Goal: Task Accomplishment & Management: Manage account settings

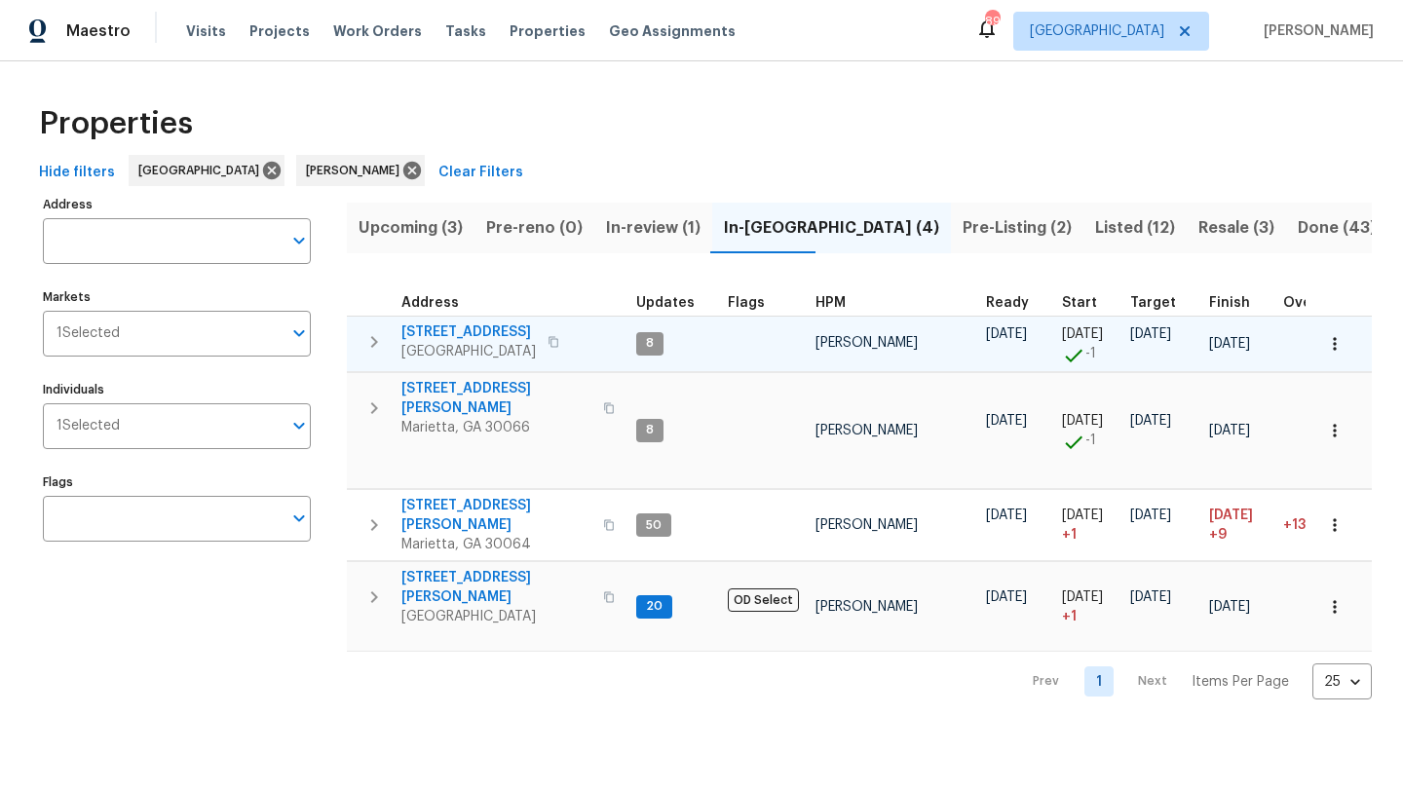
click at [506, 337] on span "[STREET_ADDRESS]" at bounding box center [468, 331] width 134 height 19
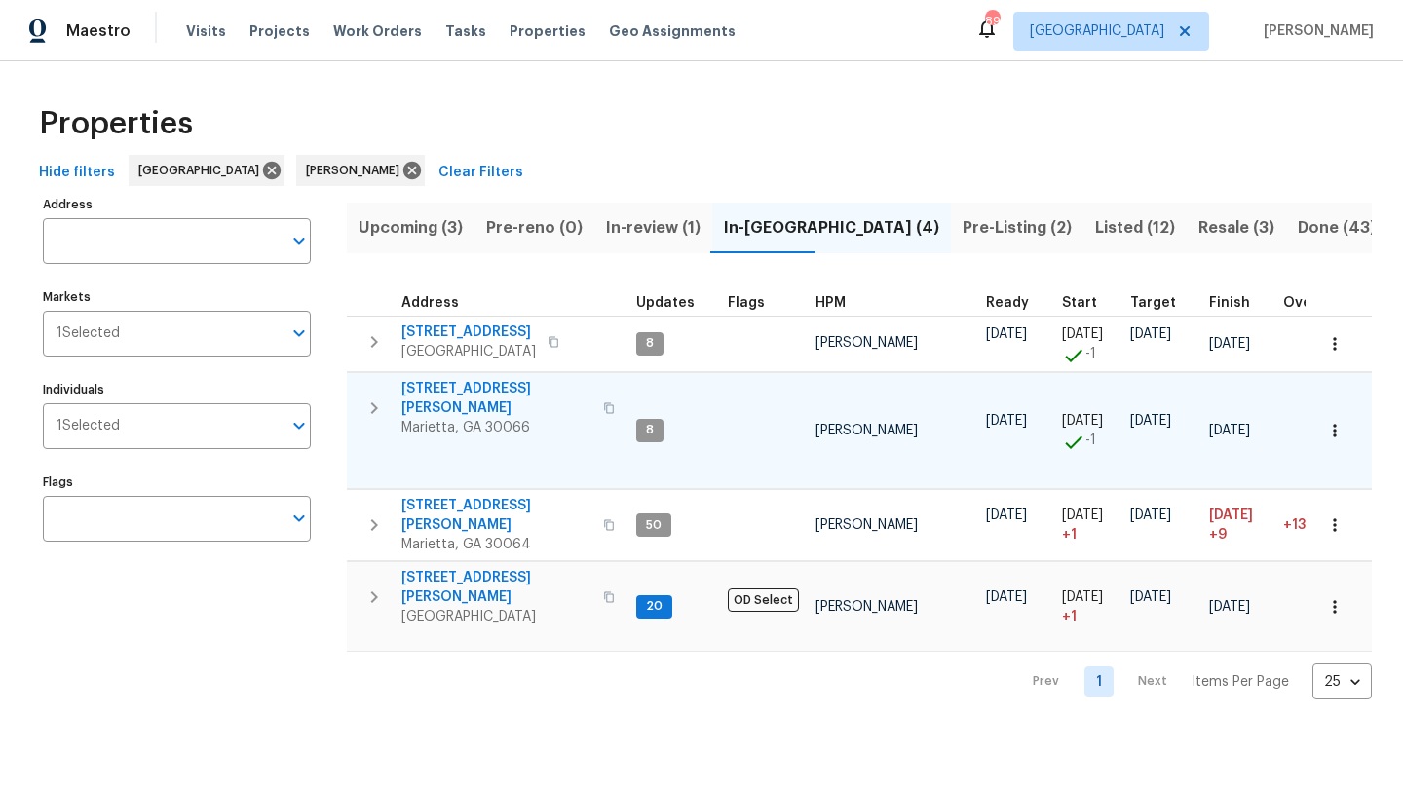
click at [429, 393] on span "[STREET_ADDRESS][PERSON_NAME]" at bounding box center [496, 398] width 190 height 39
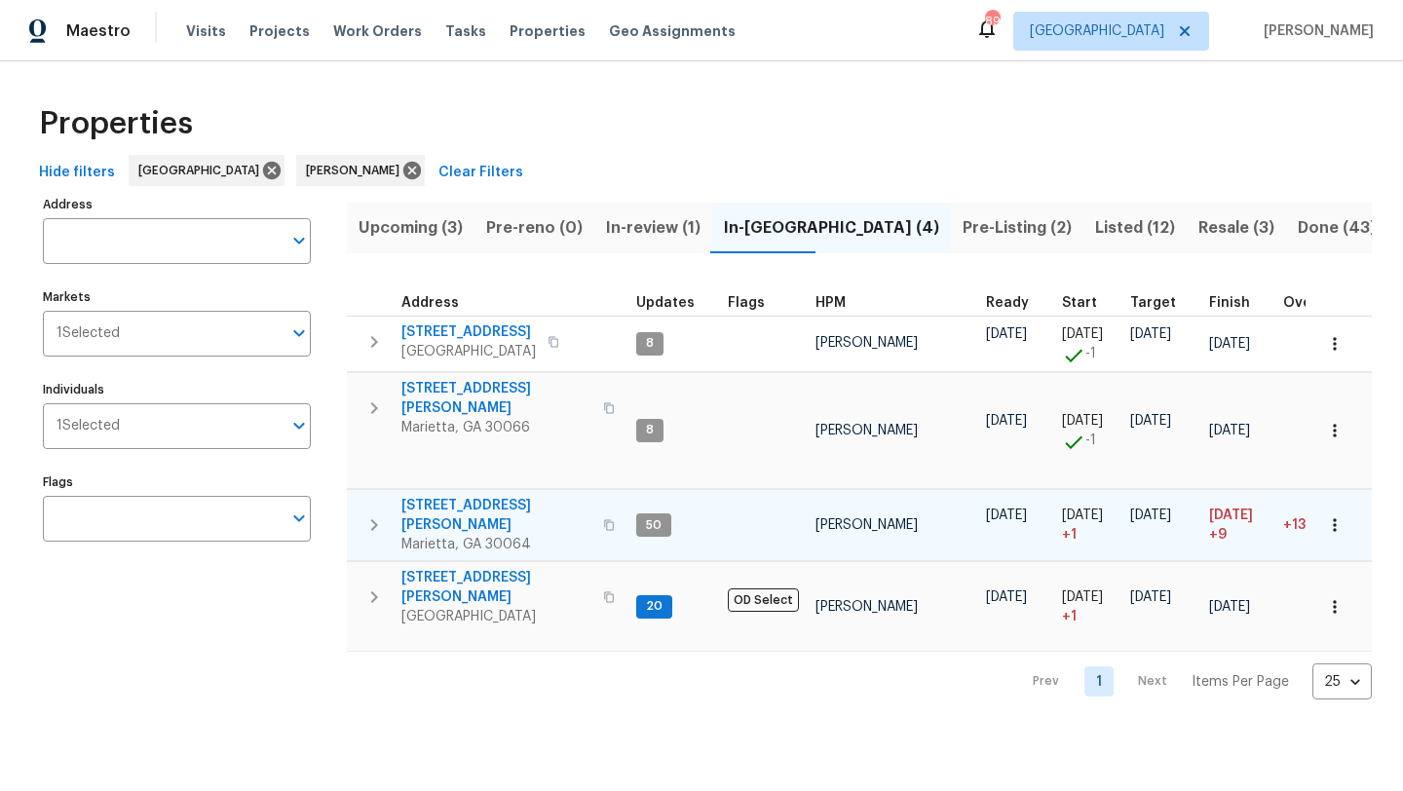
click at [451, 496] on span "3526 W Hampton Dr NW" at bounding box center [496, 515] width 190 height 39
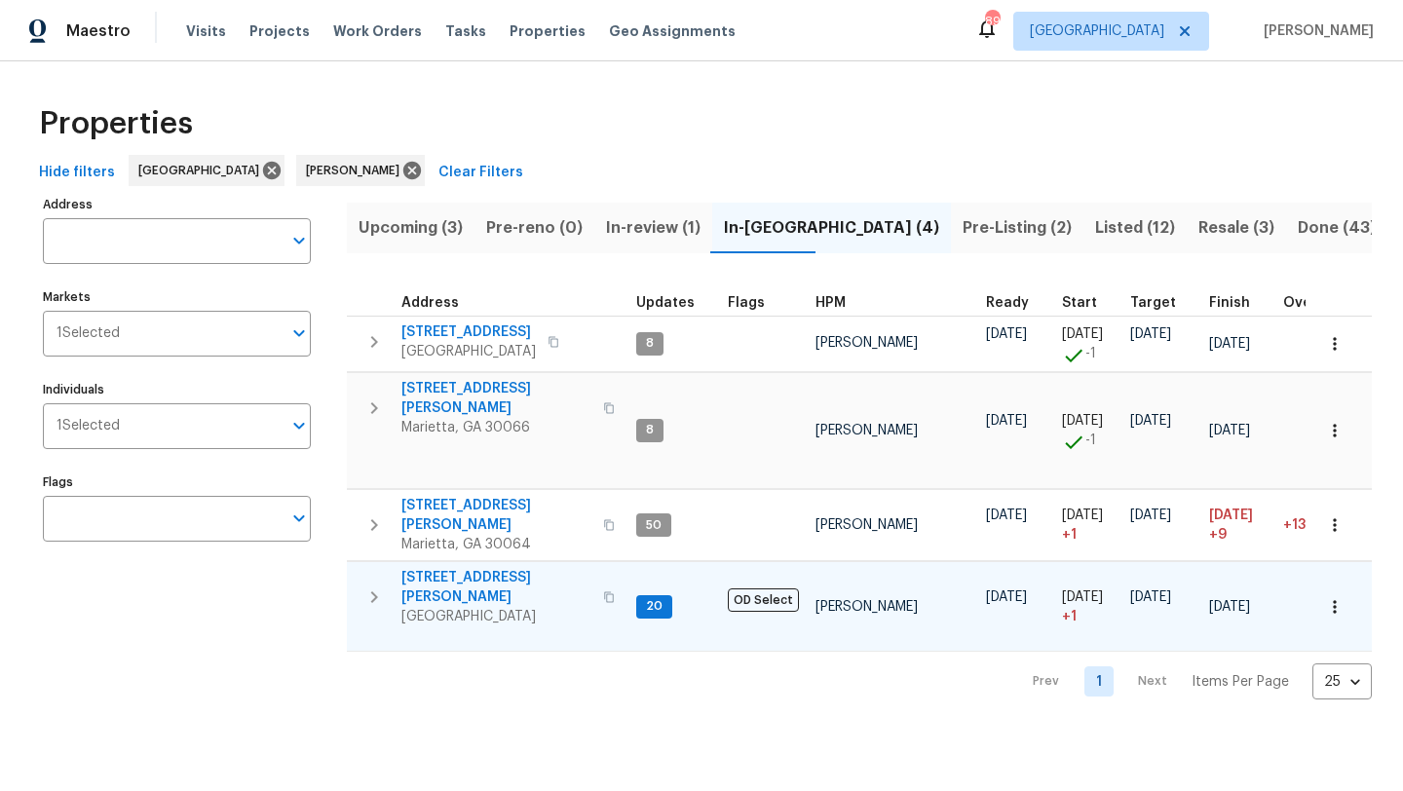
click at [468, 568] on span "314 Jackson St" at bounding box center [496, 587] width 190 height 39
click at [1095, 223] on span "Listed (12)" at bounding box center [1135, 227] width 80 height 27
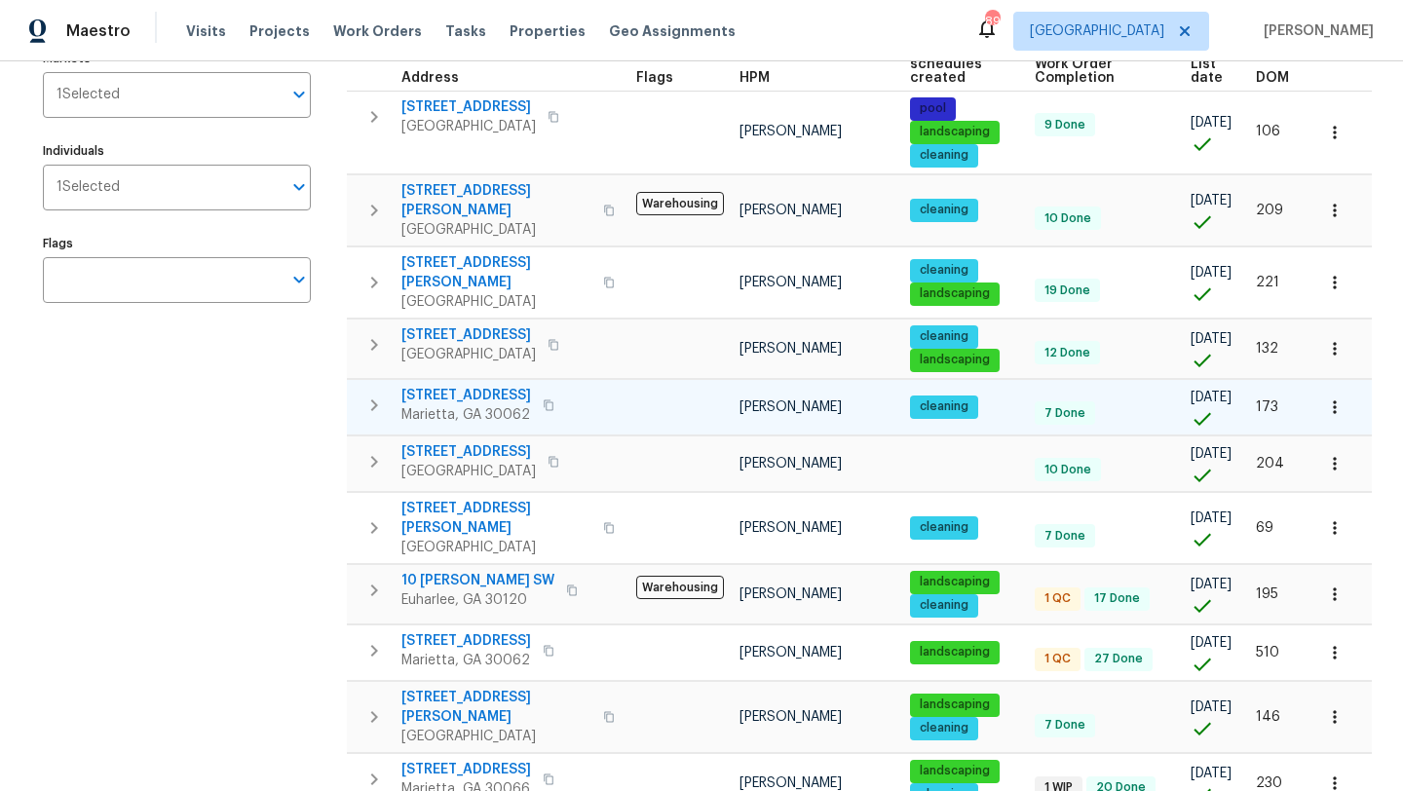
scroll to position [345, 0]
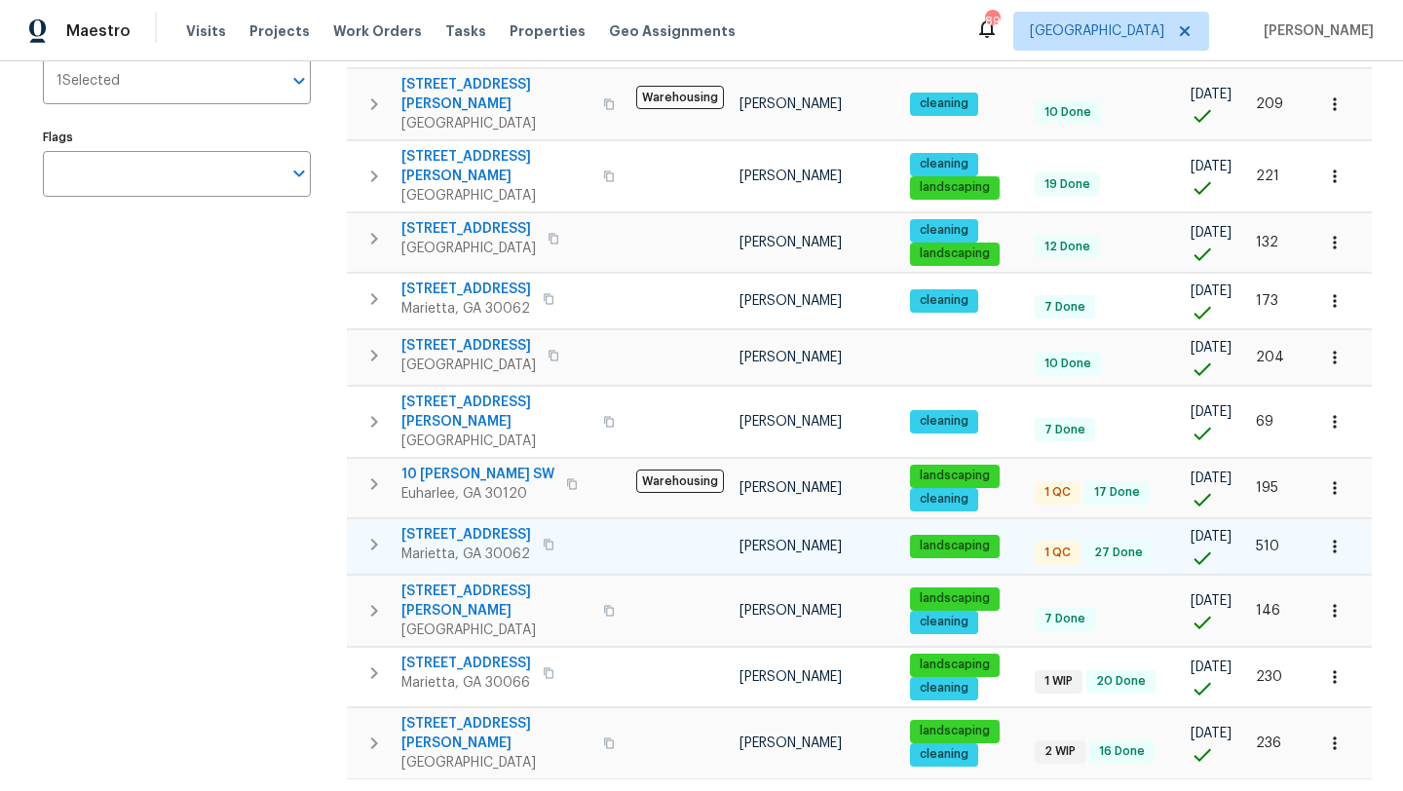
click at [468, 525] on span "[STREET_ADDRESS]" at bounding box center [466, 534] width 130 height 19
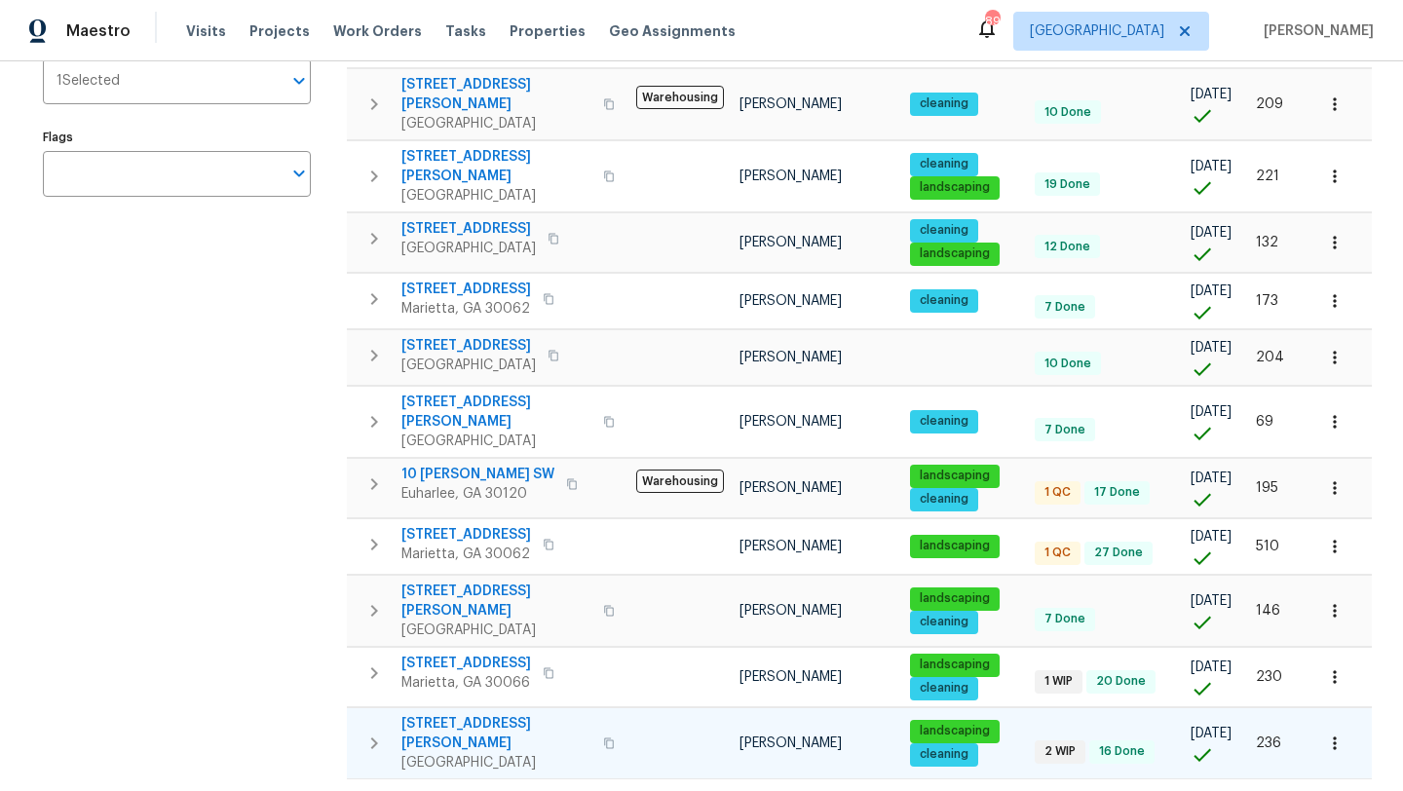
click at [481, 714] on span "4095 Maxanne Dr NW" at bounding box center [496, 733] width 190 height 39
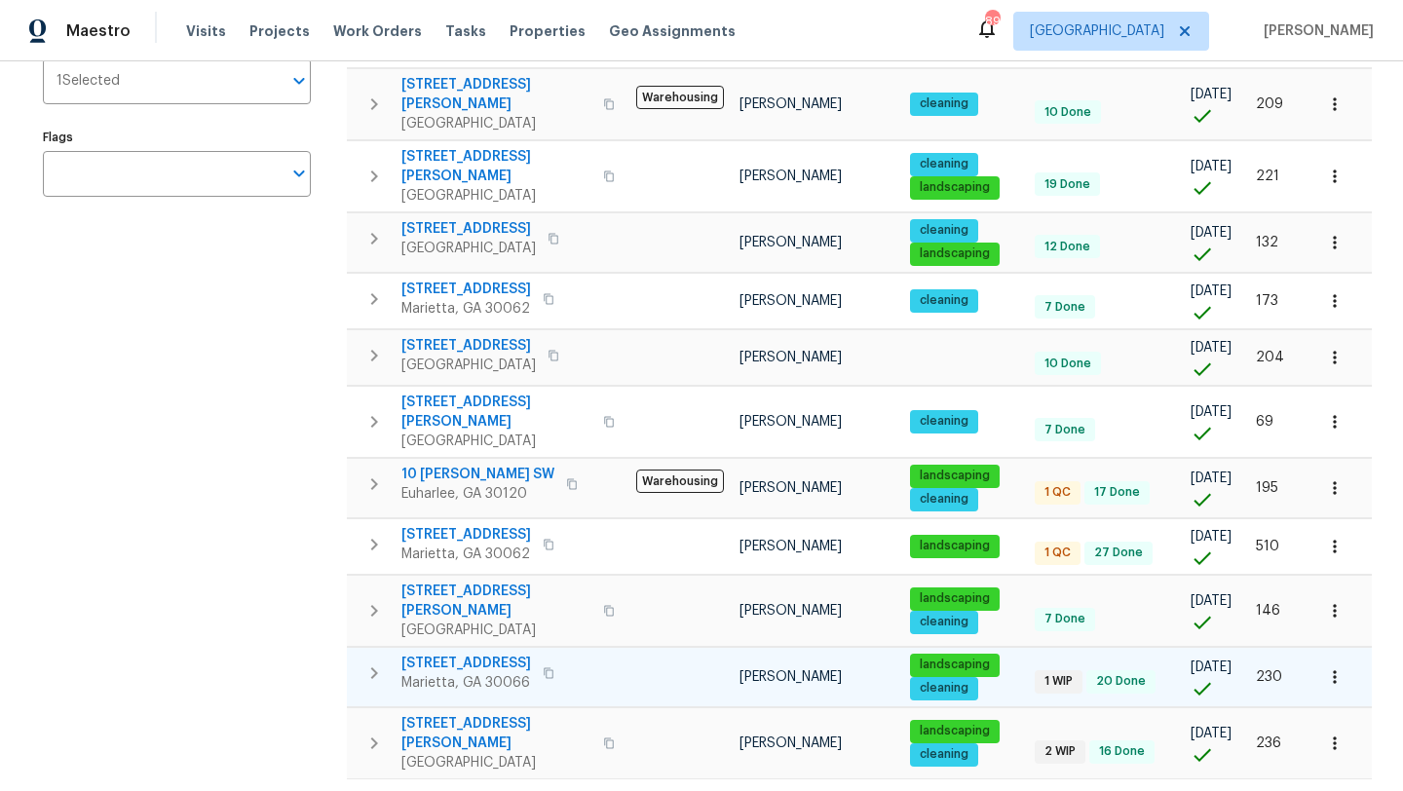
click at [461, 654] on span "61 Barrington Pl" at bounding box center [466, 663] width 130 height 19
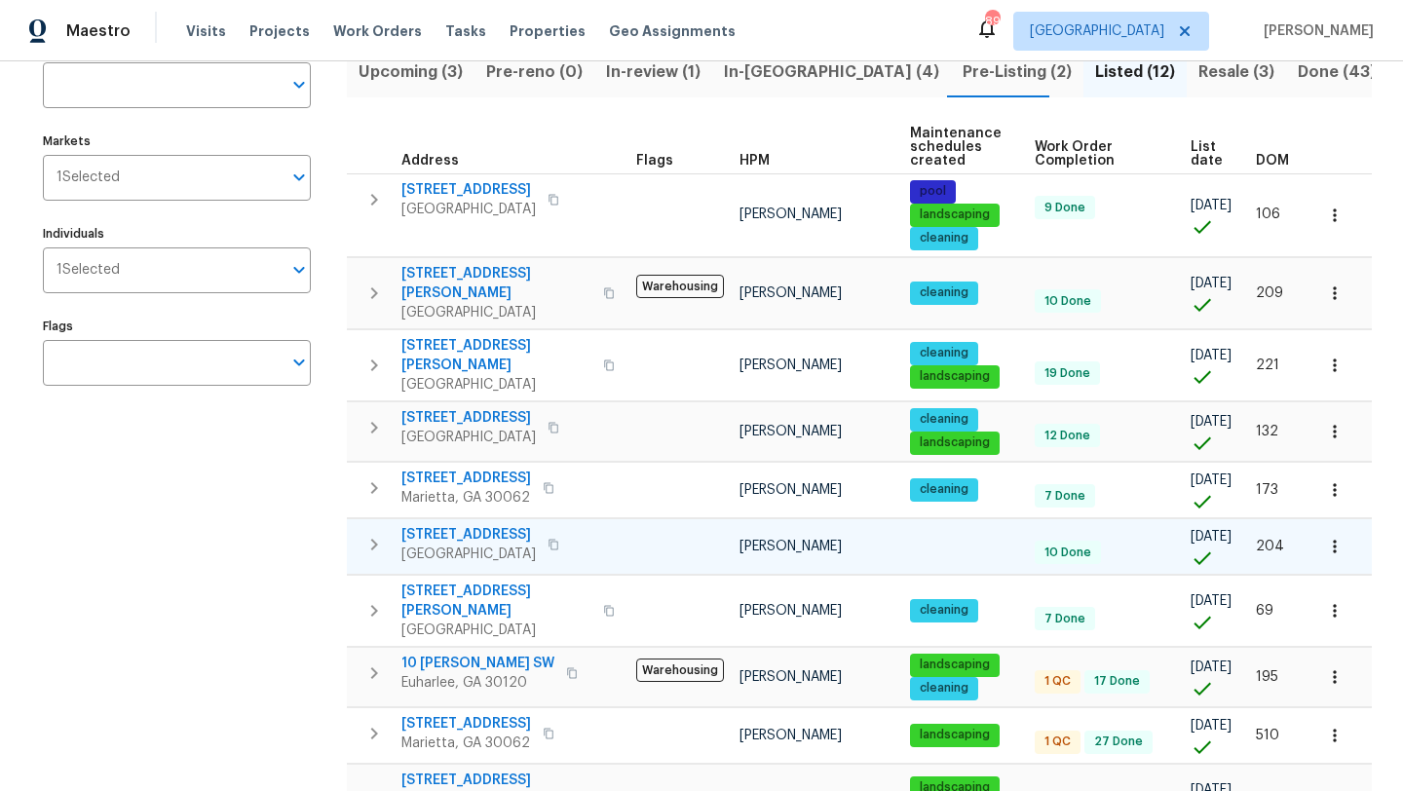
scroll to position [0, 0]
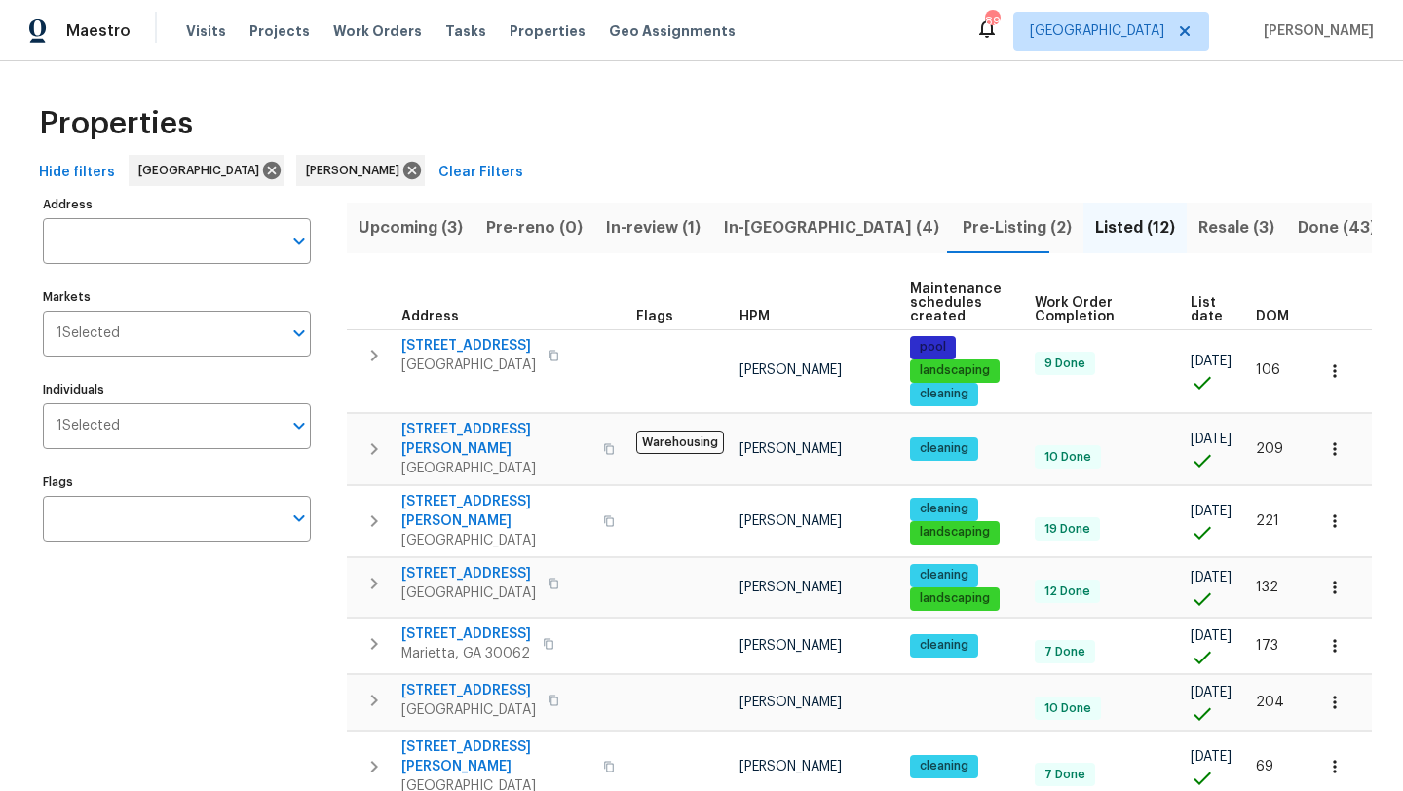
click at [962, 235] on span "Pre-Listing (2)" at bounding box center [1016, 227] width 109 height 27
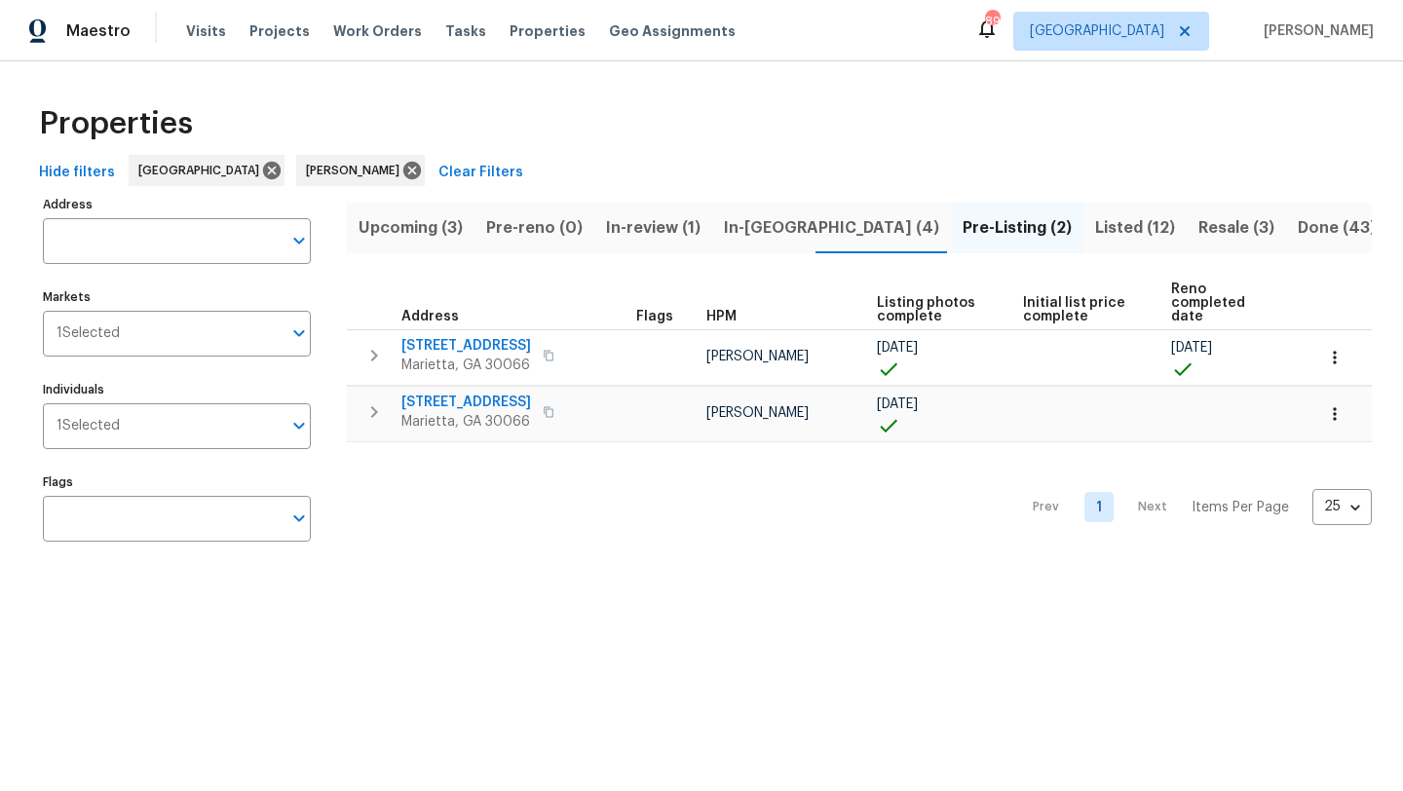
click at [741, 228] on span "In-reno (4)" at bounding box center [831, 227] width 215 height 27
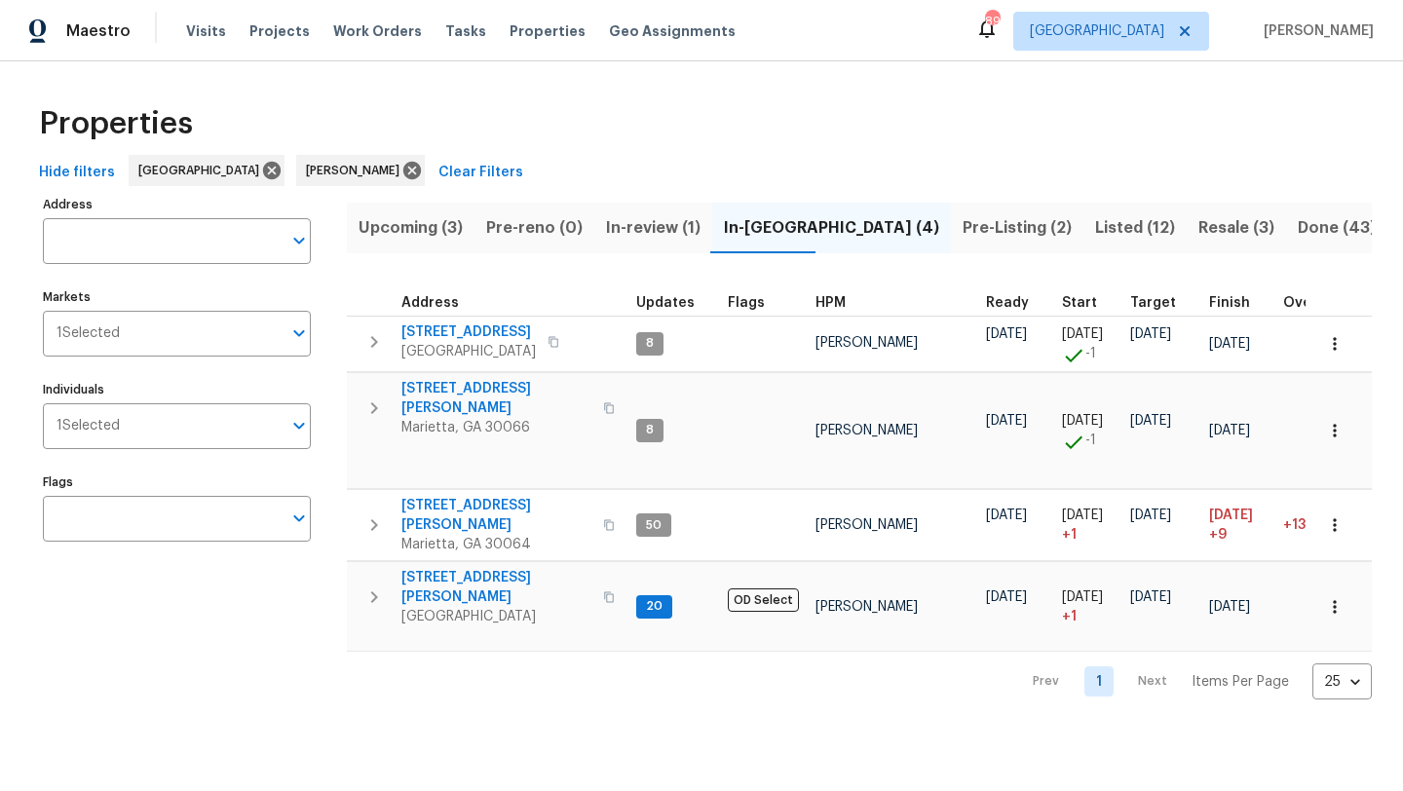
click at [418, 227] on span "Upcoming (3)" at bounding box center [410, 227] width 104 height 27
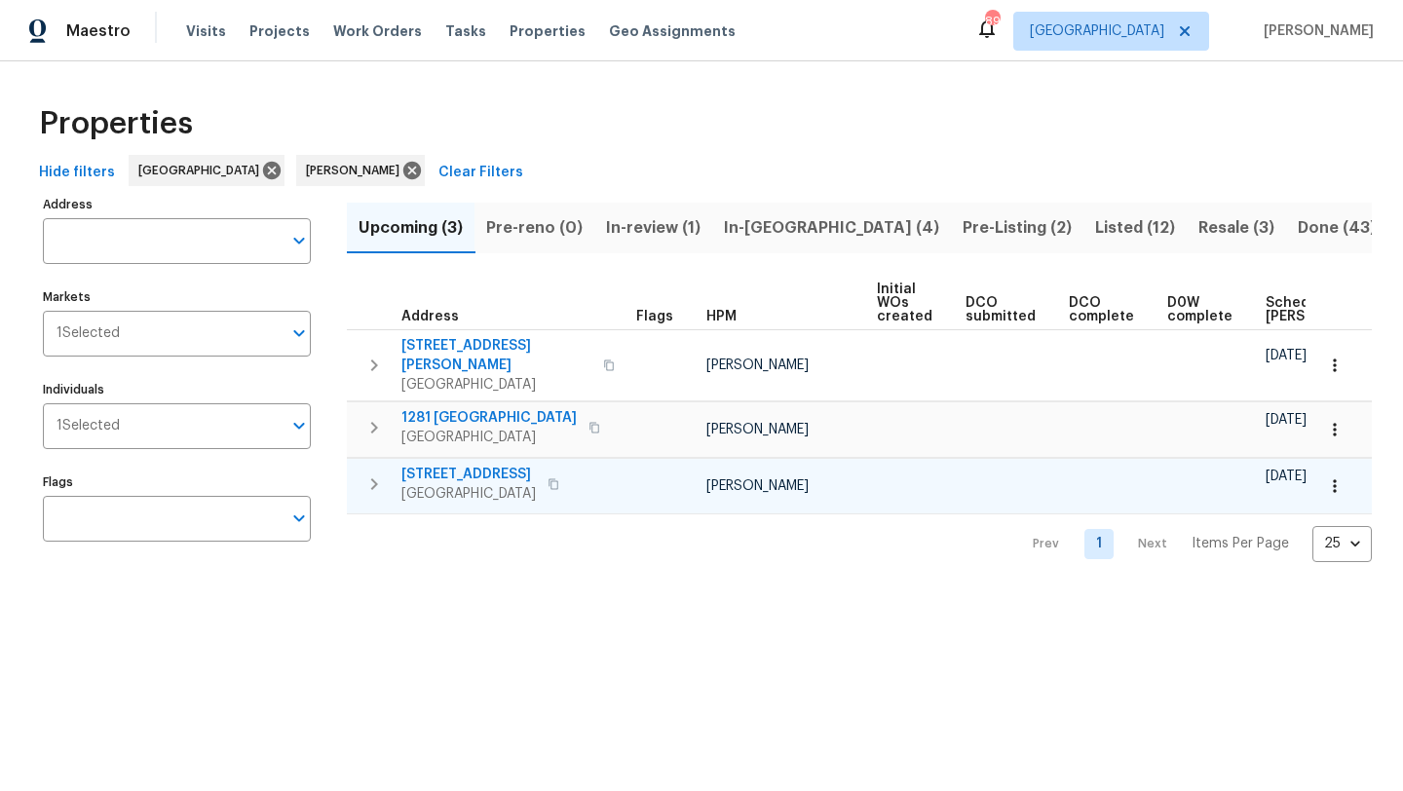
click at [504, 465] on span "3104 Redwood Ln NW" at bounding box center [468, 474] width 134 height 19
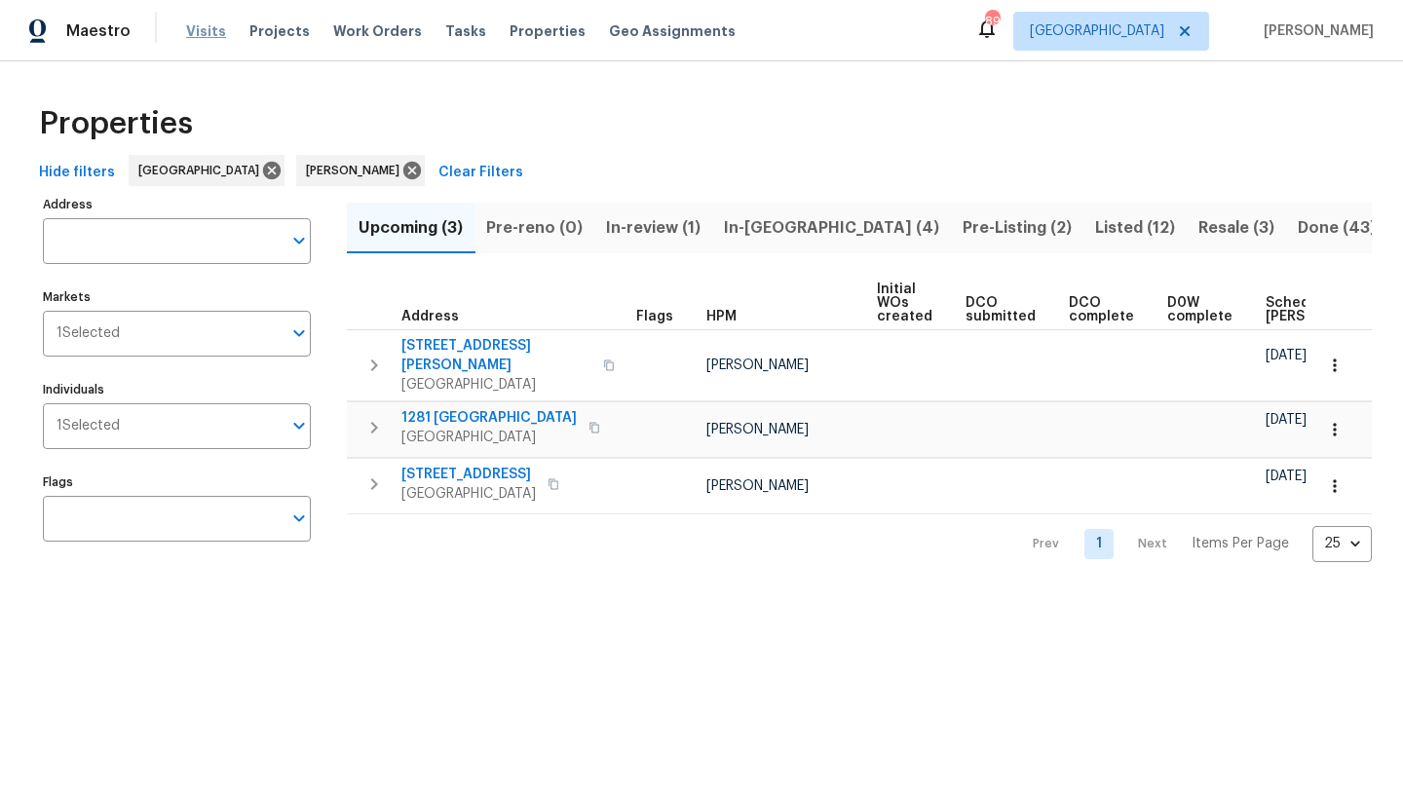
click at [215, 32] on span "Visits" at bounding box center [206, 30] width 40 height 19
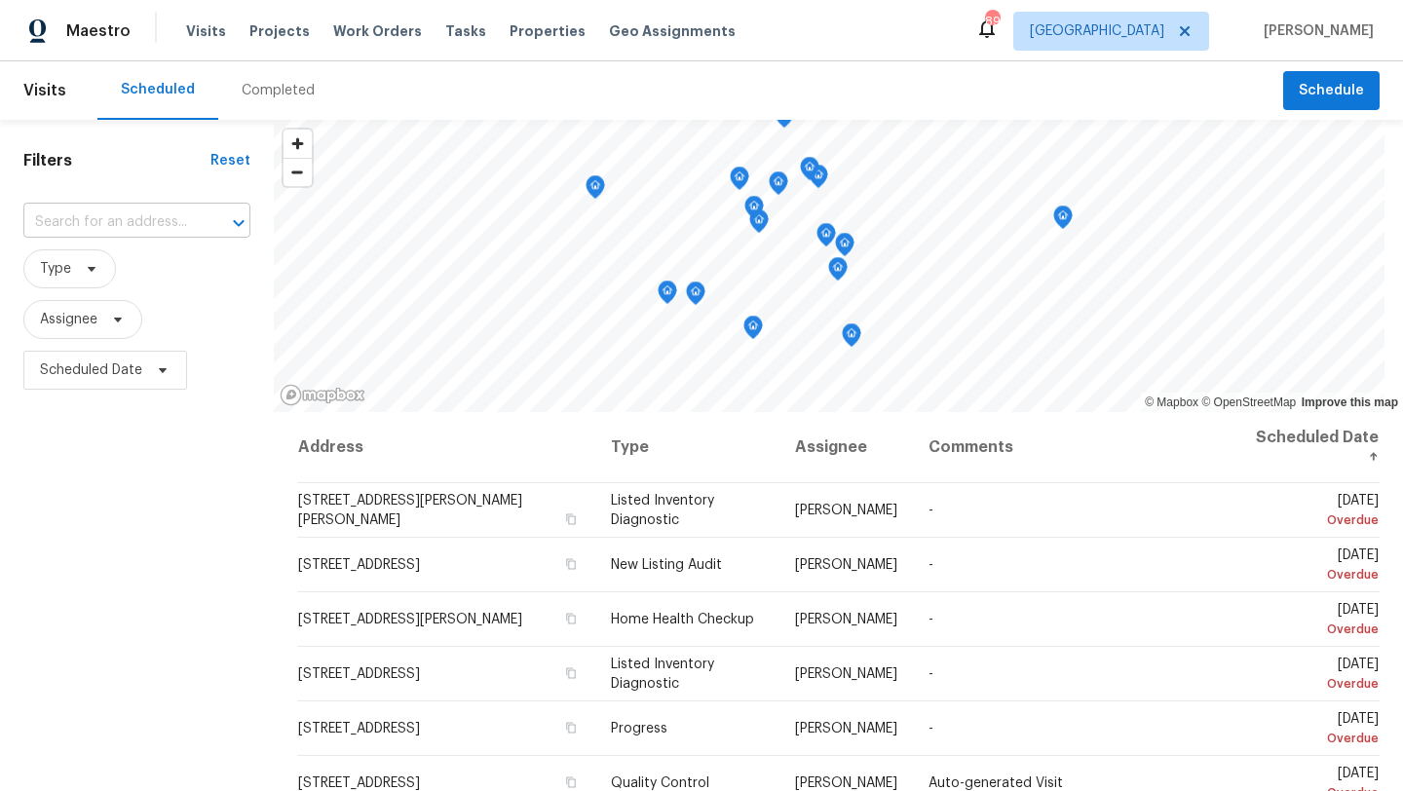
click at [158, 223] on input "text" at bounding box center [109, 222] width 172 height 30
click at [182, 175] on div "Filters Reset ​ Type Assignee Scheduled Date" at bounding box center [137, 582] width 274 height 925
click at [103, 323] on span "Assignee" at bounding box center [82, 319] width 119 height 39
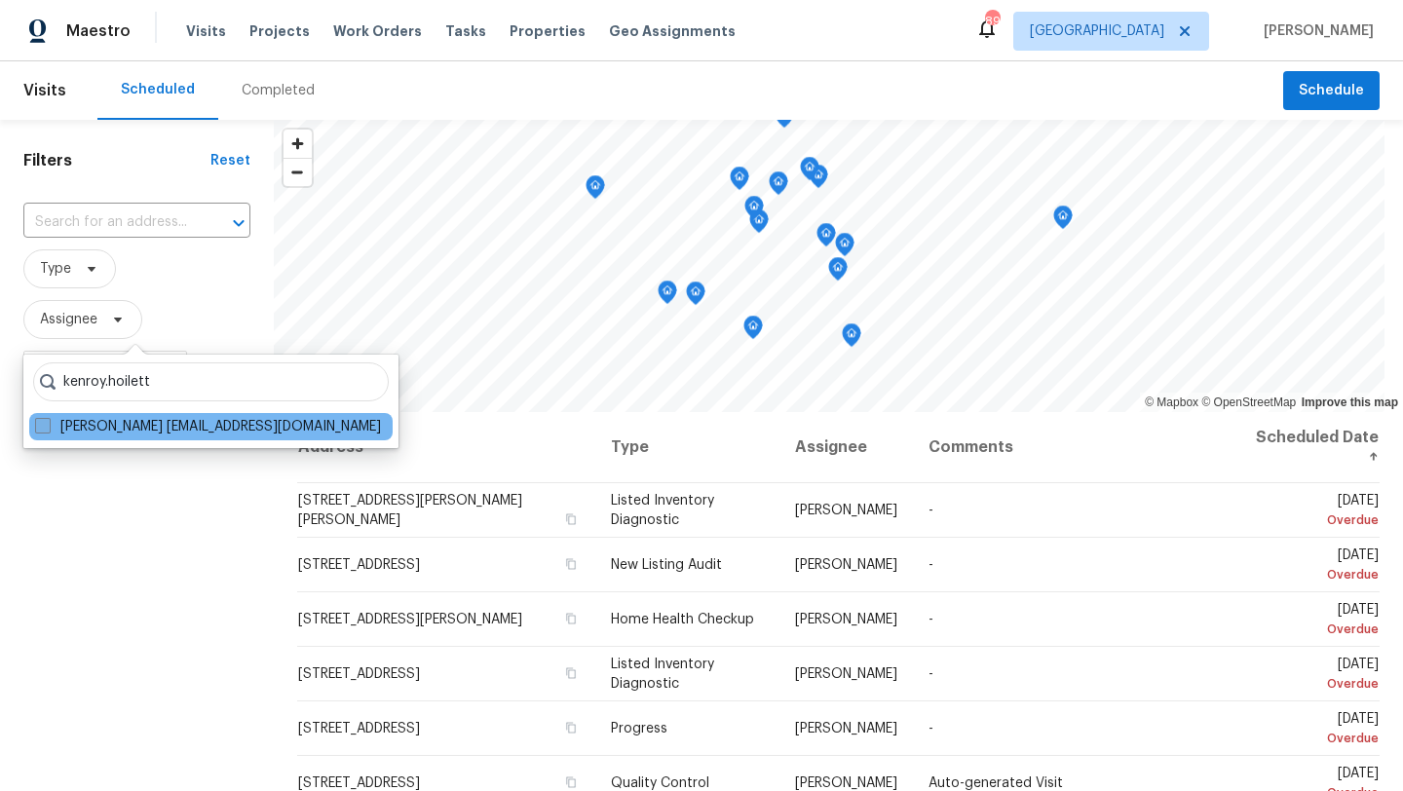
type input "kenroy.hoilett"
click at [40, 430] on span at bounding box center [43, 426] width 16 height 16
click at [40, 430] on input "Kenroy Hoilett kenroy.hoilett@opendoor.com" at bounding box center [41, 423] width 13 height 13
checkbox input "true"
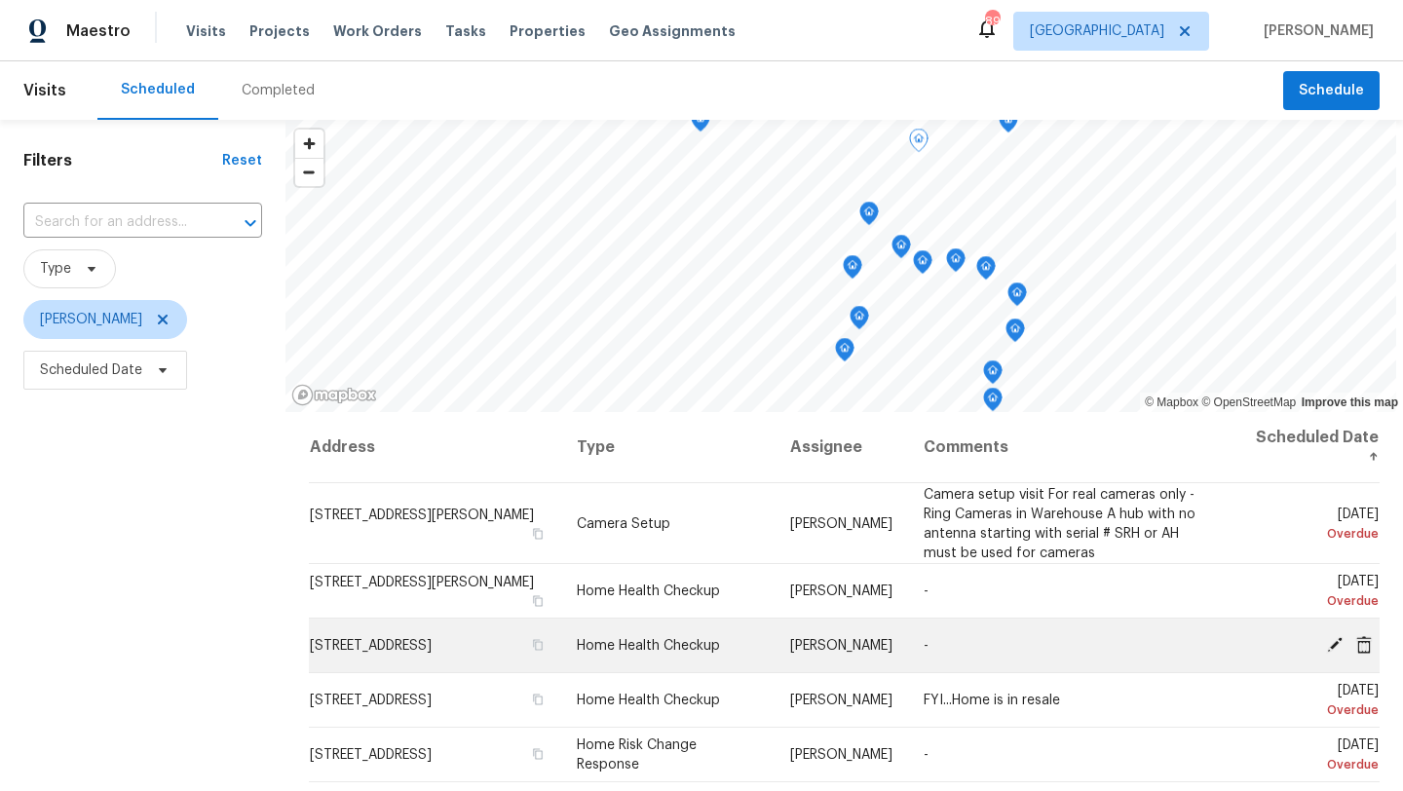
click at [1331, 644] on icon at bounding box center [1335, 644] width 16 height 16
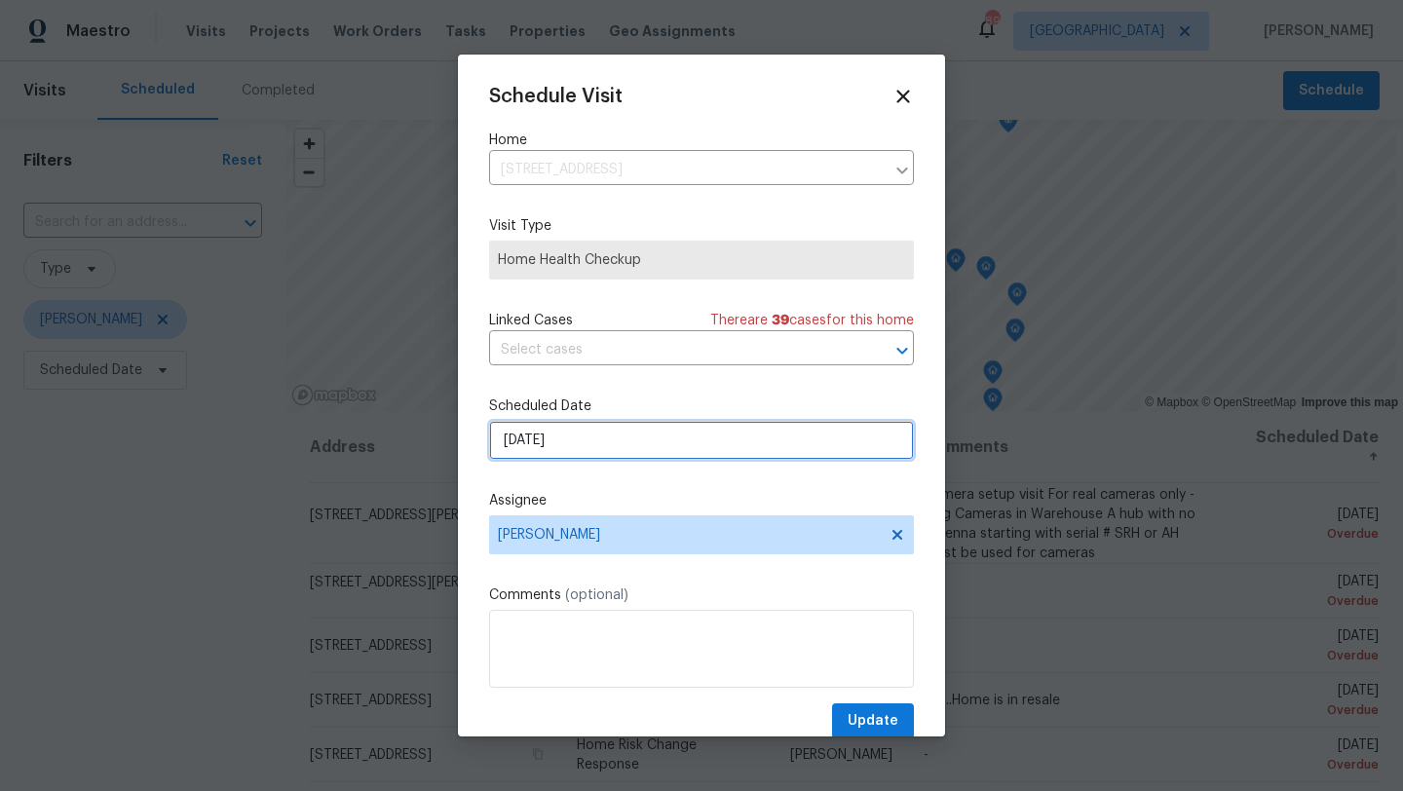
click at [769, 455] on input "9/28/2025" at bounding box center [701, 440] width 425 height 39
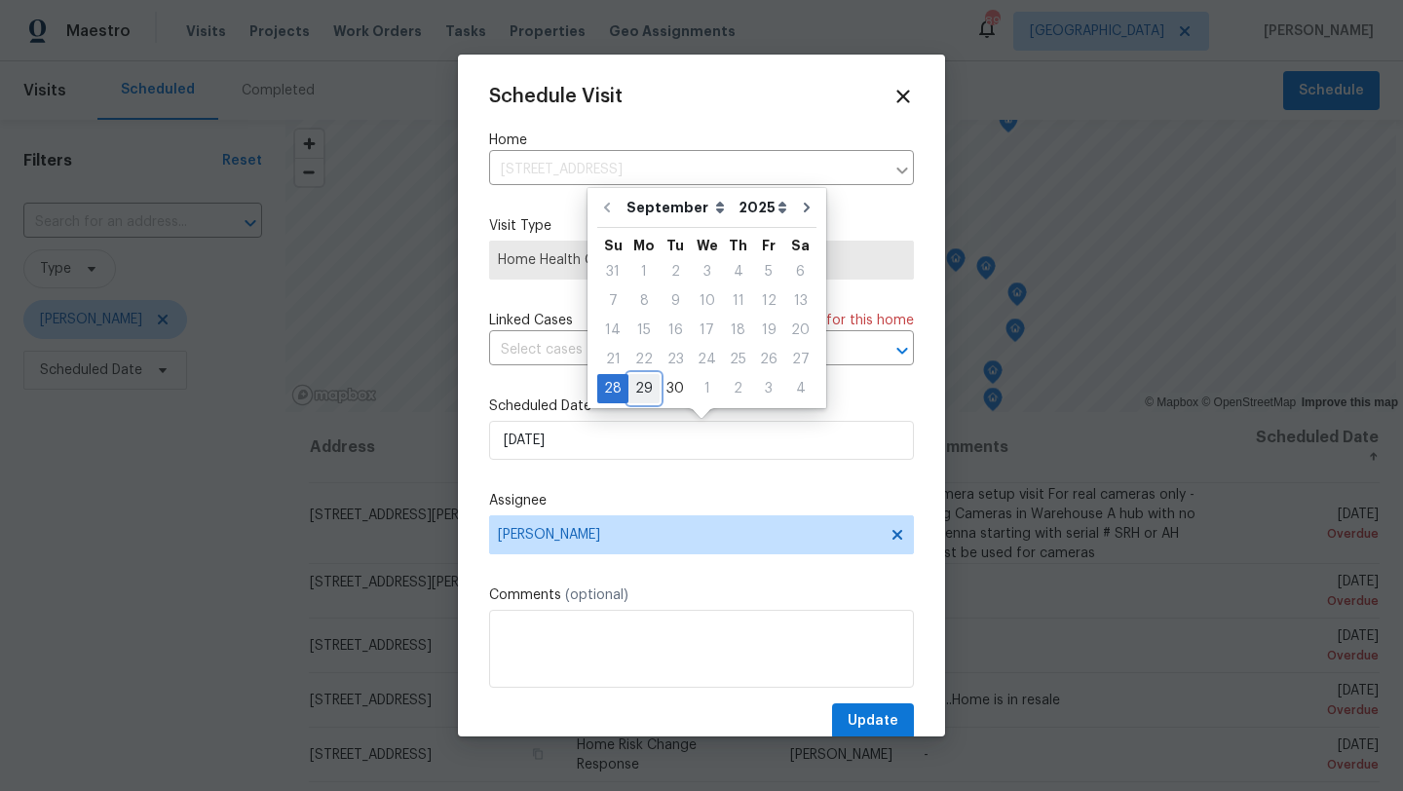
click at [648, 391] on div "29" at bounding box center [643, 388] width 31 height 27
type input "9/29/2025"
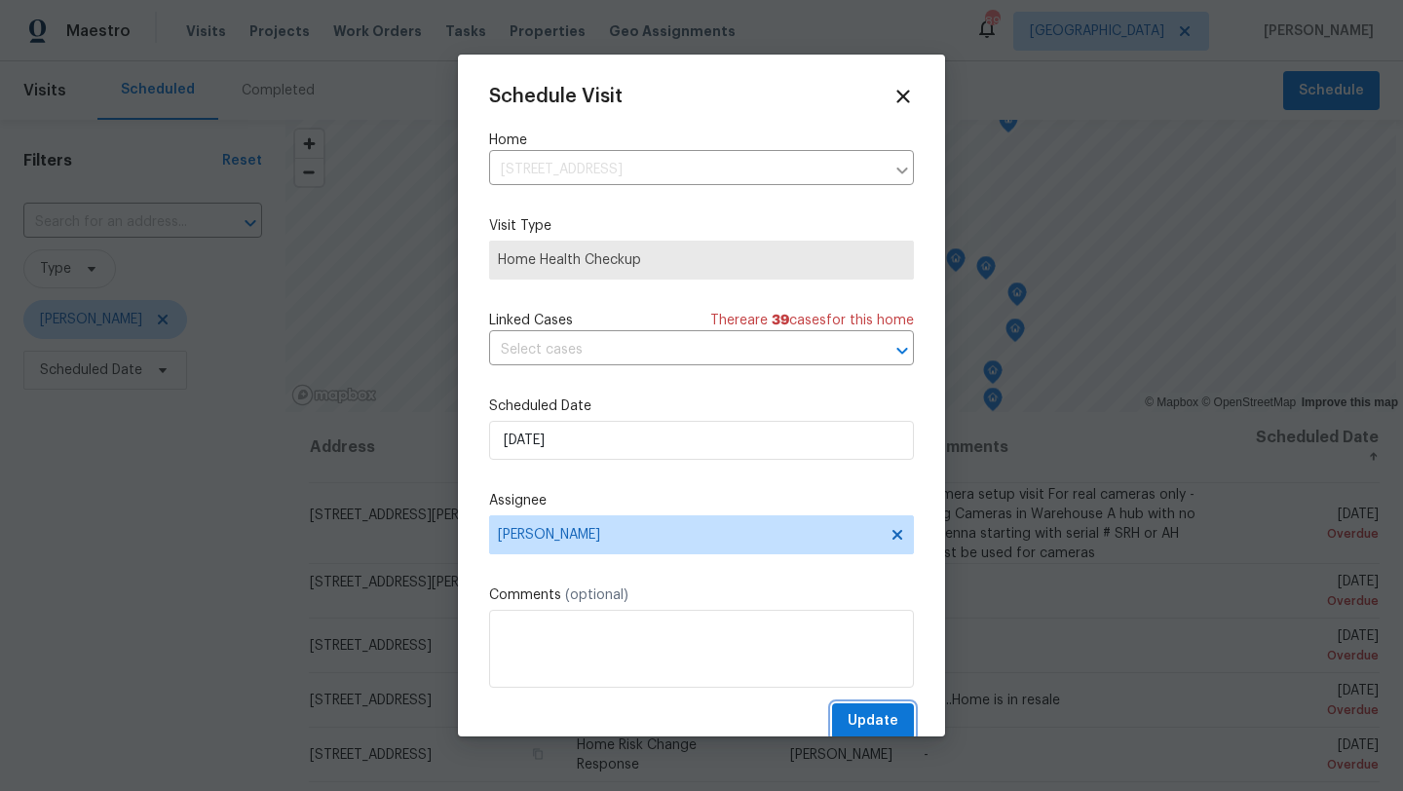
click at [857, 718] on span "Update" at bounding box center [872, 721] width 51 height 24
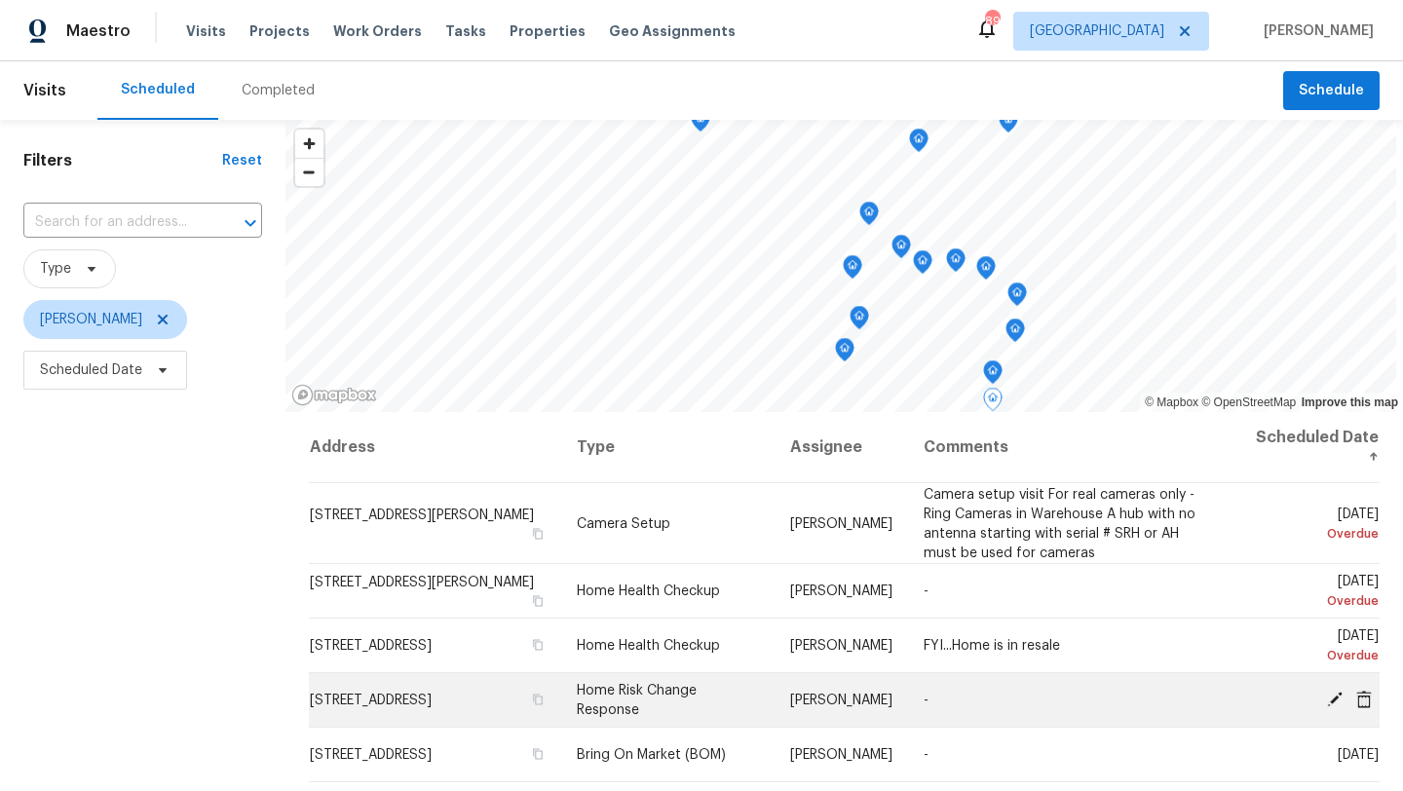
click at [1339, 696] on icon at bounding box center [1335, 699] width 18 height 18
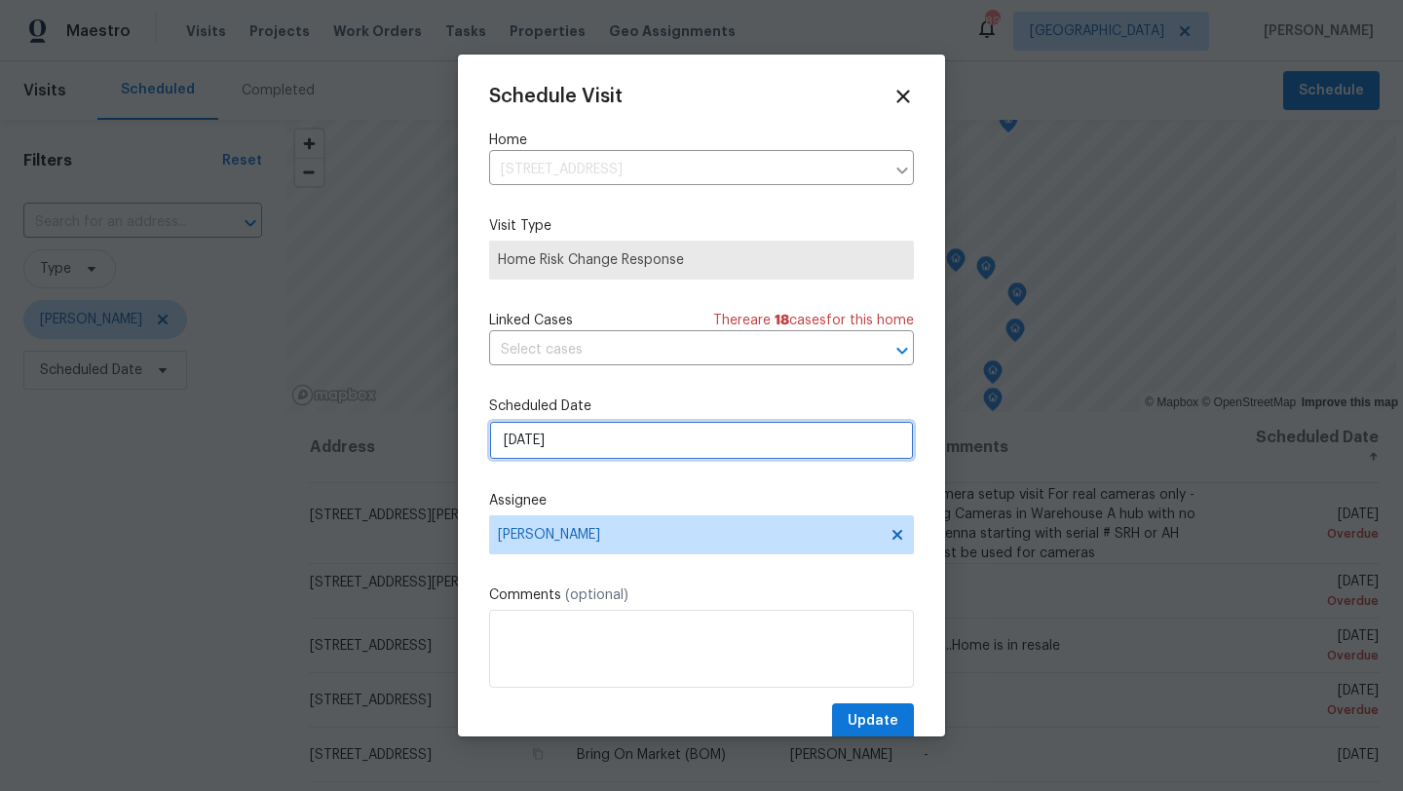
click at [704, 444] on input "9/28/2025" at bounding box center [701, 440] width 425 height 39
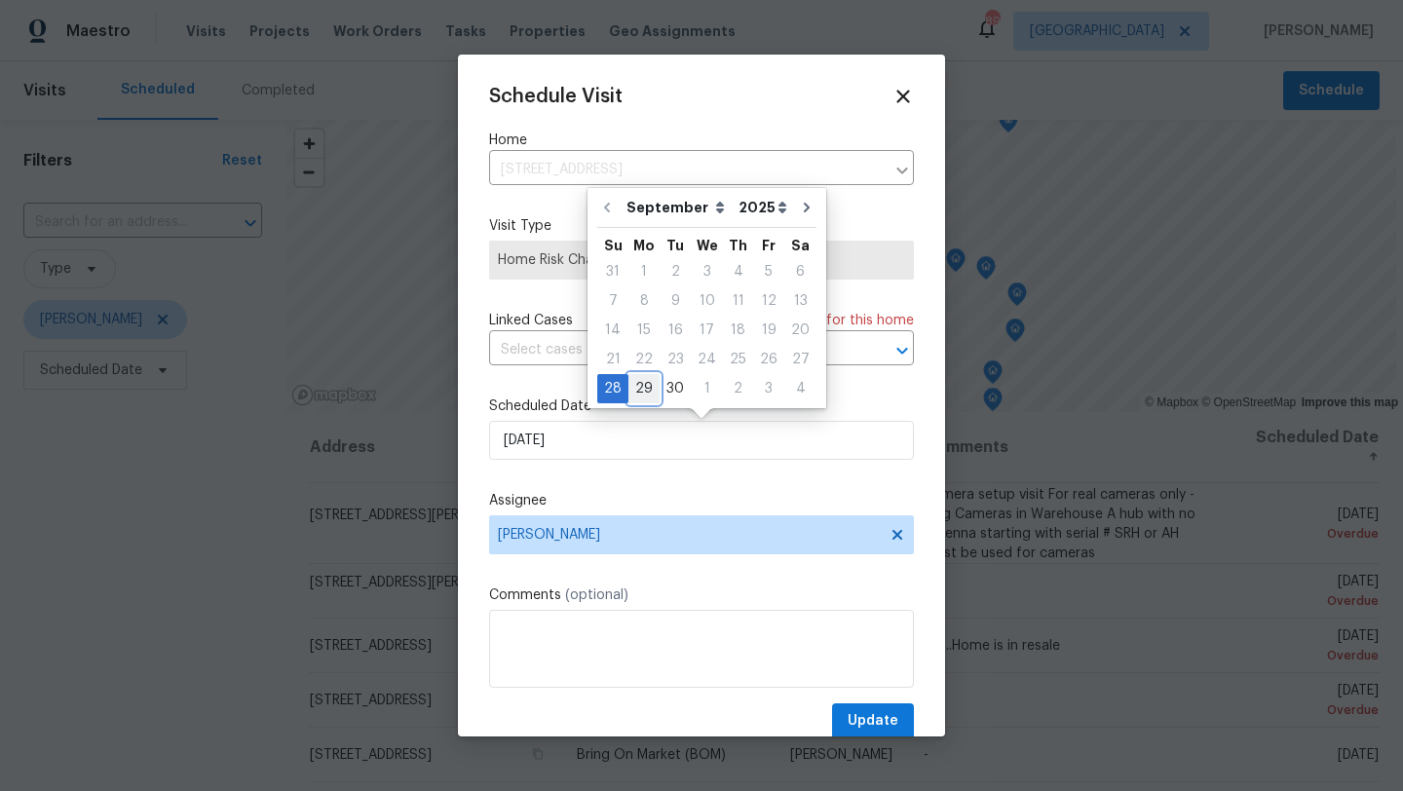
click at [647, 387] on div "29" at bounding box center [643, 388] width 31 height 27
type input "9/29/2025"
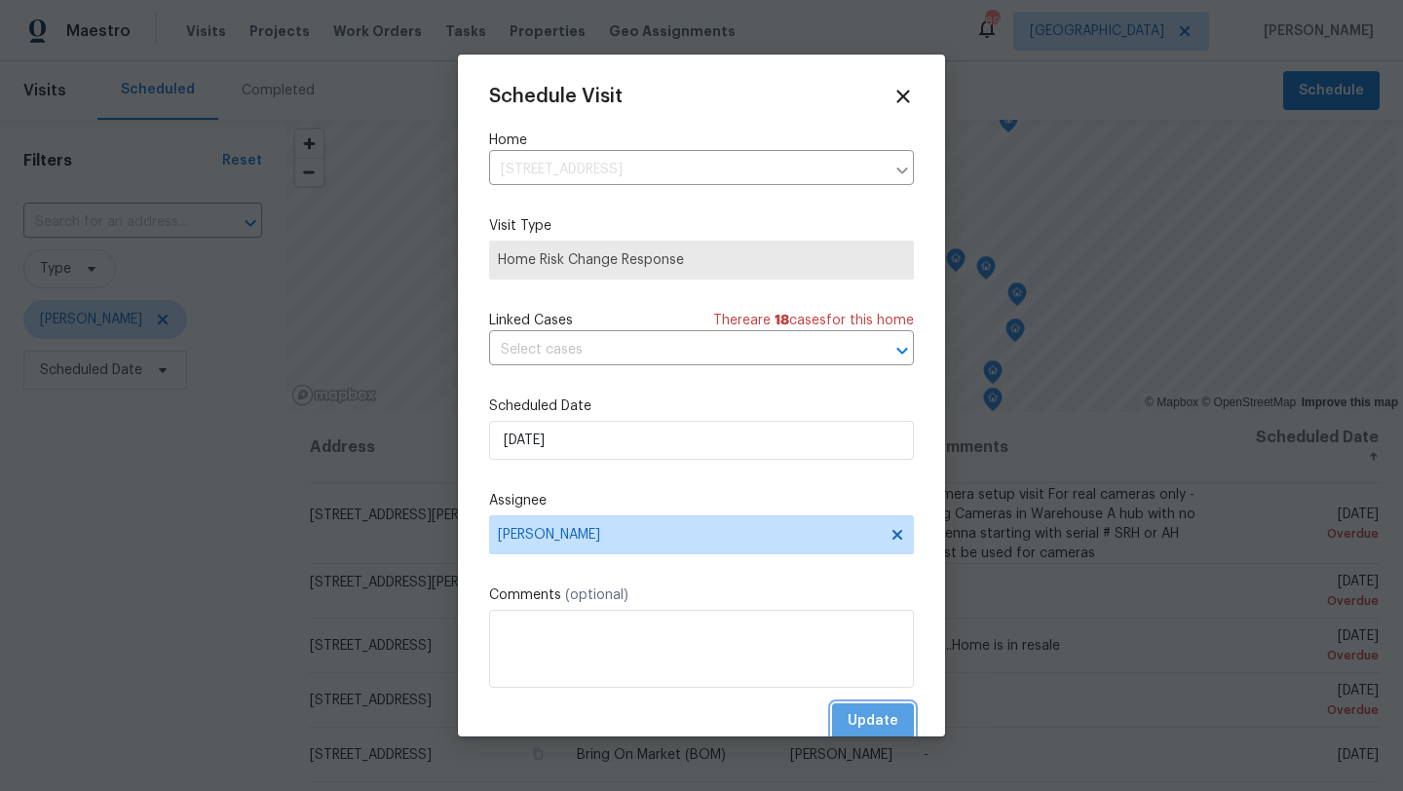
click at [859, 716] on span "Update" at bounding box center [872, 721] width 51 height 24
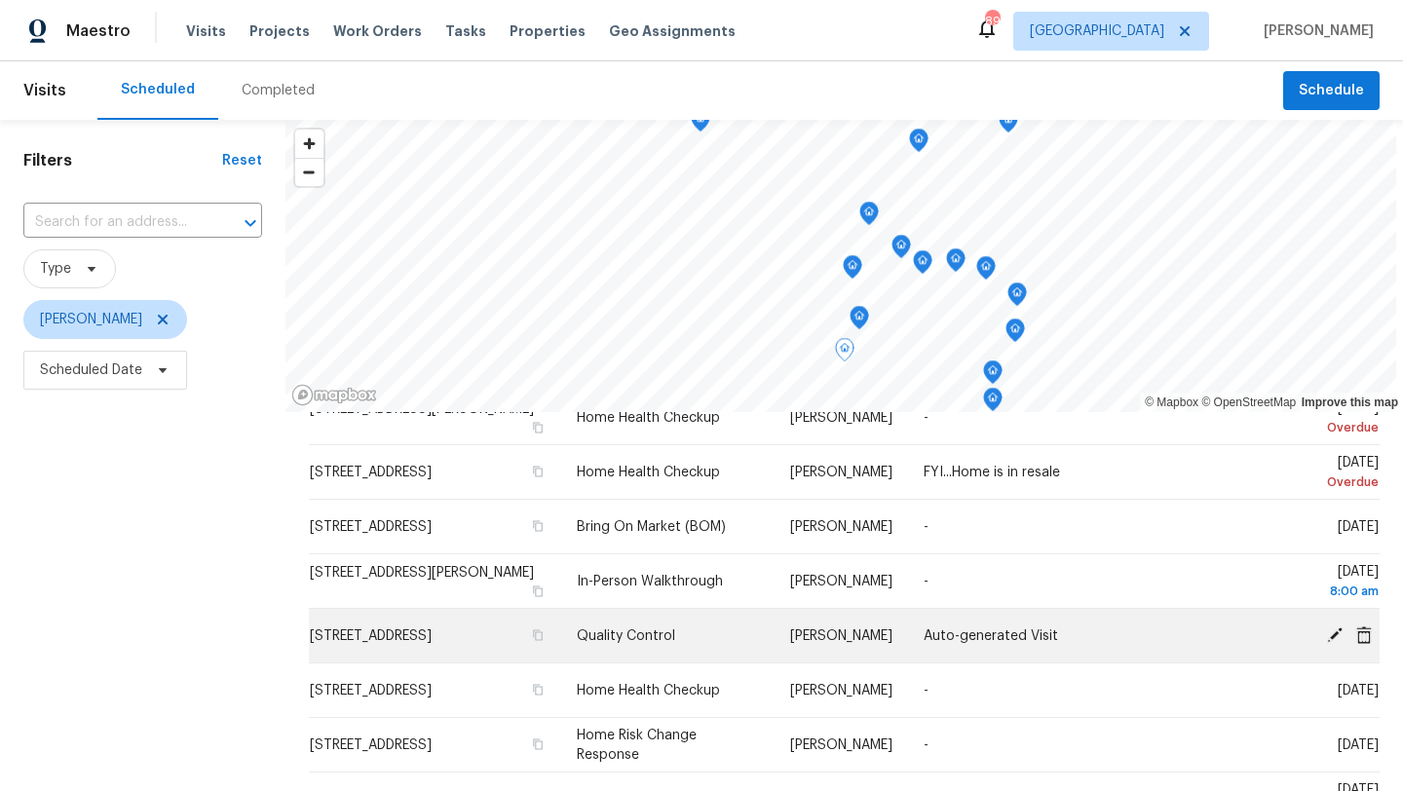
scroll to position [209, 0]
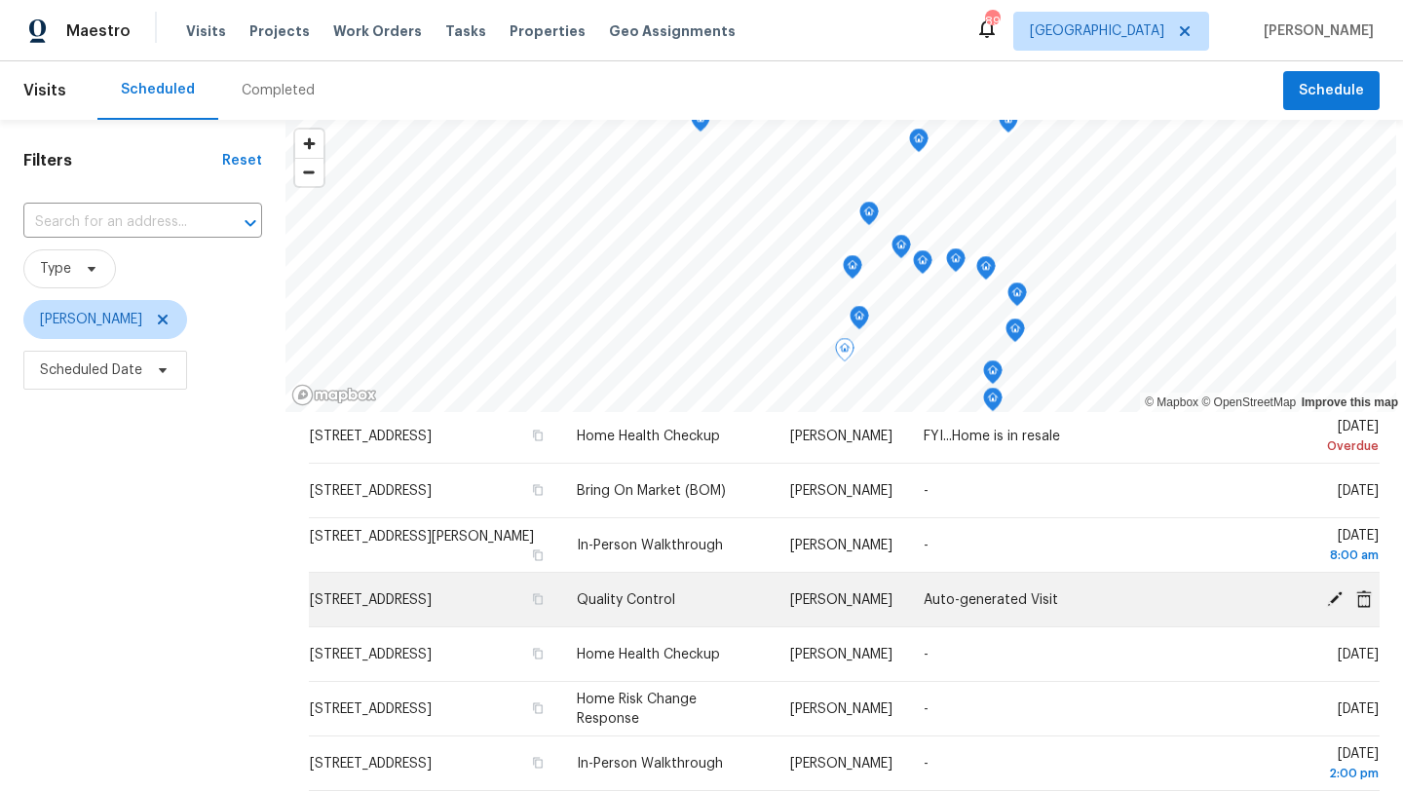
click at [1330, 602] on icon at bounding box center [1335, 598] width 16 height 16
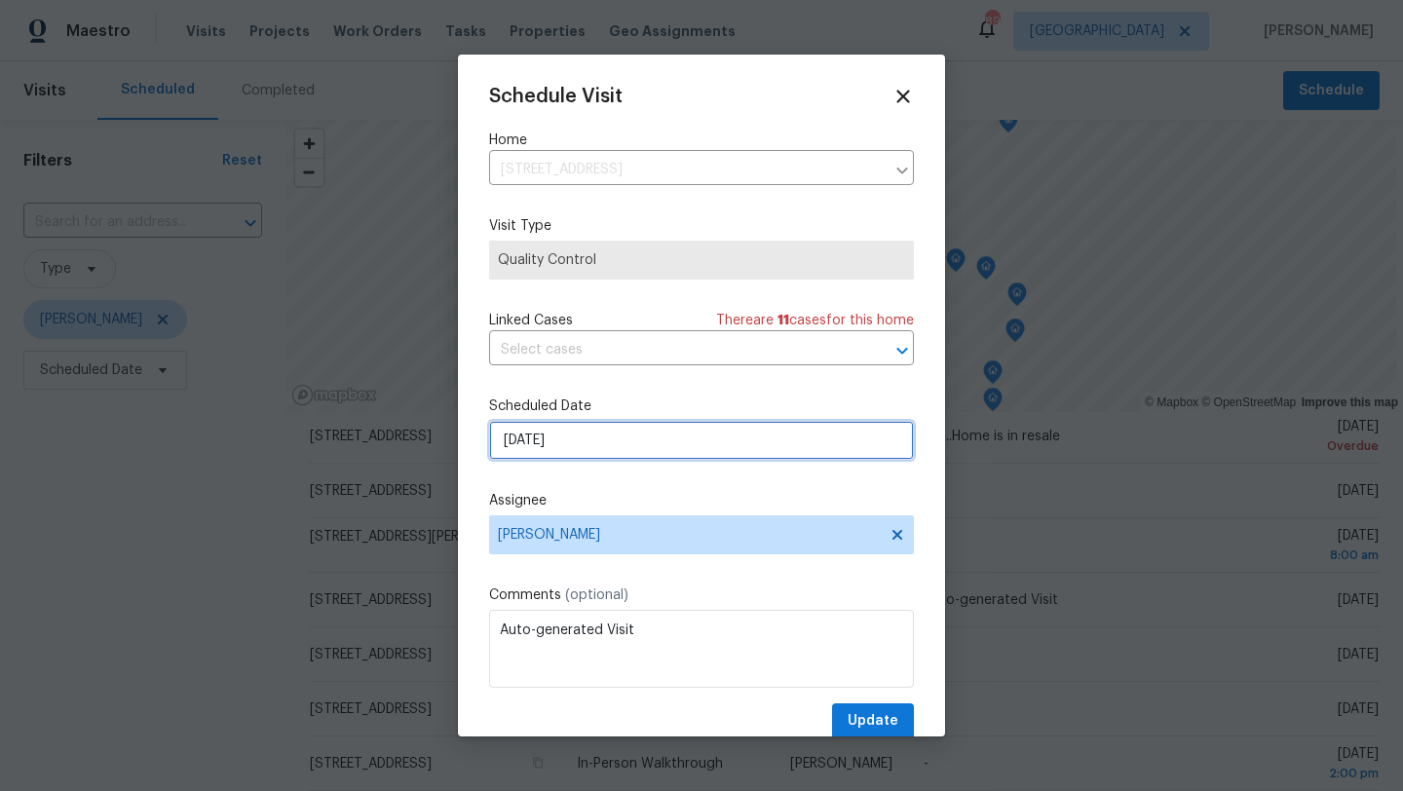
click at [747, 447] on input "9/29/2025" at bounding box center [701, 440] width 425 height 39
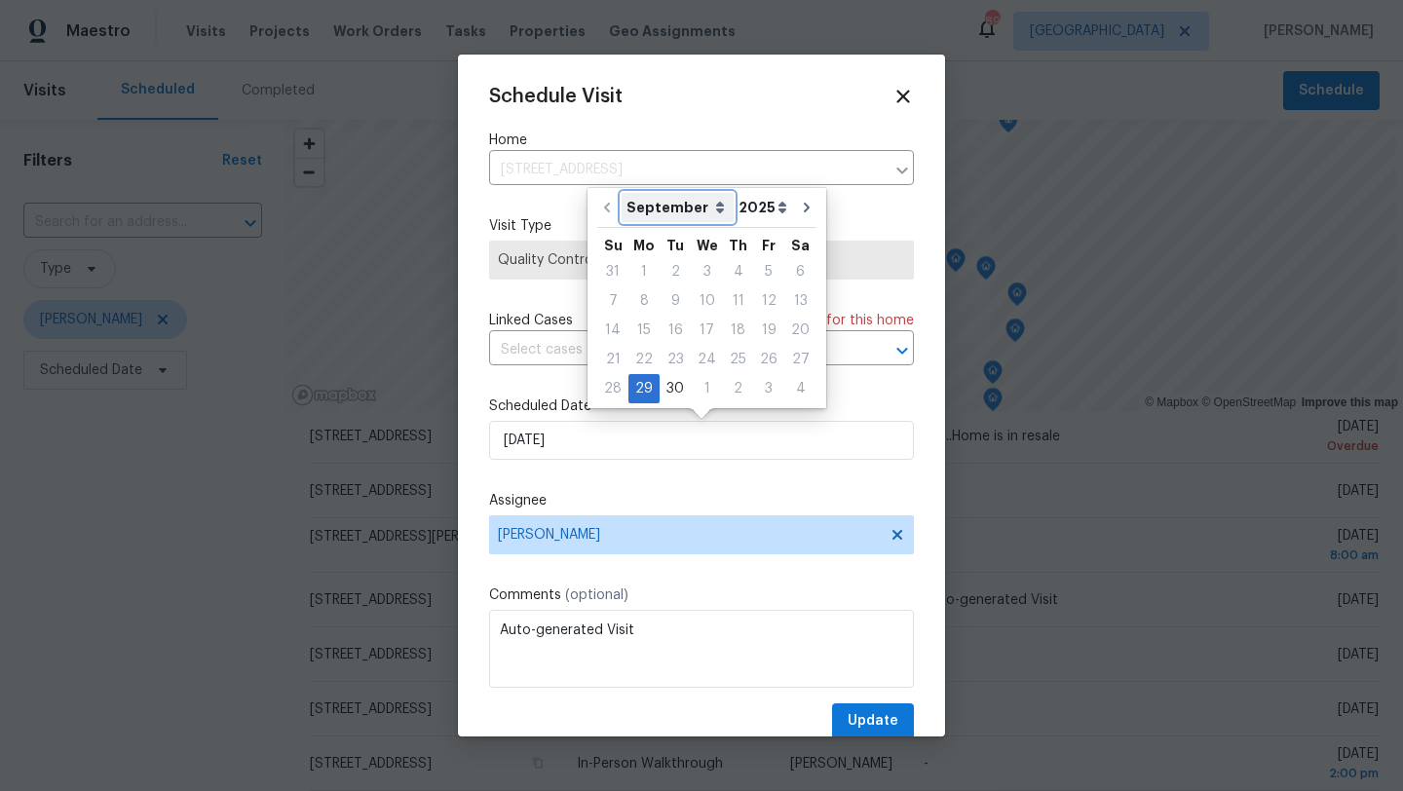
click at [713, 216] on select "September October November December" at bounding box center [677, 207] width 112 height 29
select select "9"
click at [621, 193] on select "September October November December" at bounding box center [677, 207] width 112 height 29
type input "10/29/2025"
select select "9"
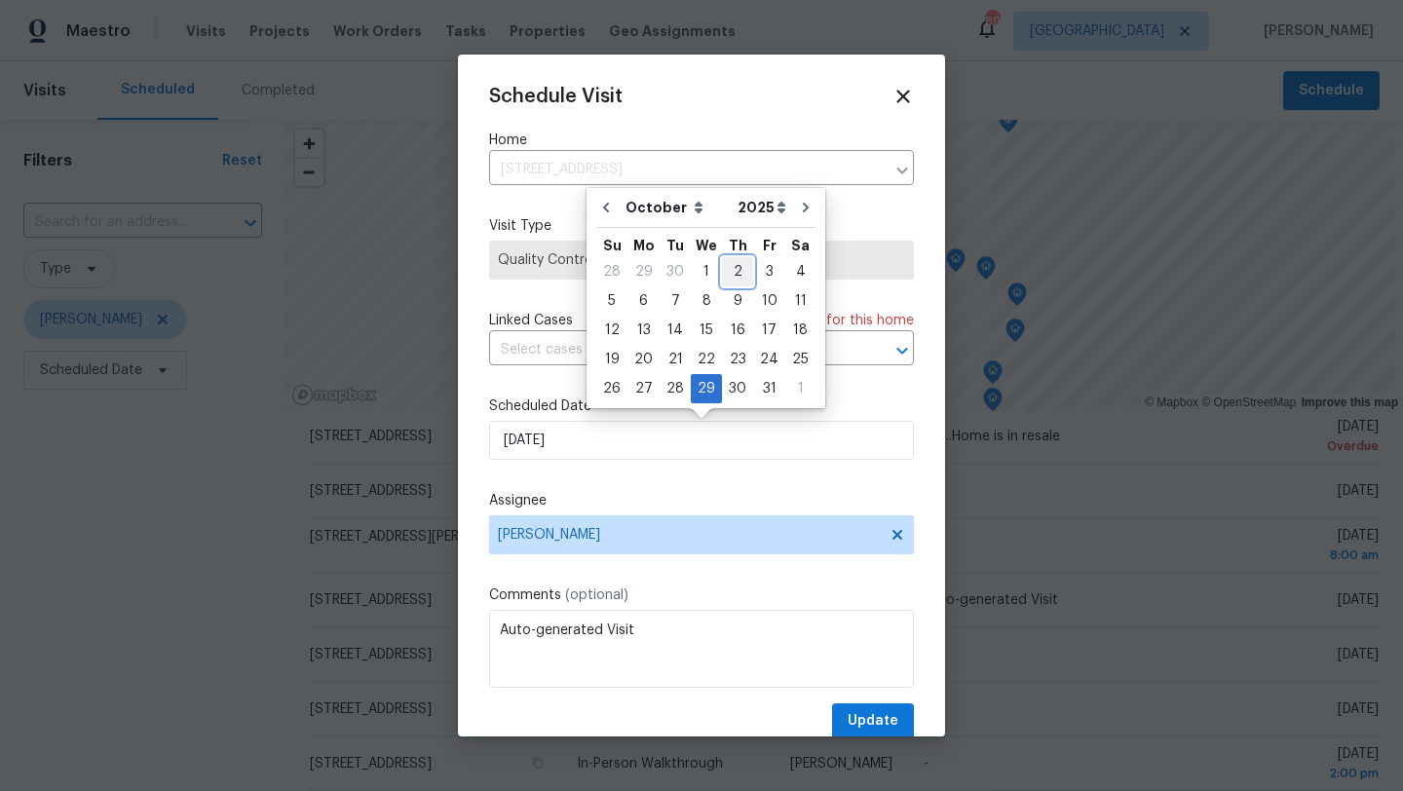
click at [725, 269] on div "2" at bounding box center [737, 271] width 31 height 27
type input "10/2/2025"
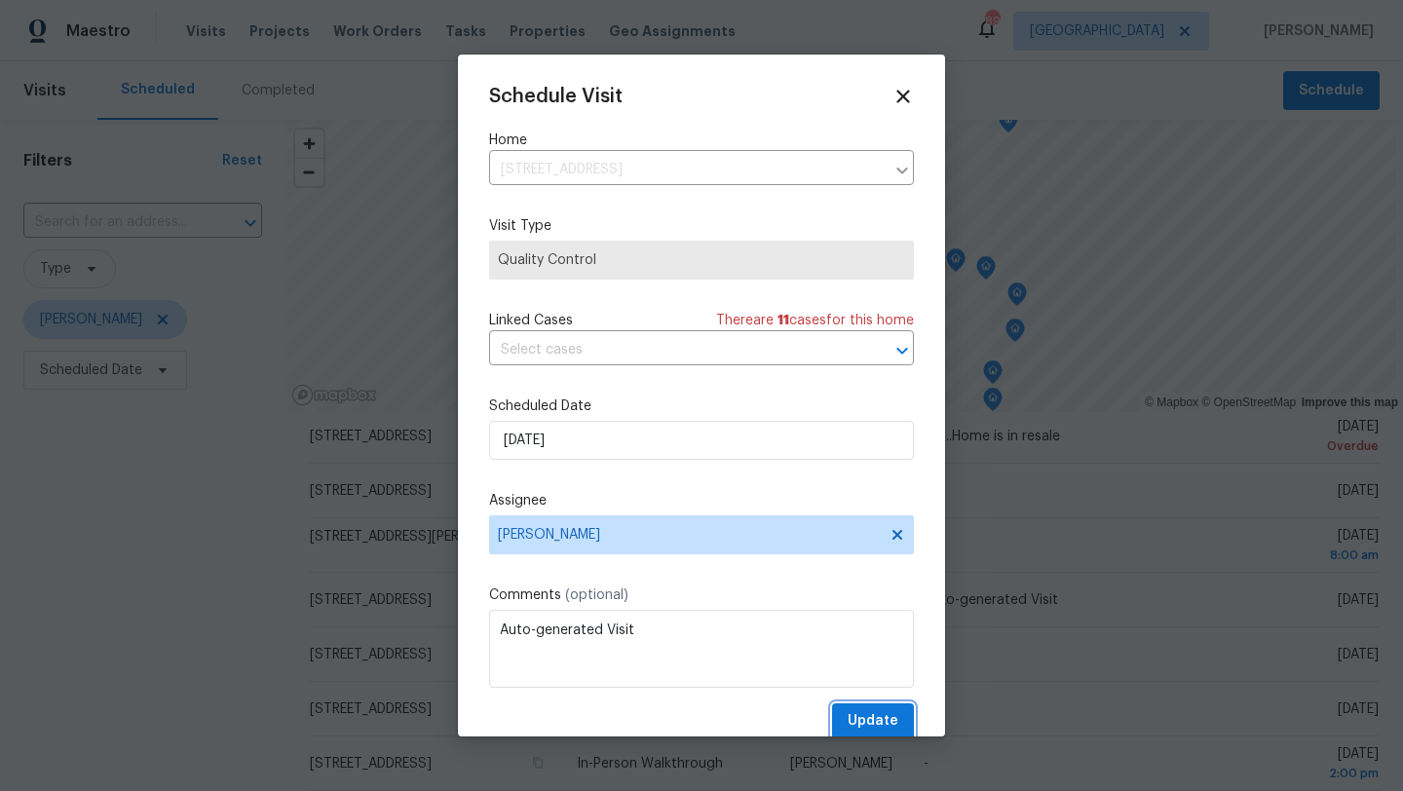
click at [866, 716] on span "Update" at bounding box center [872, 721] width 51 height 24
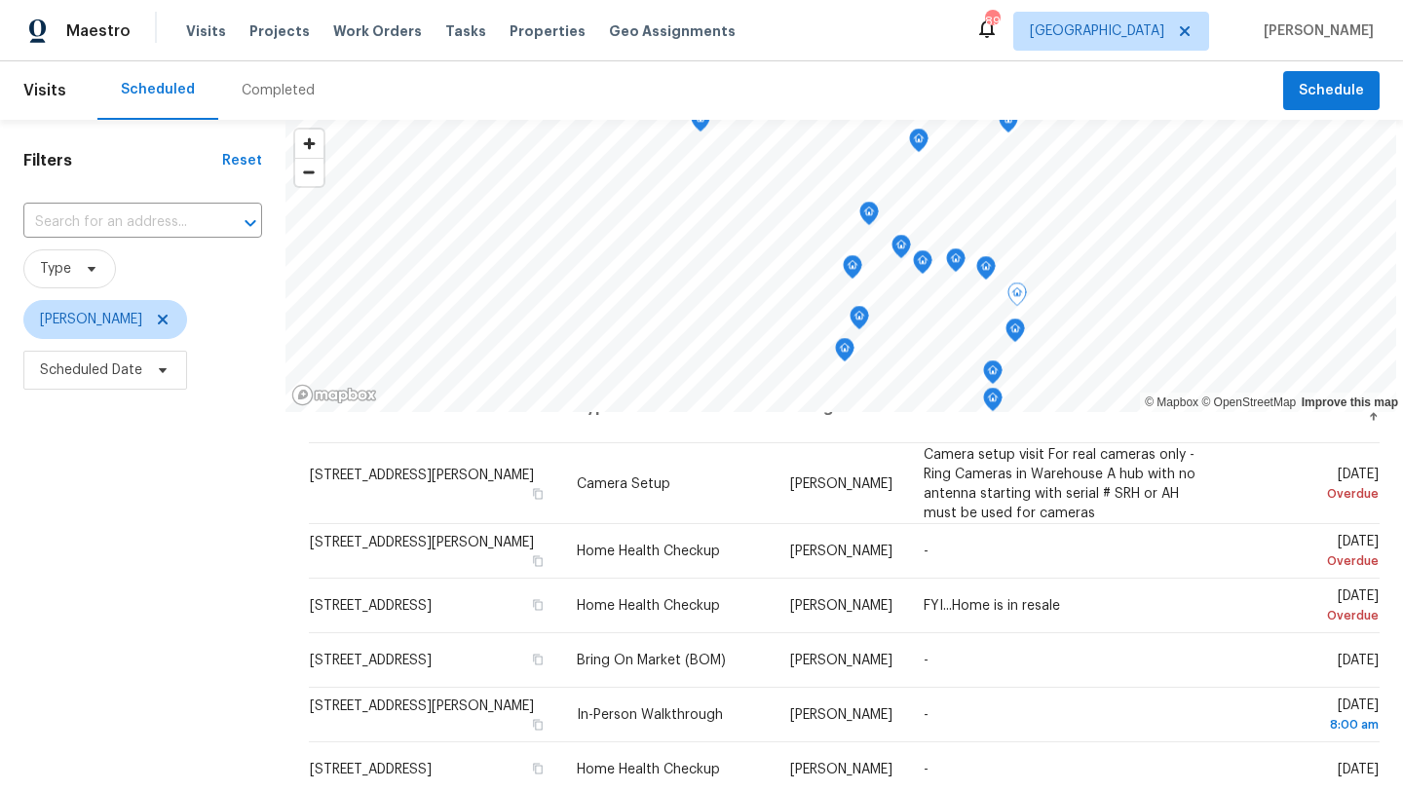
scroll to position [0, 0]
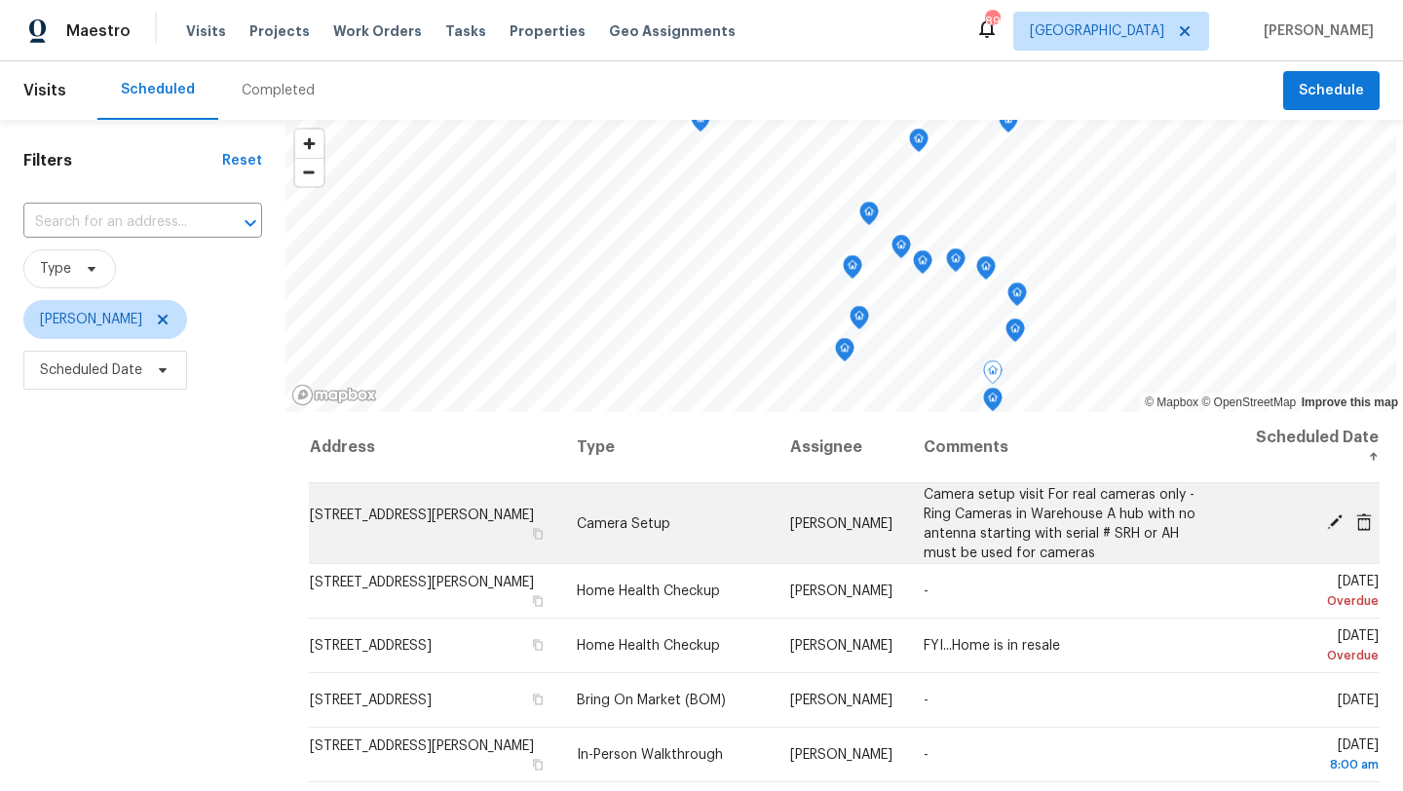
click at [1332, 523] on icon at bounding box center [1335, 522] width 16 height 16
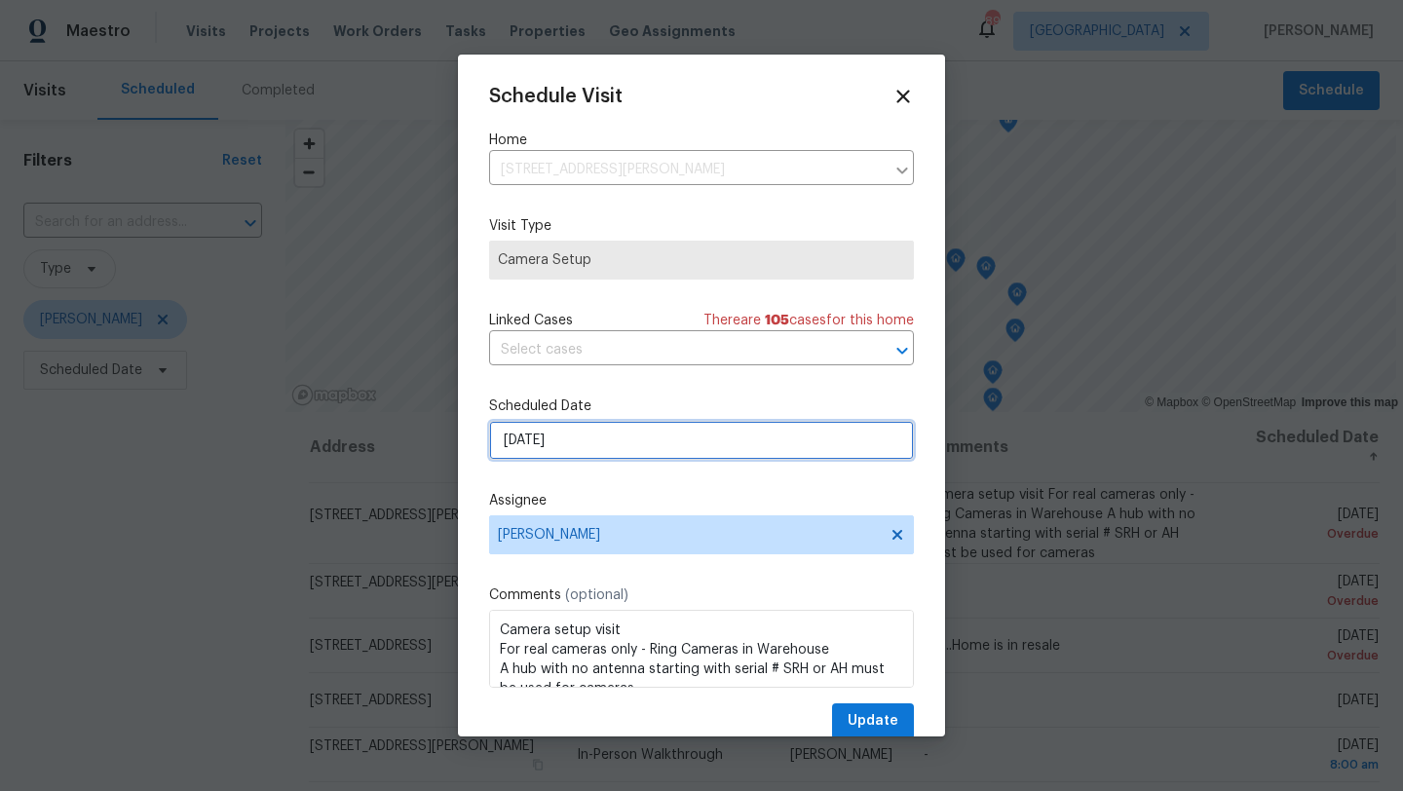
click at [712, 441] on input "9/26/2025" at bounding box center [701, 440] width 425 height 39
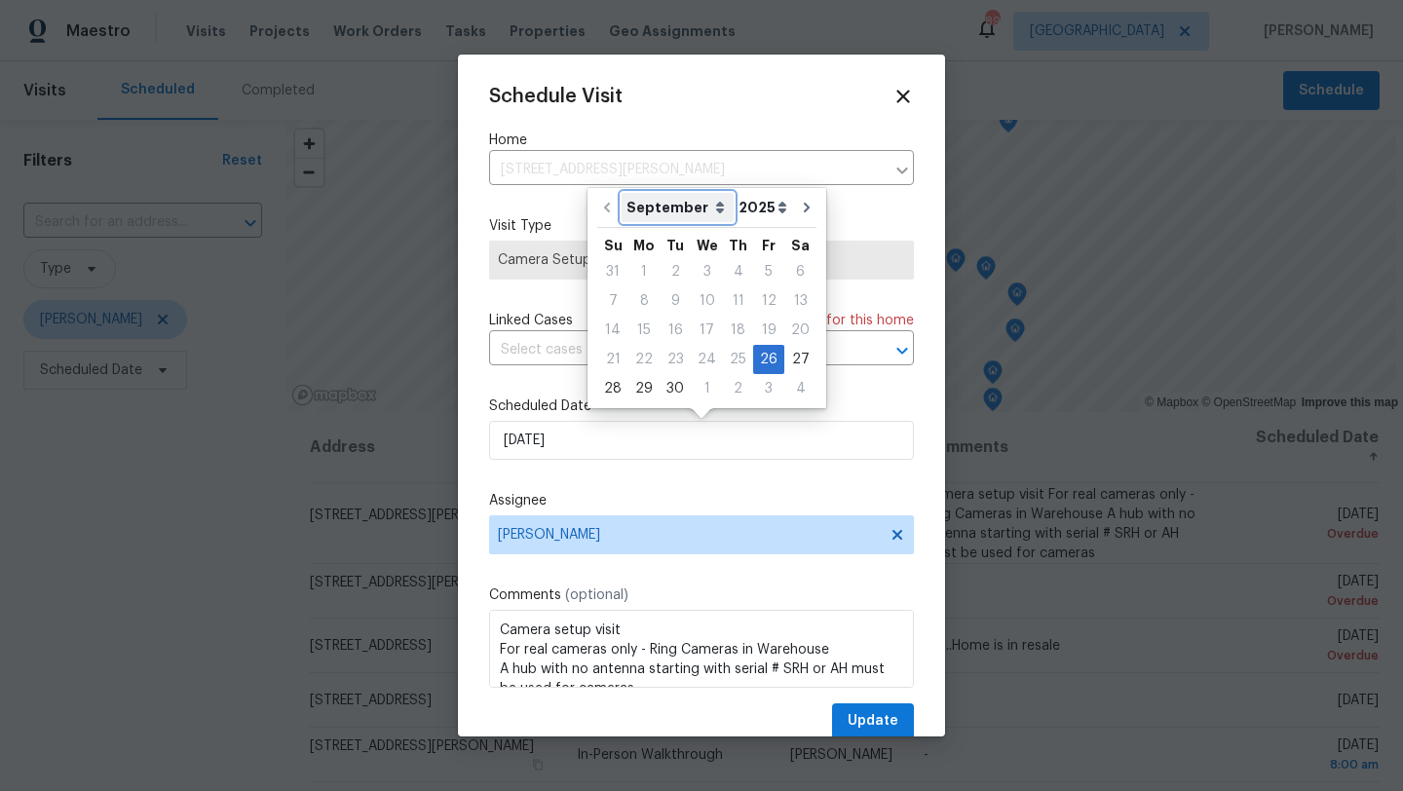
click at [709, 205] on select "September October November December" at bounding box center [677, 207] width 112 height 29
select select "9"
click at [621, 193] on select "September October November December" at bounding box center [677, 207] width 112 height 29
type input "10/26/2025"
select select "9"
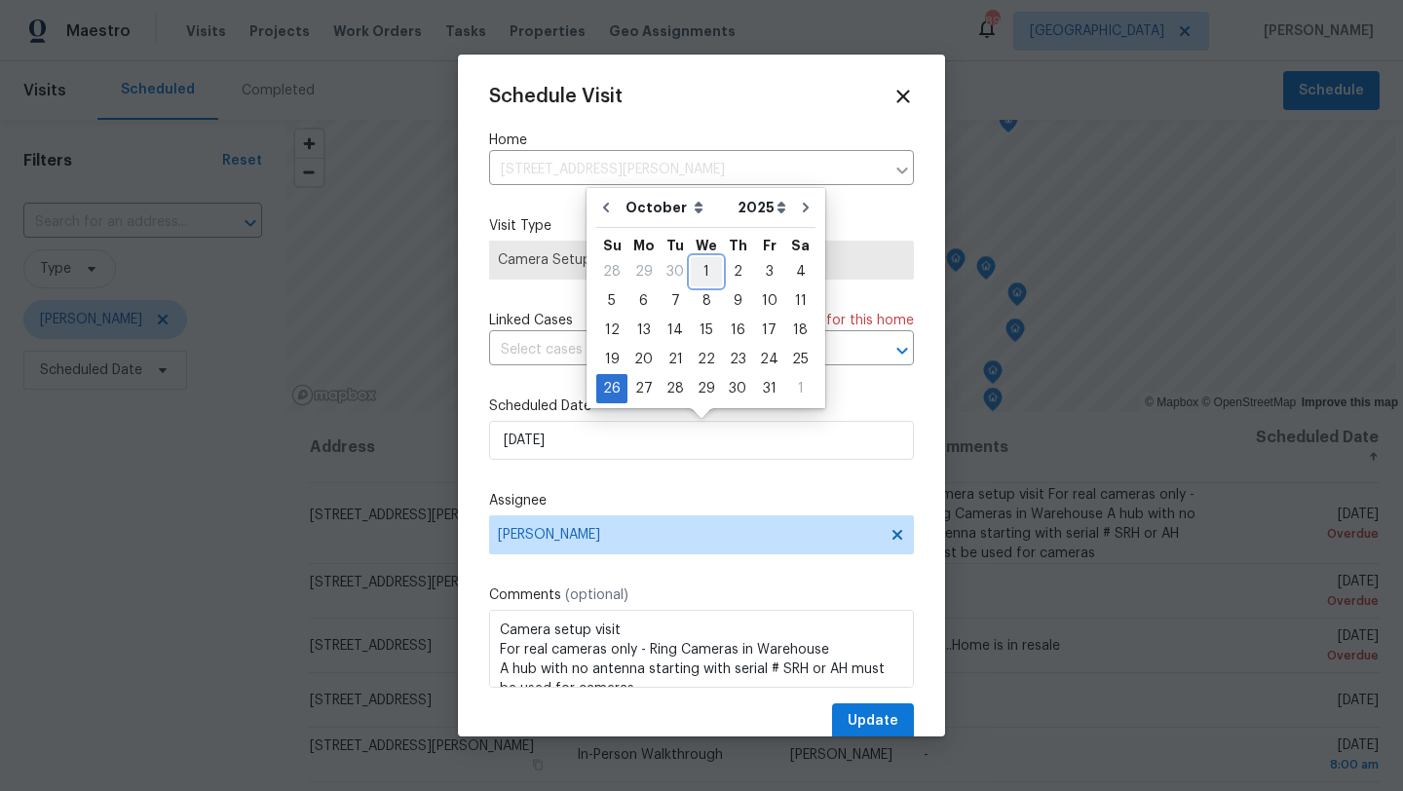
click at [696, 275] on div "1" at bounding box center [706, 271] width 31 height 27
type input "10/1/2025"
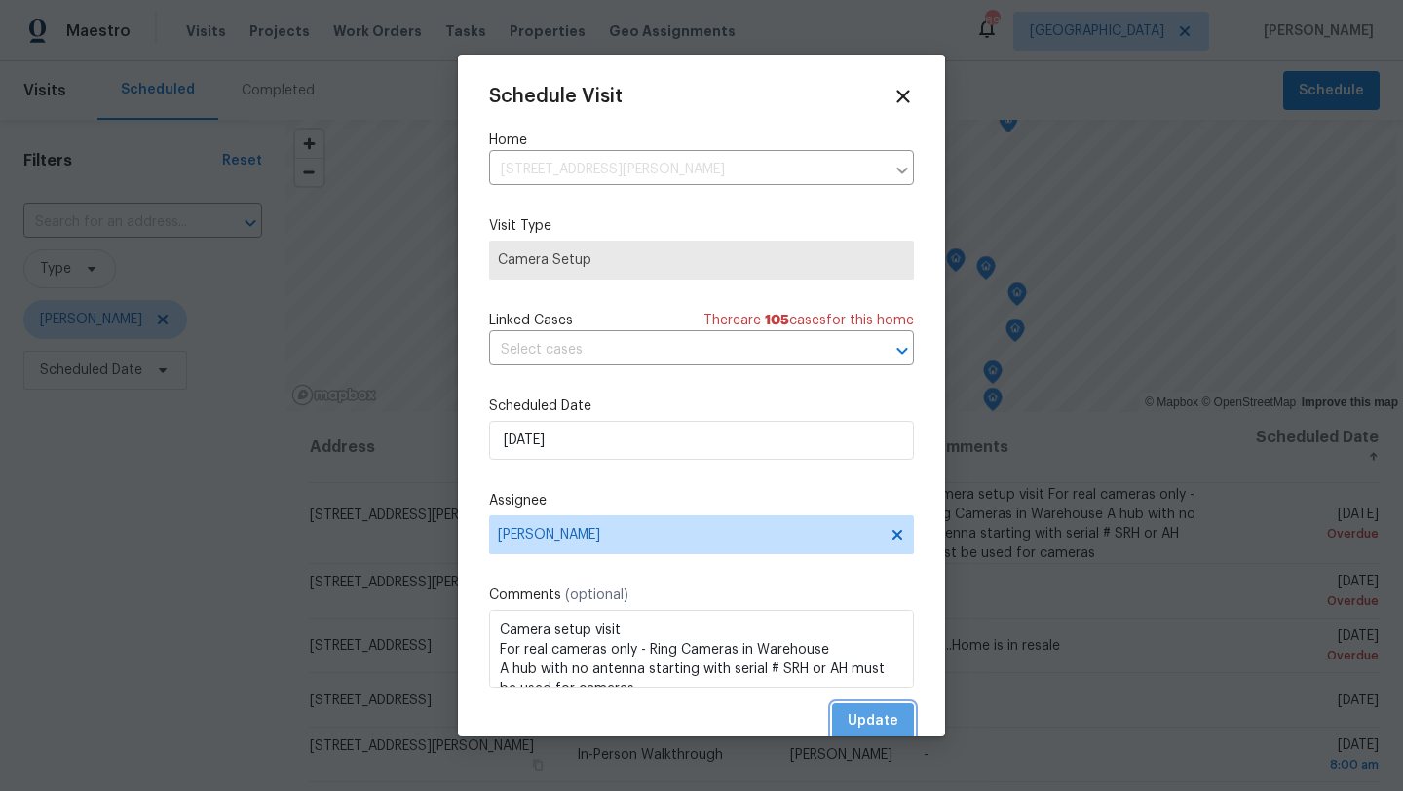
click at [857, 724] on span "Update" at bounding box center [872, 721] width 51 height 24
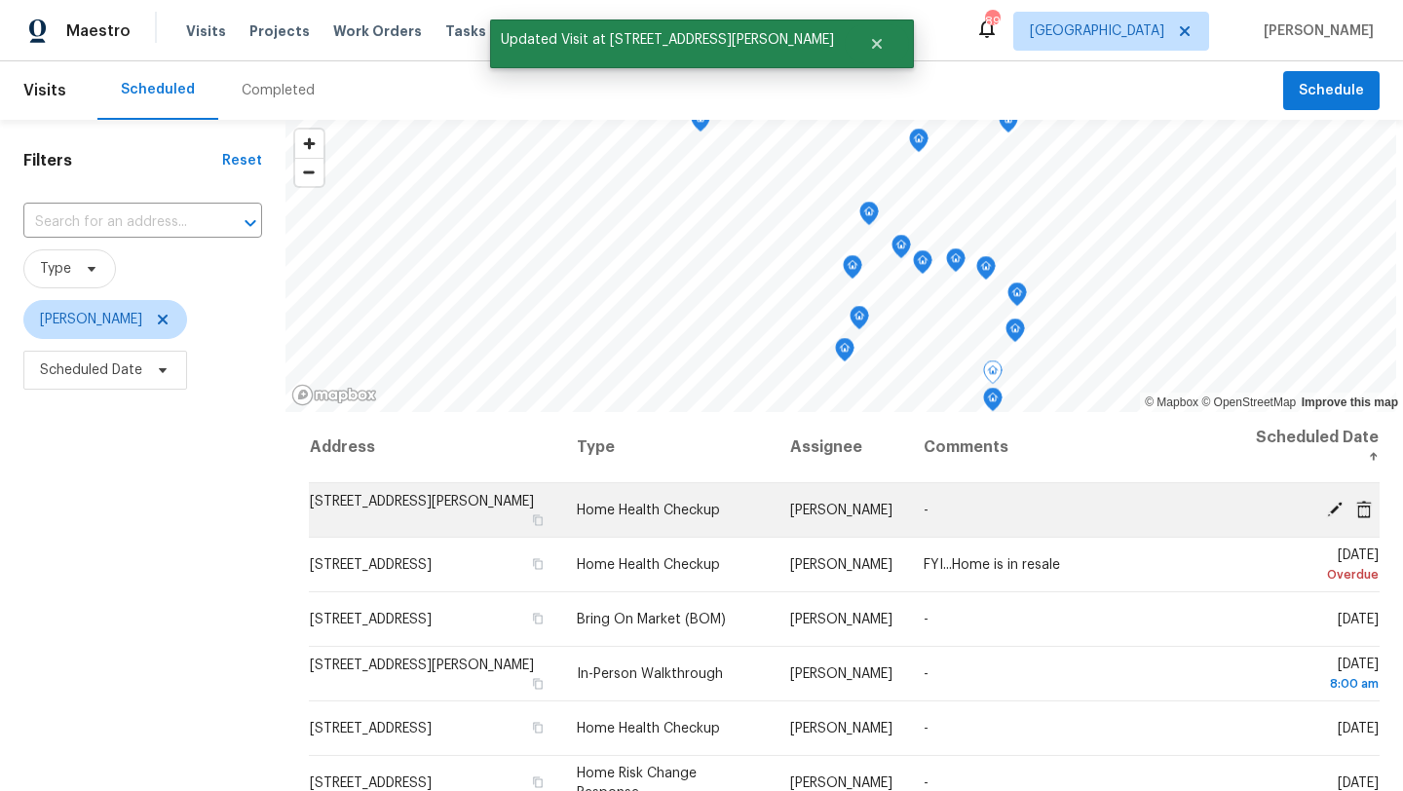
click at [1329, 512] on icon at bounding box center [1335, 509] width 16 height 16
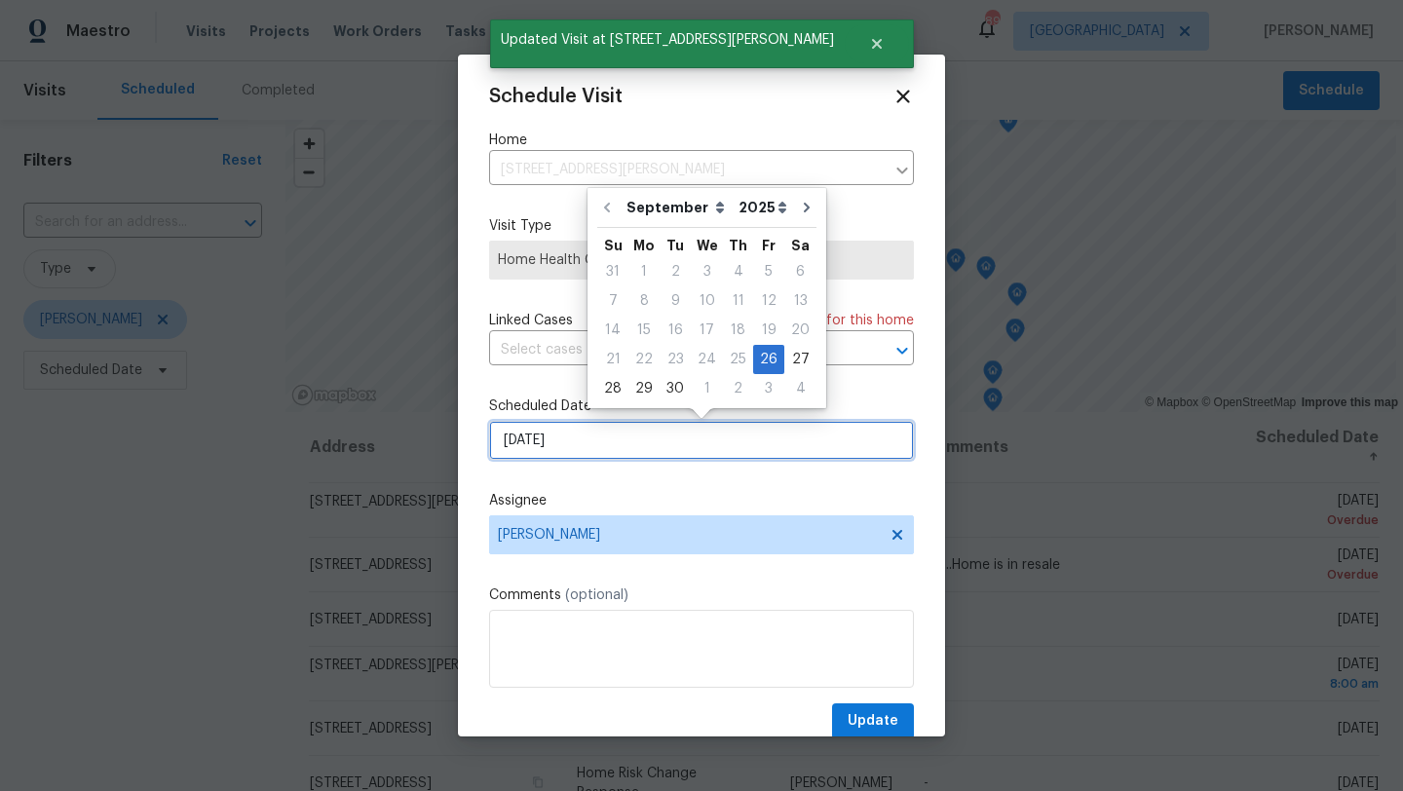
click at [758, 441] on input "9/26/2025" at bounding box center [701, 440] width 425 height 39
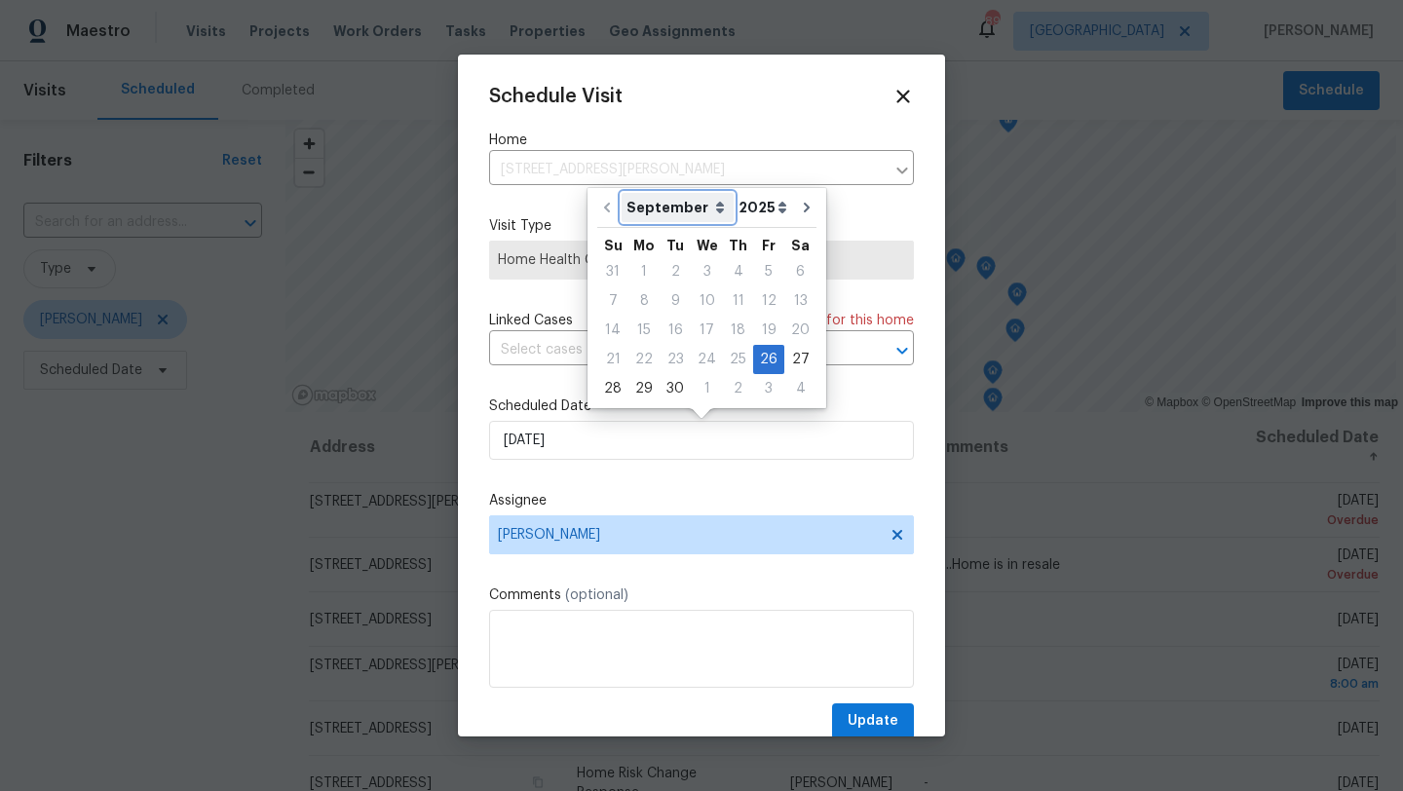
click at [709, 214] on select "September October November December" at bounding box center [677, 207] width 112 height 29
select select "9"
click at [621, 193] on select "September October November December" at bounding box center [677, 207] width 112 height 29
type input "10/26/2025"
select select "9"
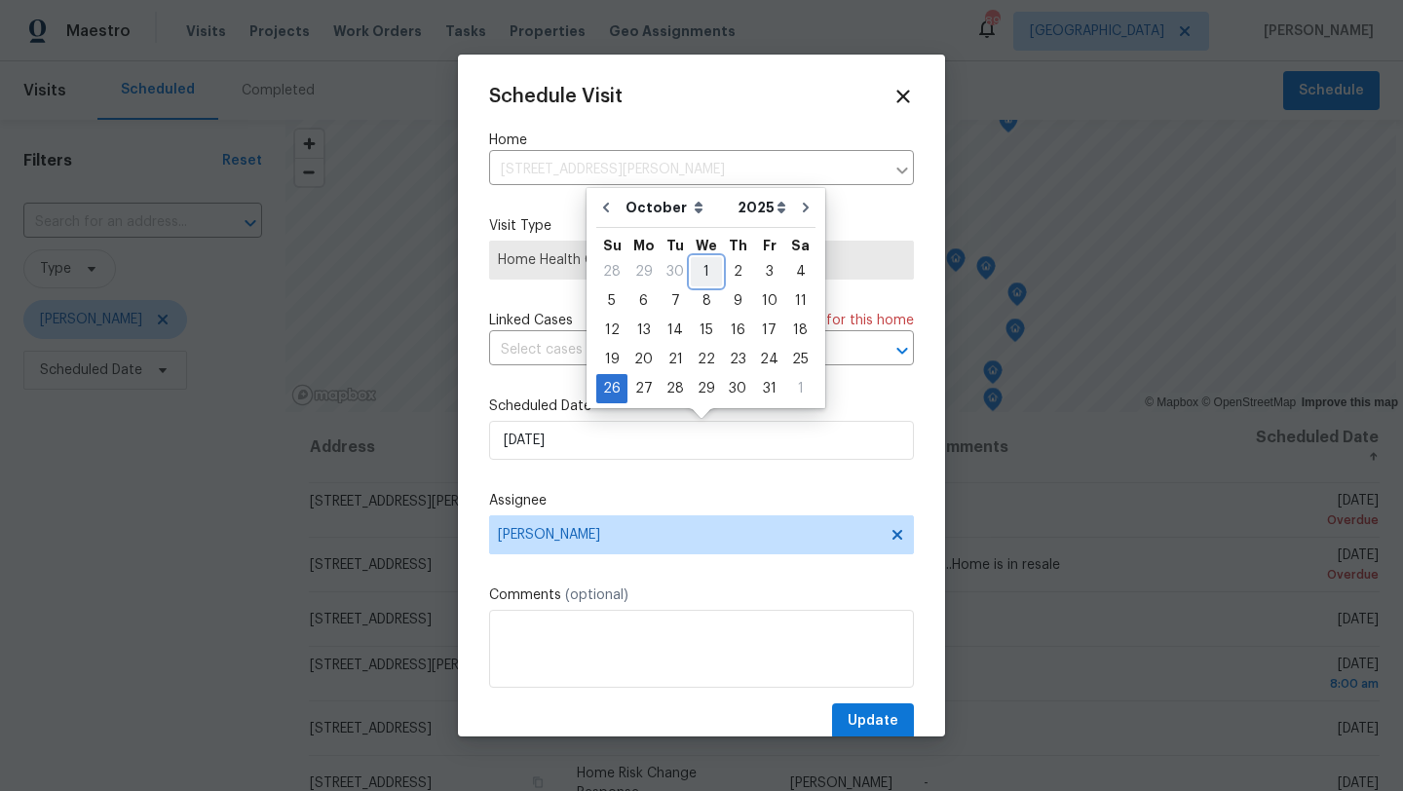
click at [705, 264] on div "1" at bounding box center [706, 271] width 31 height 27
type input "10/1/2025"
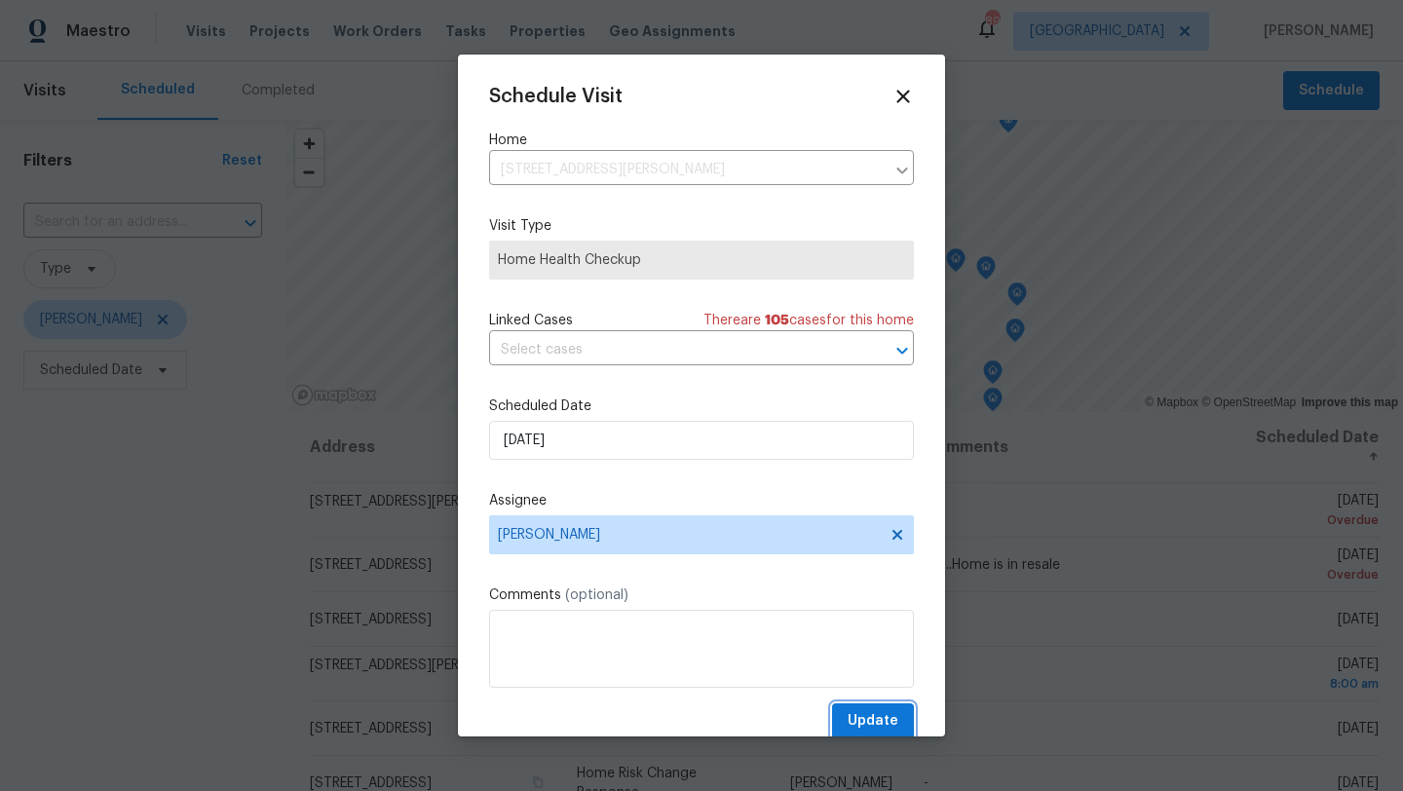
click at [848, 720] on button "Update" at bounding box center [873, 721] width 82 height 36
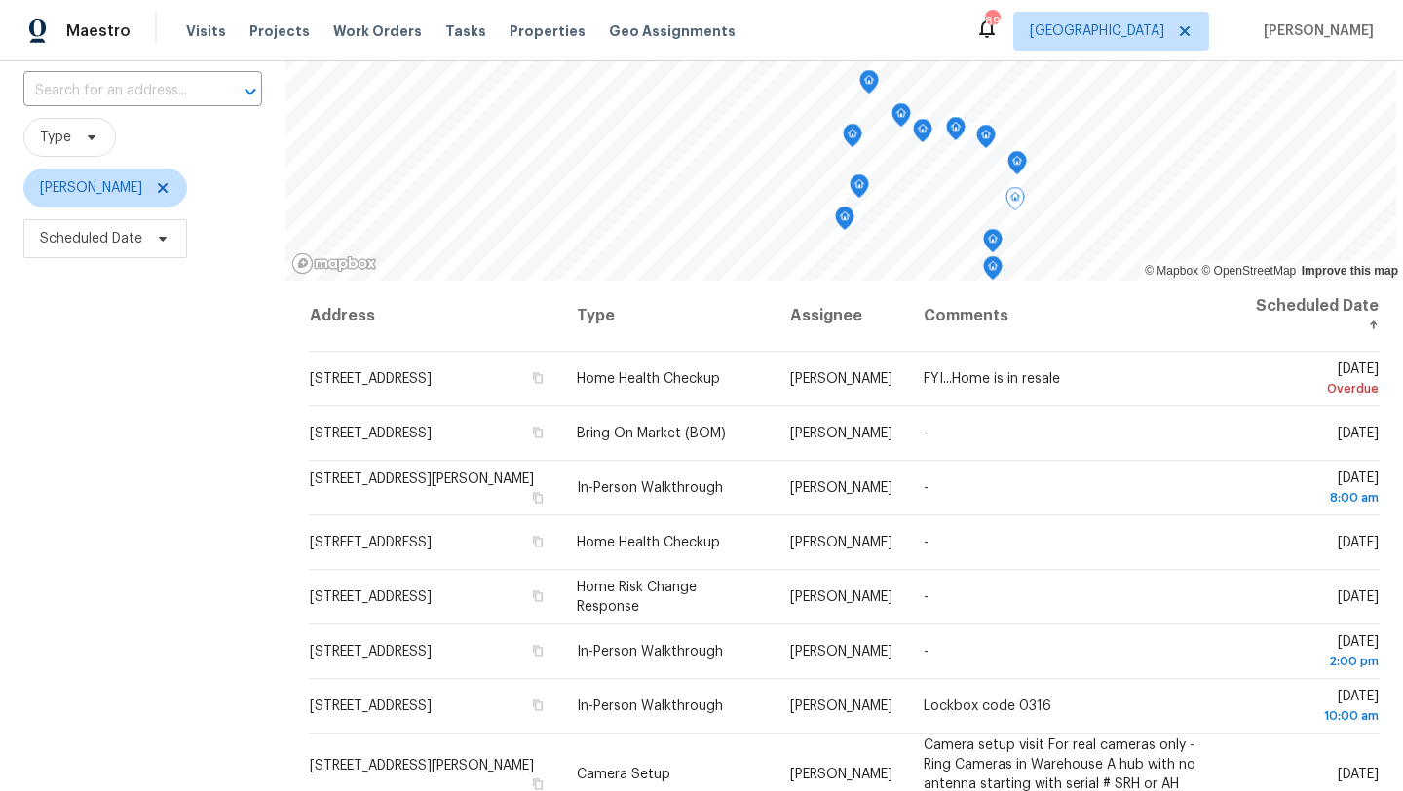
click at [168, 420] on div "Filters Reset ​ Type Kenroy Hoilett Scheduled Date" at bounding box center [142, 450] width 285 height 925
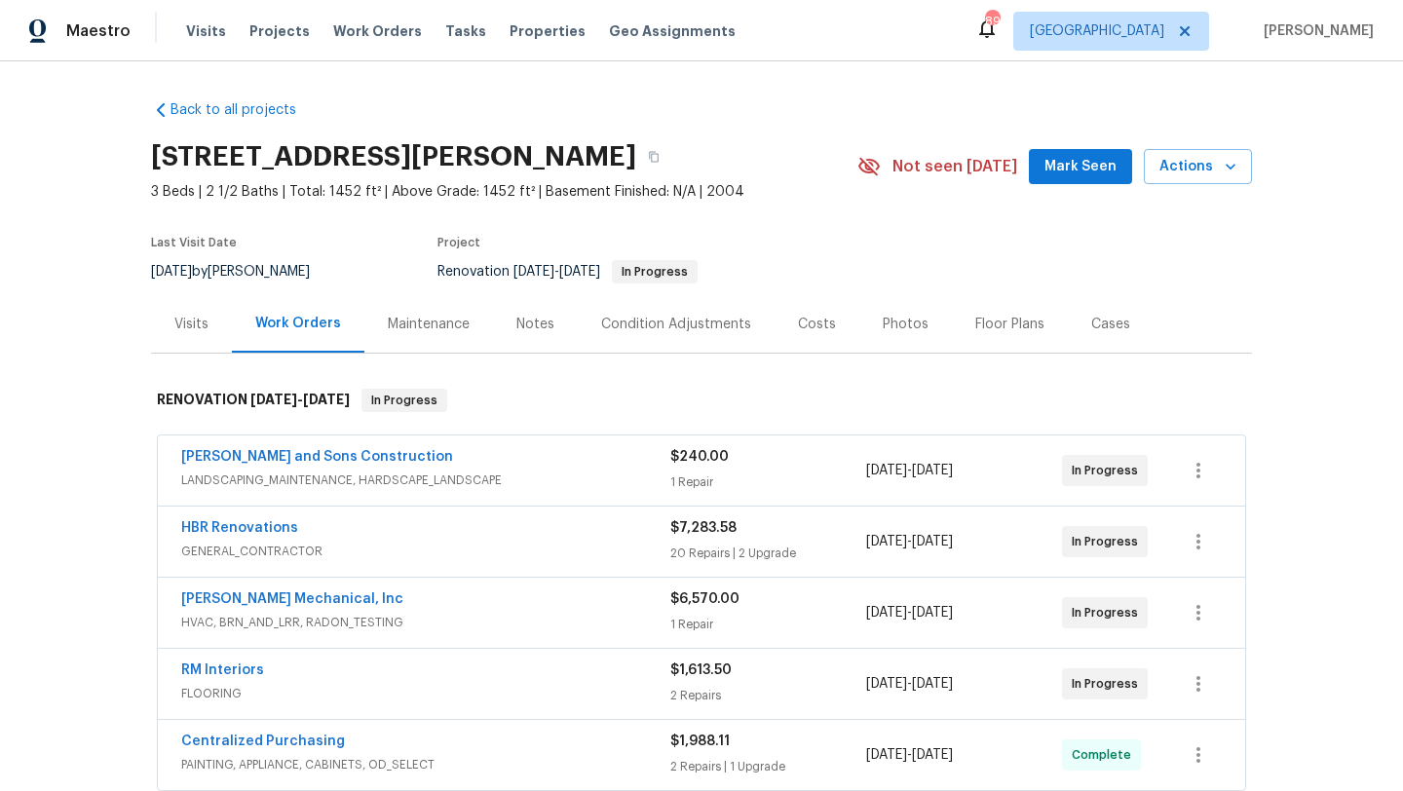
click at [1076, 157] on span "Mark Seen" at bounding box center [1080, 167] width 72 height 24
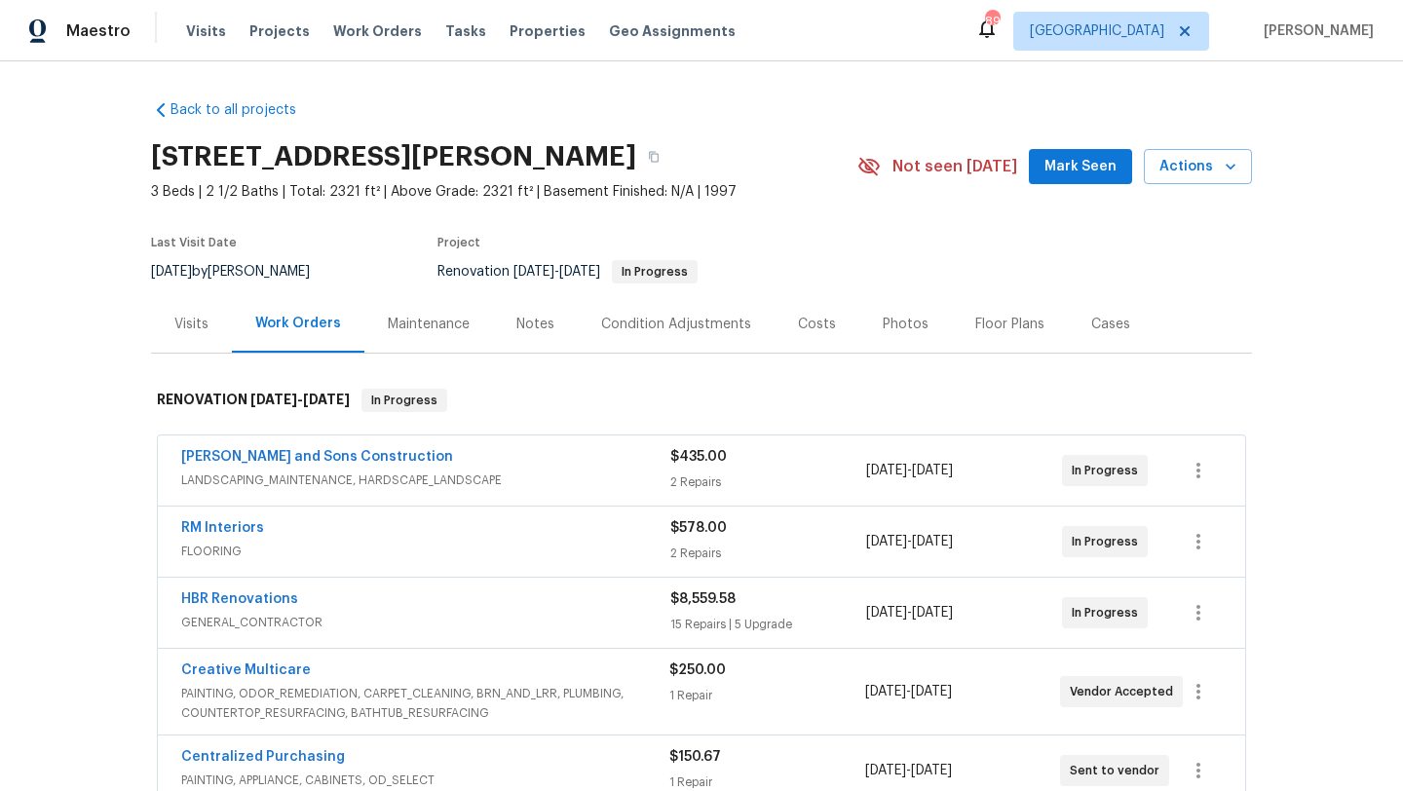
click at [1066, 176] on span "Mark Seen" at bounding box center [1080, 167] width 72 height 24
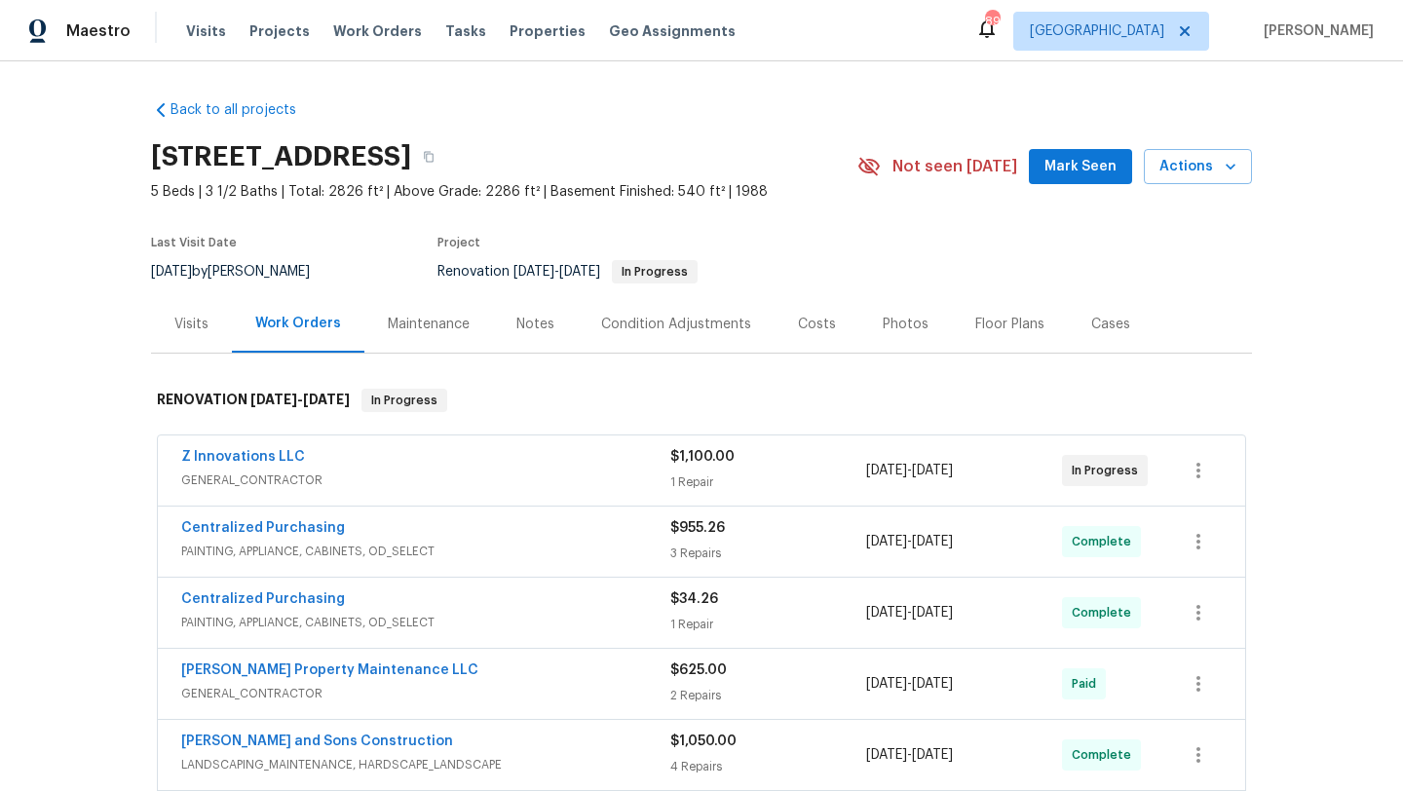
click at [1074, 163] on span "Mark Seen" at bounding box center [1080, 167] width 72 height 24
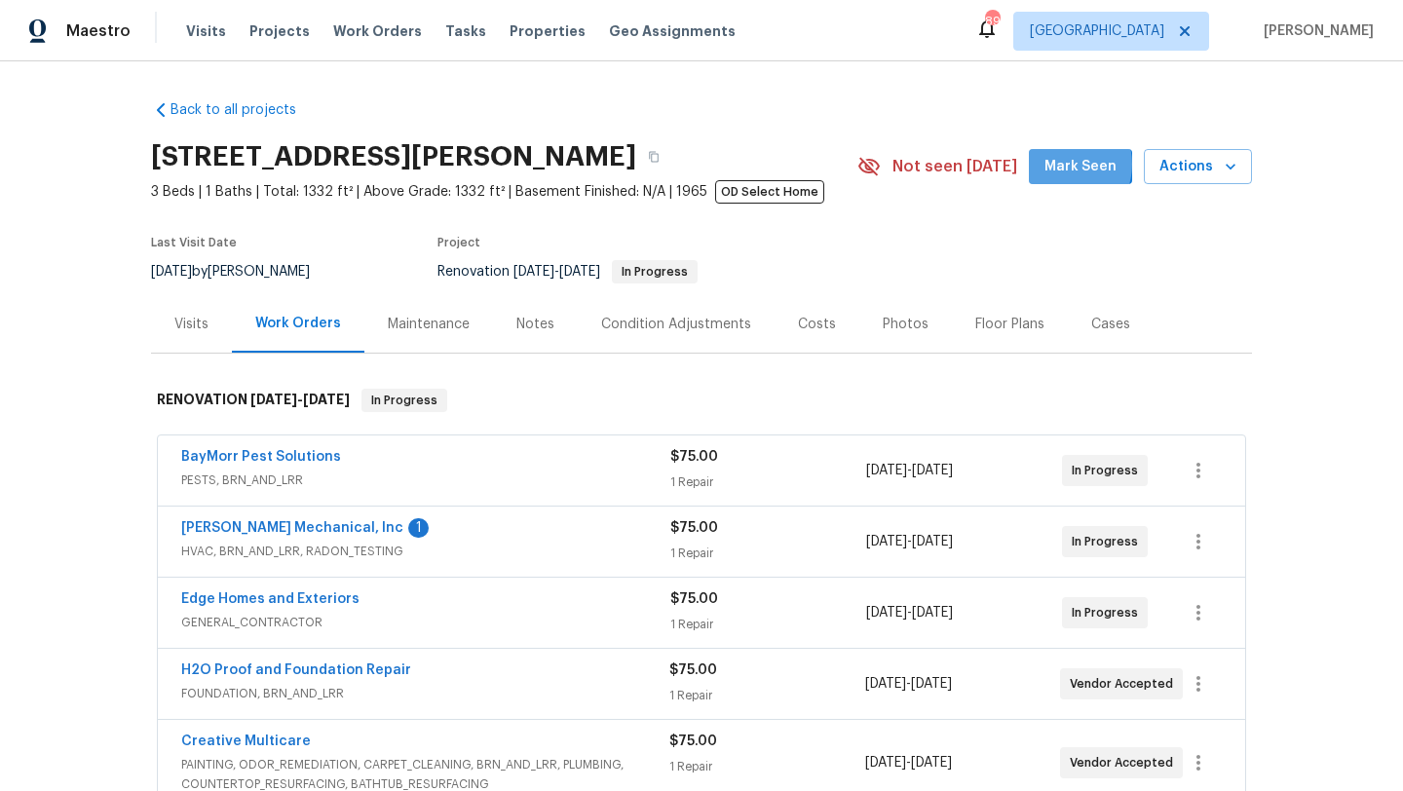
click at [1069, 165] on span "Mark Seen" at bounding box center [1080, 167] width 72 height 24
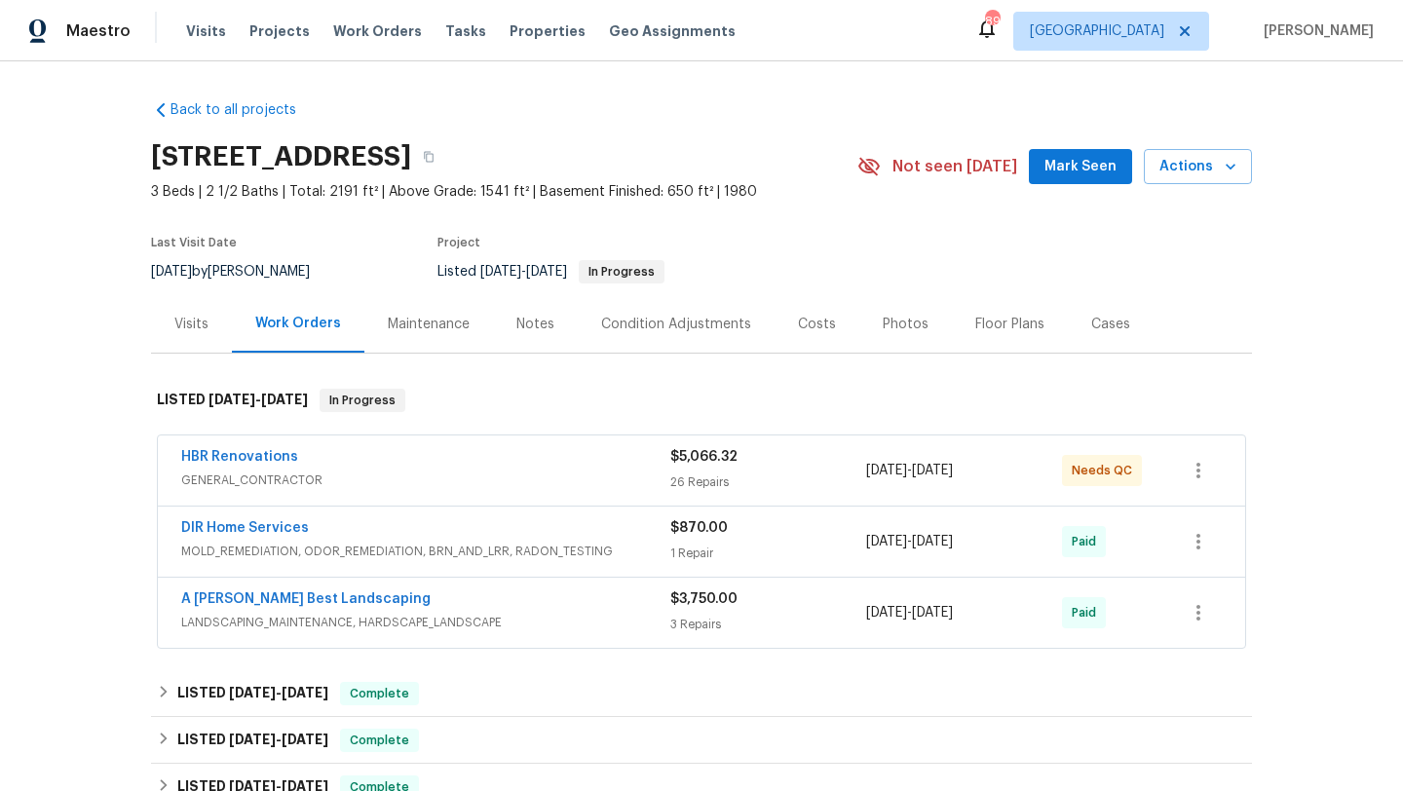
click at [322, 482] on span "GENERAL_CONTRACTOR" at bounding box center [425, 479] width 489 height 19
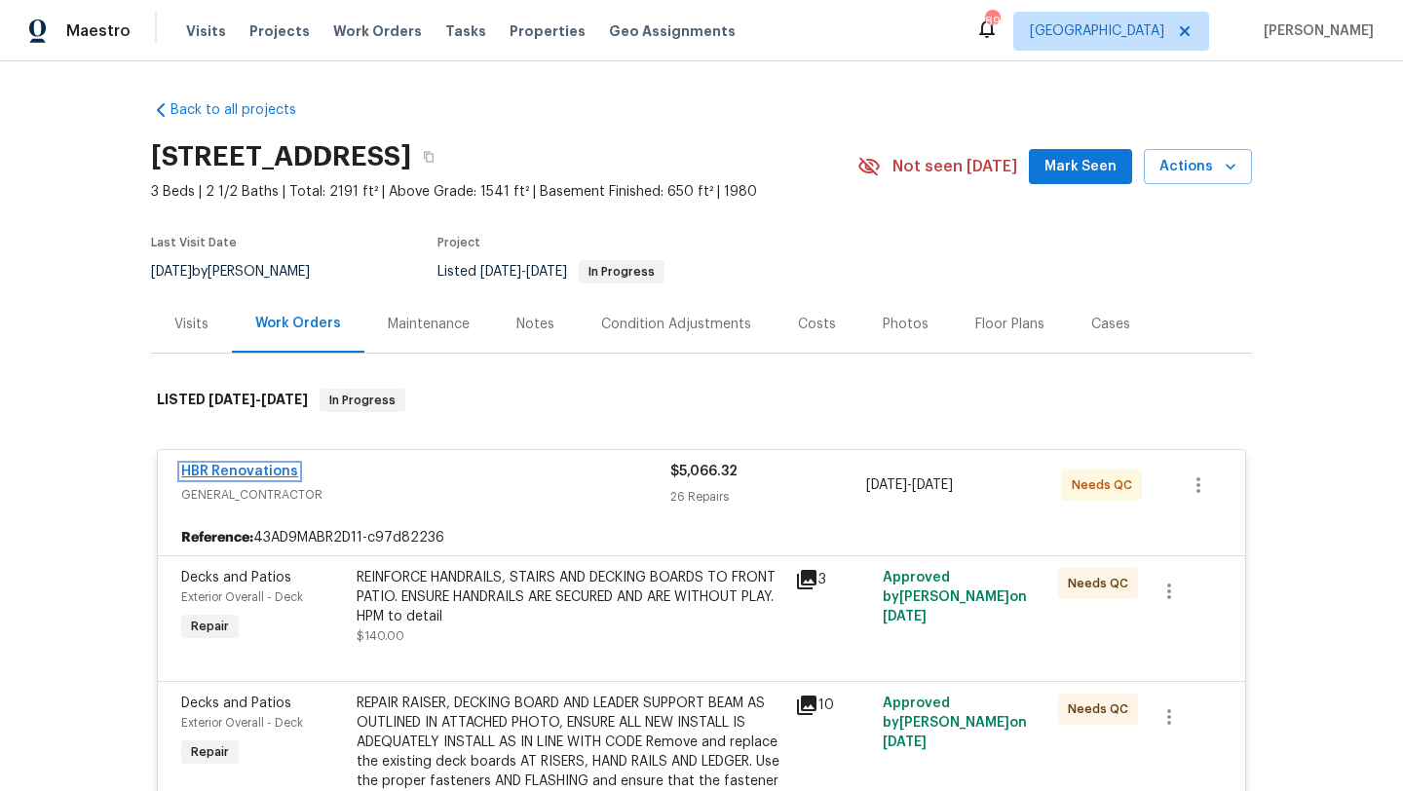
click at [278, 474] on link "HBR Renovations" at bounding box center [239, 472] width 117 height 14
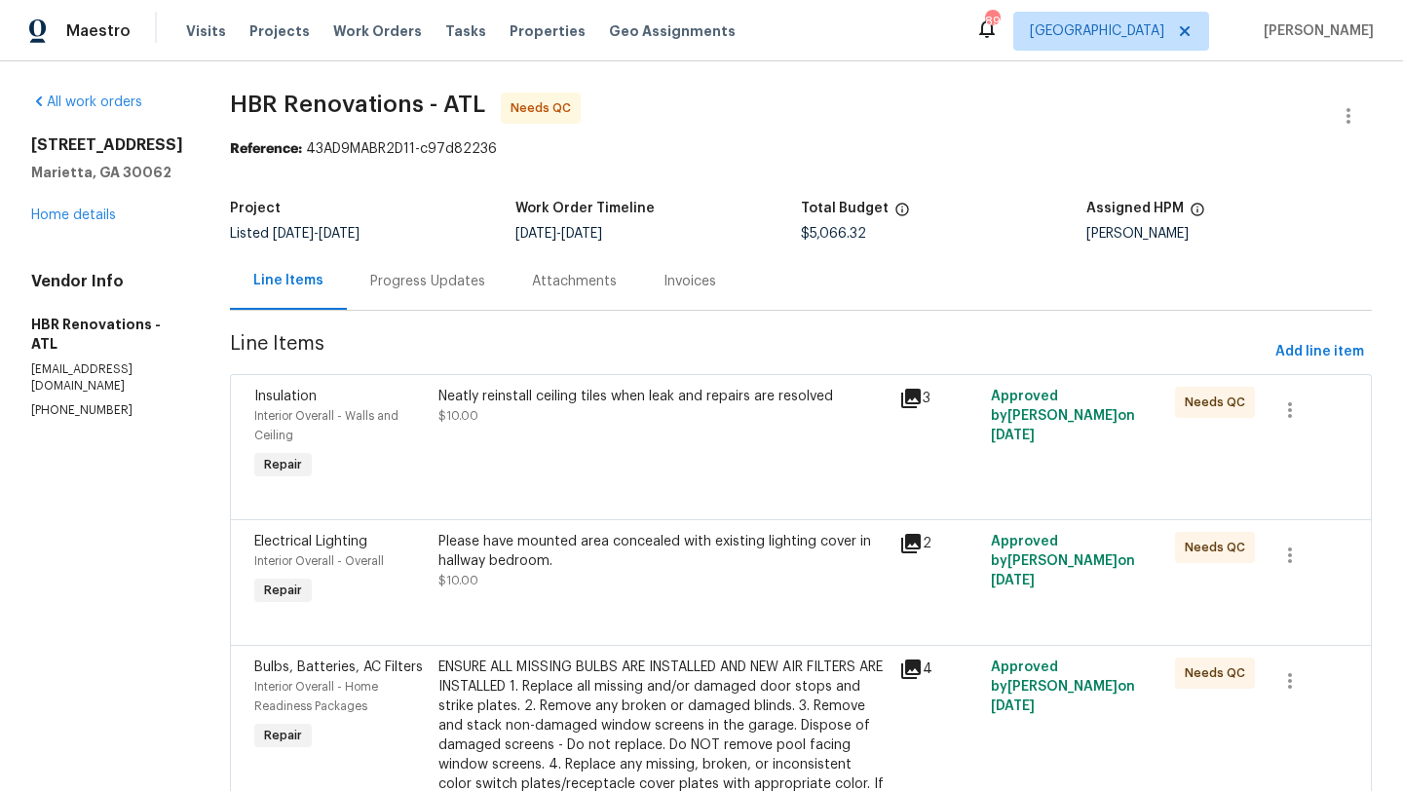
click at [476, 287] on div "Progress Updates" at bounding box center [428, 280] width 162 height 57
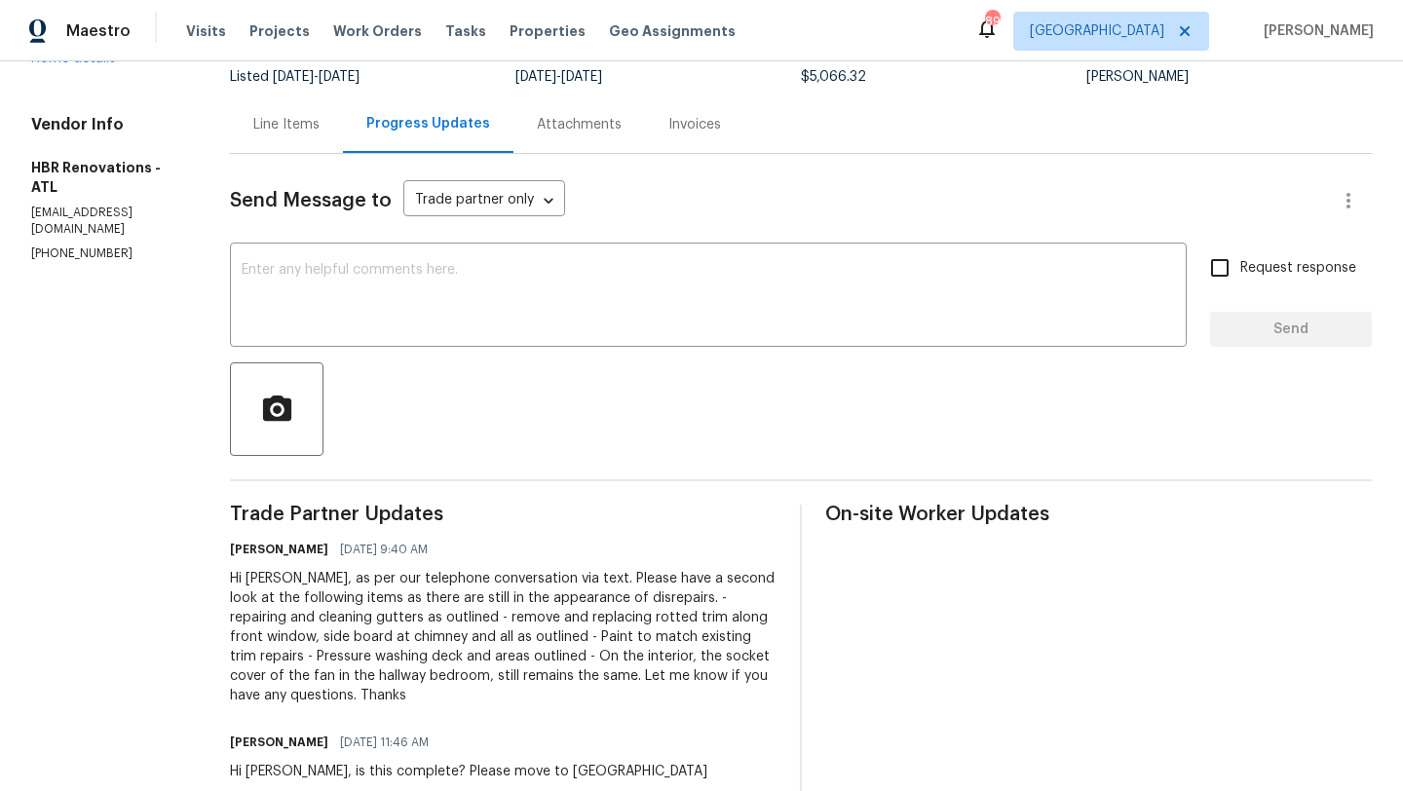
scroll to position [94, 0]
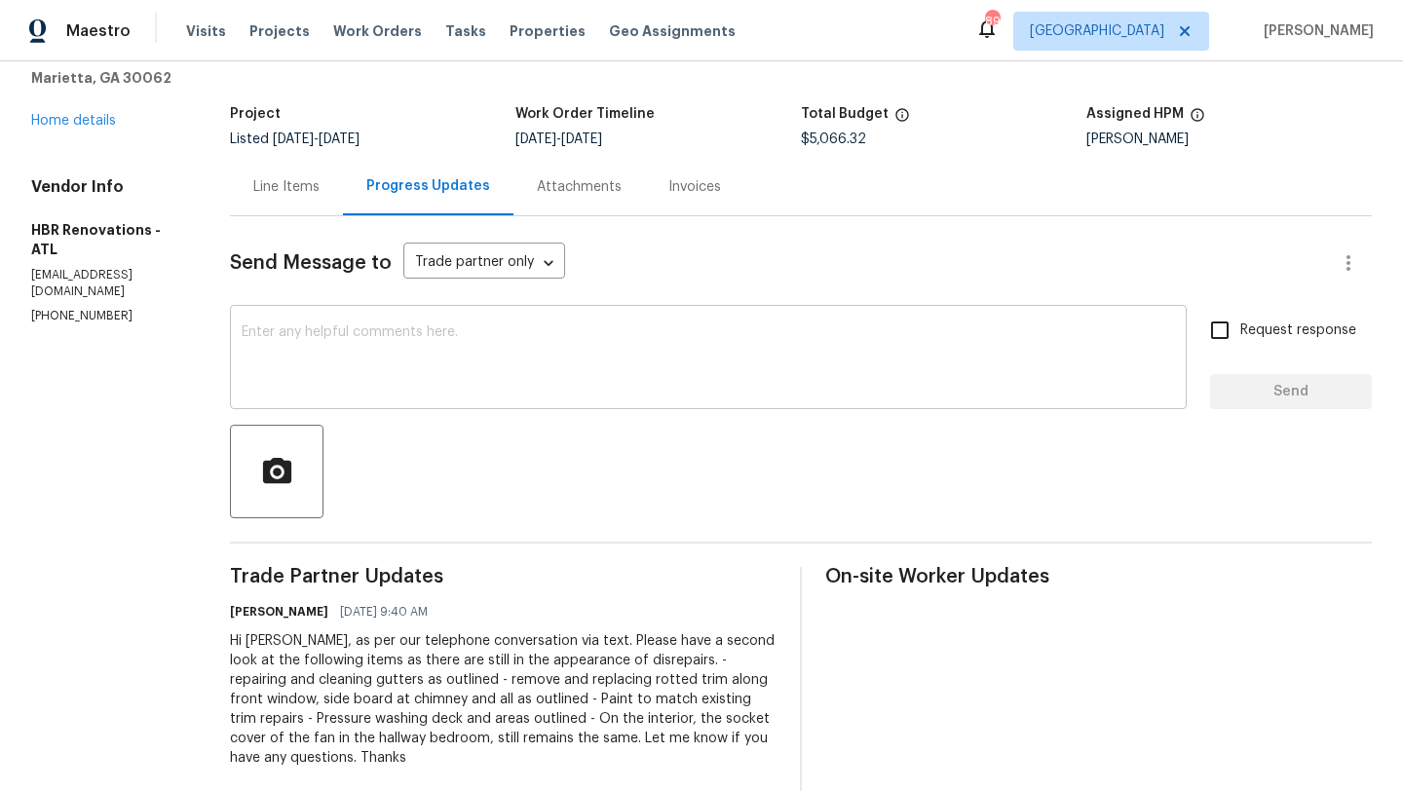
click at [414, 335] on textarea at bounding box center [708, 359] width 933 height 68
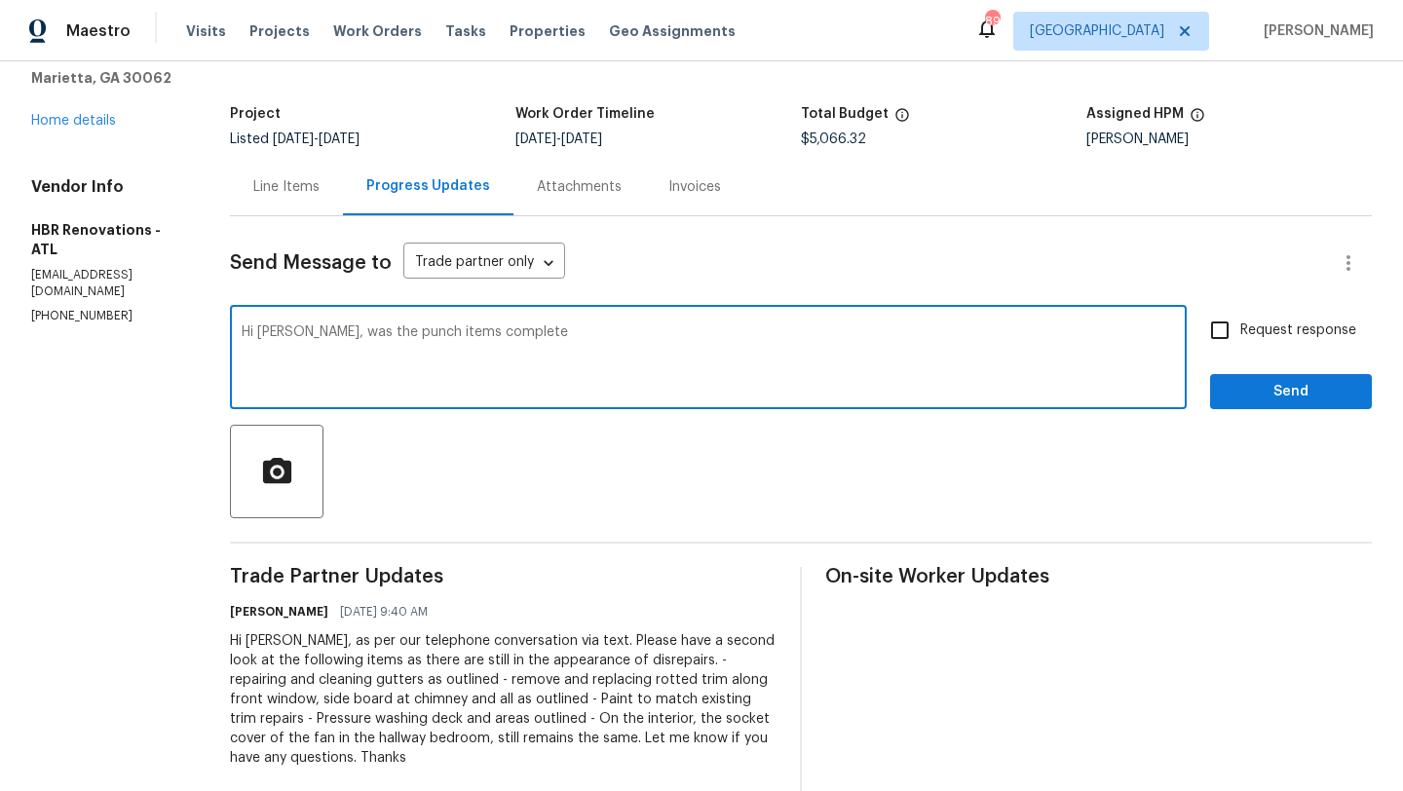
click at [326, 334] on textarea "Hi Wendy, was the punch items complete" at bounding box center [708, 359] width 933 height 68
click at [394, 329] on textarea "Hi Wendy, are the punch items complete" at bounding box center [708, 359] width 933 height 68
click at [537, 331] on textarea "Hi Wendy, are the punch out items complete" at bounding box center [708, 359] width 933 height 68
click at [417, 335] on textarea "Hi Wendy, are the punch out items complete?" at bounding box center [708, 359] width 933 height 68
type textarea "Hi Wendy, are the punch items complete?"
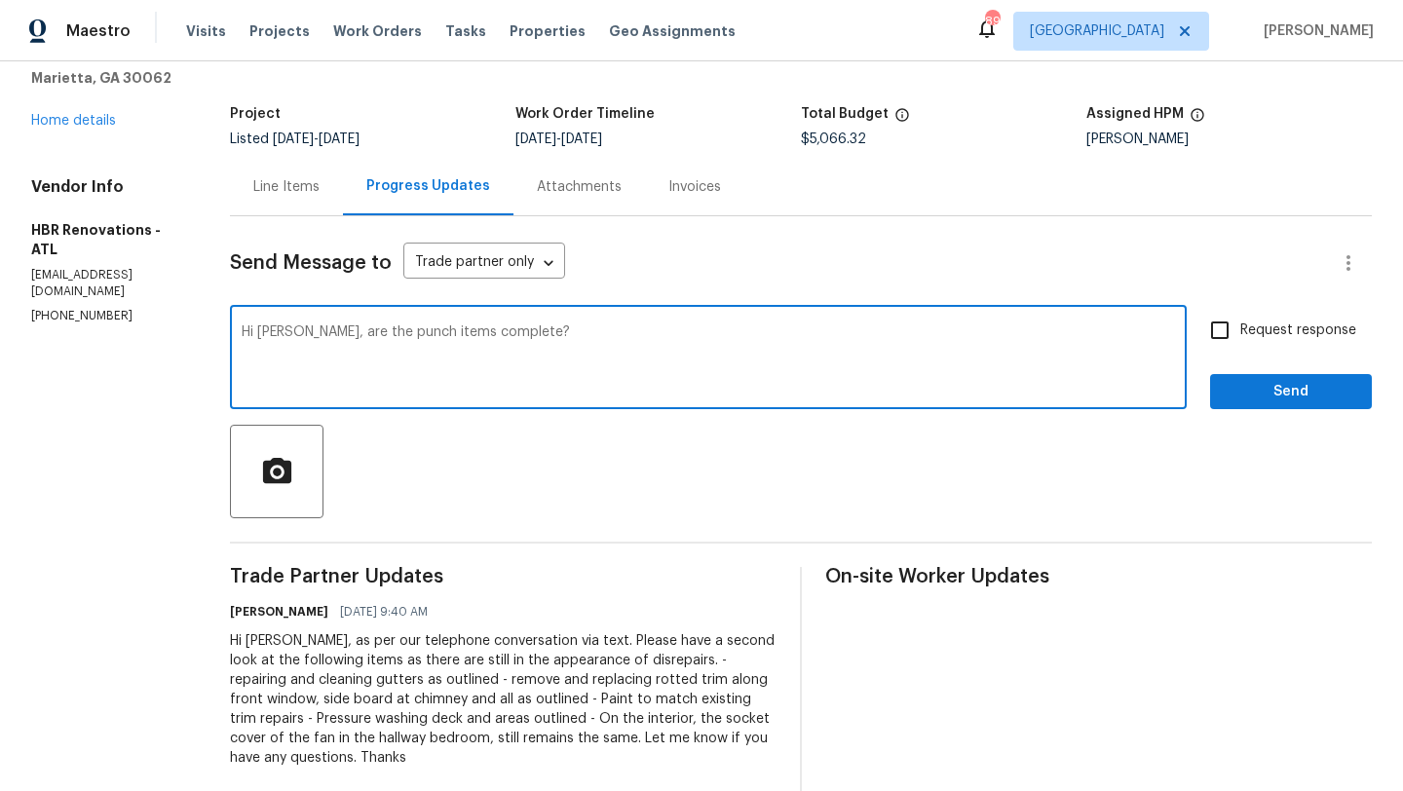
click at [1216, 330] on input "Request response" at bounding box center [1219, 330] width 41 height 41
checkbox input "true"
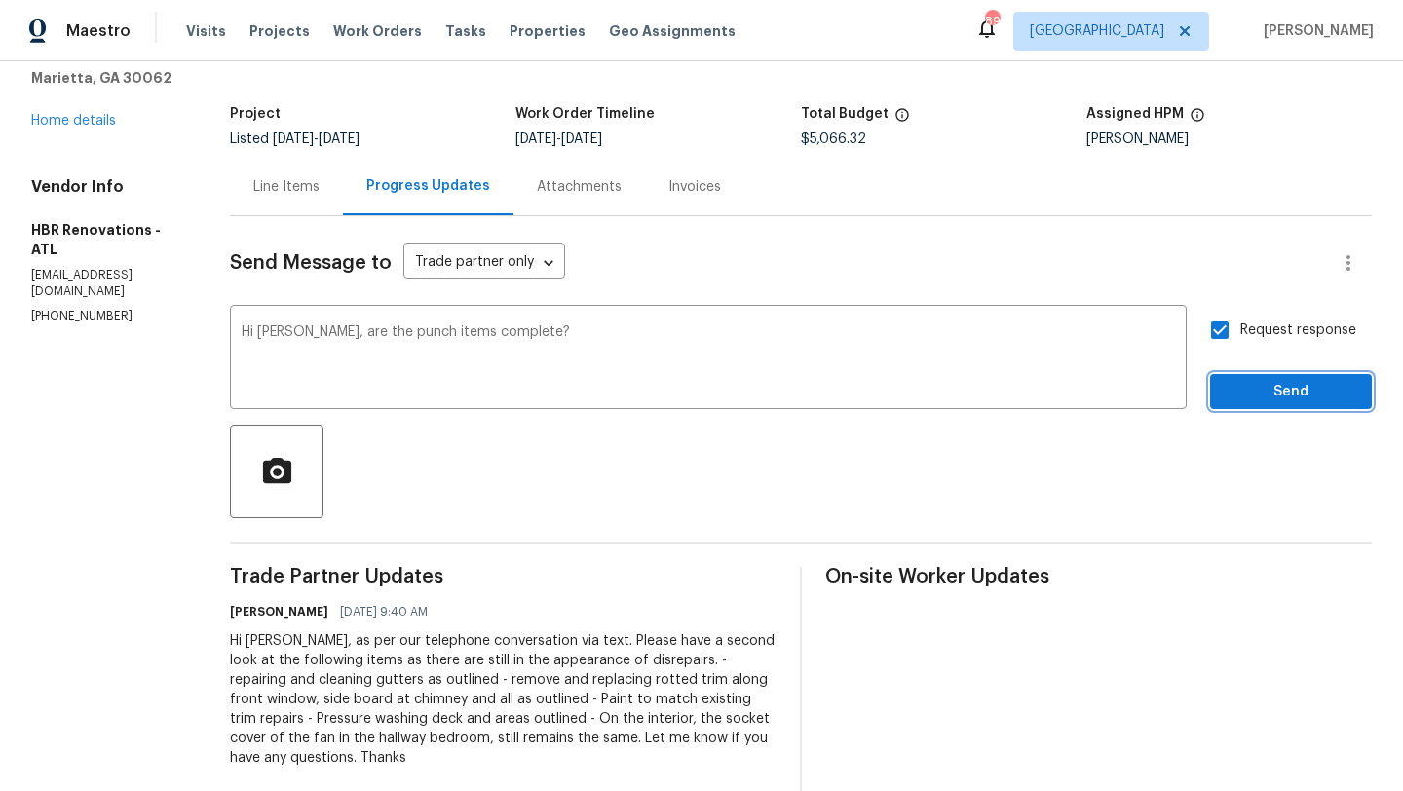
click at [1245, 385] on span "Send" at bounding box center [1290, 392] width 131 height 24
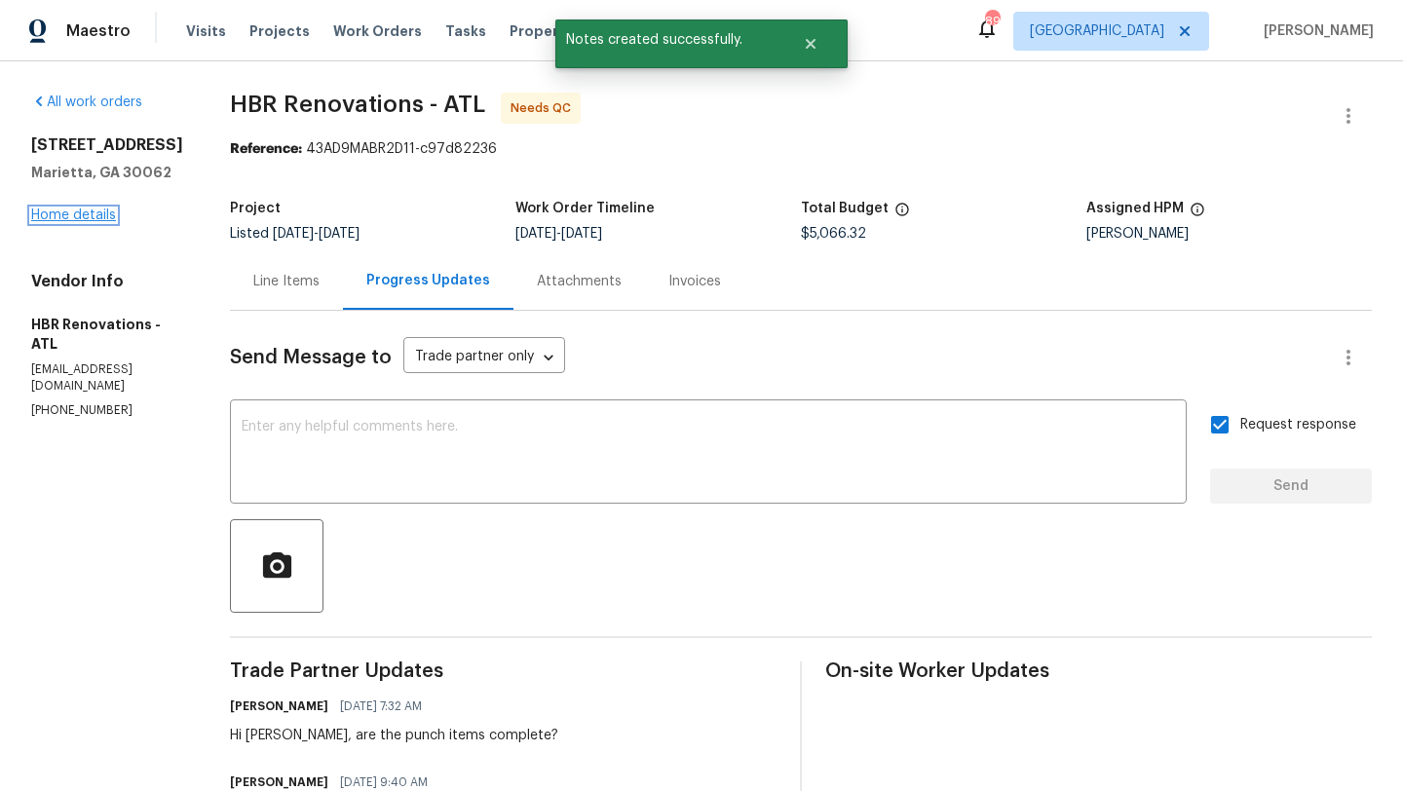
click at [81, 214] on link "Home details" at bounding box center [73, 215] width 85 height 14
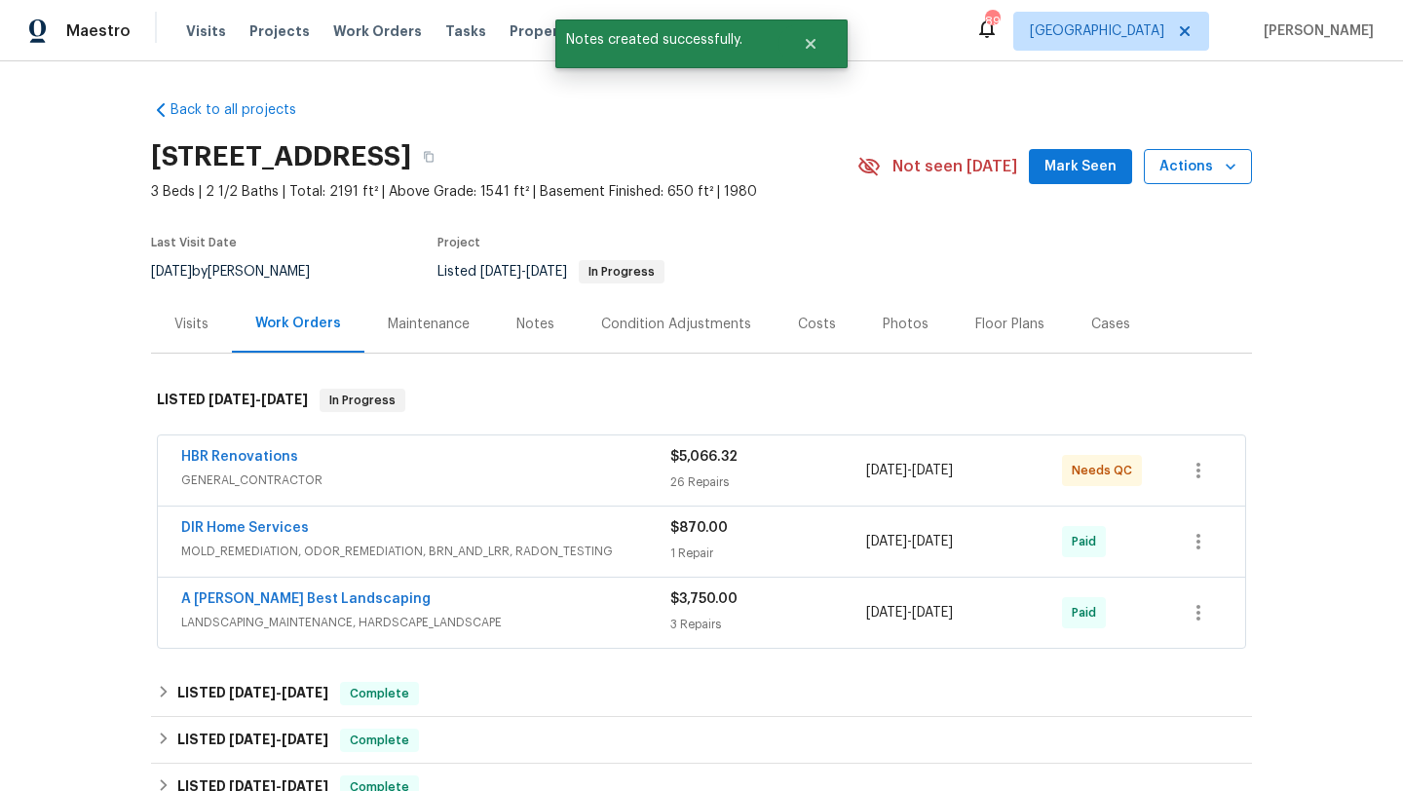
click at [1223, 163] on icon "button" at bounding box center [1229, 166] width 19 height 19
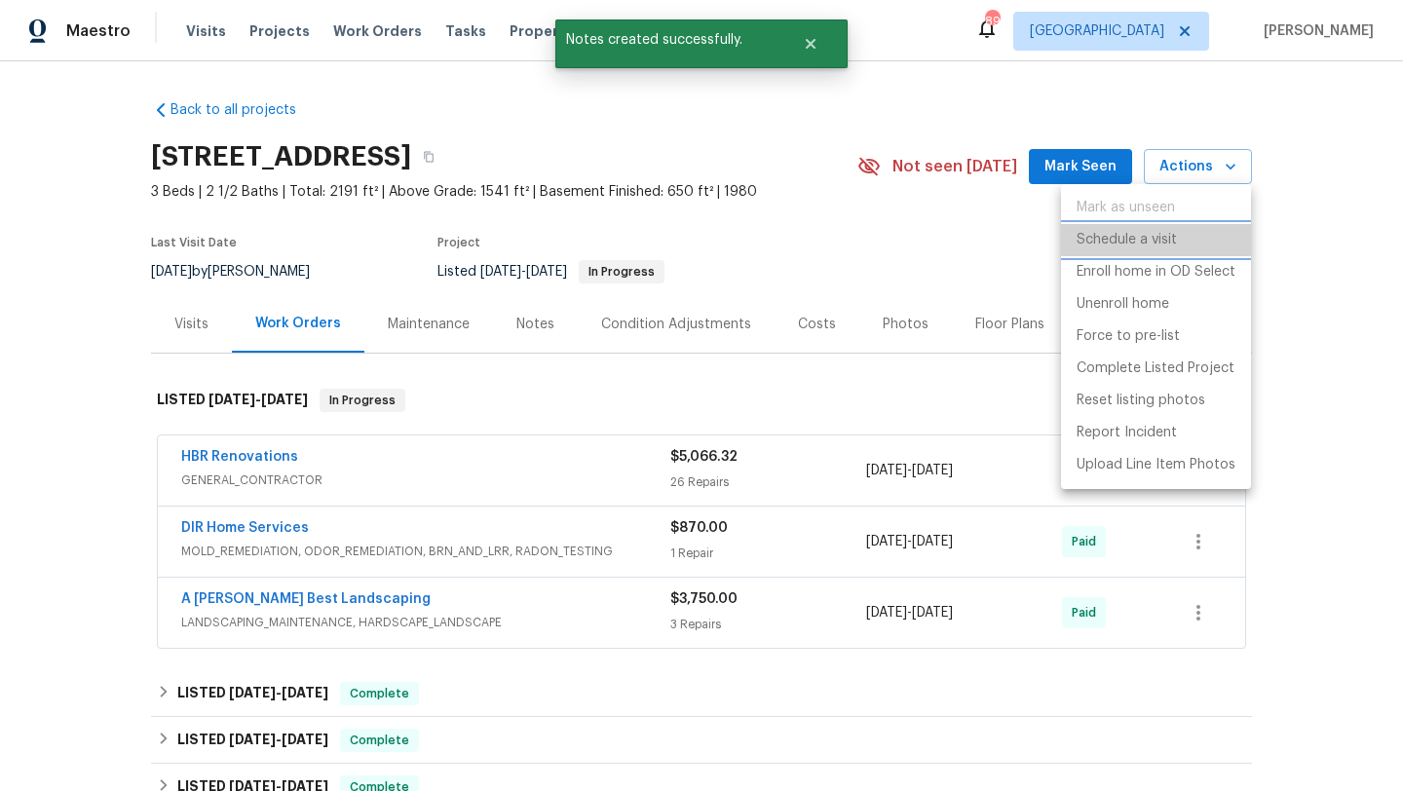
click at [1175, 245] on p "Schedule a visit" at bounding box center [1126, 240] width 100 height 20
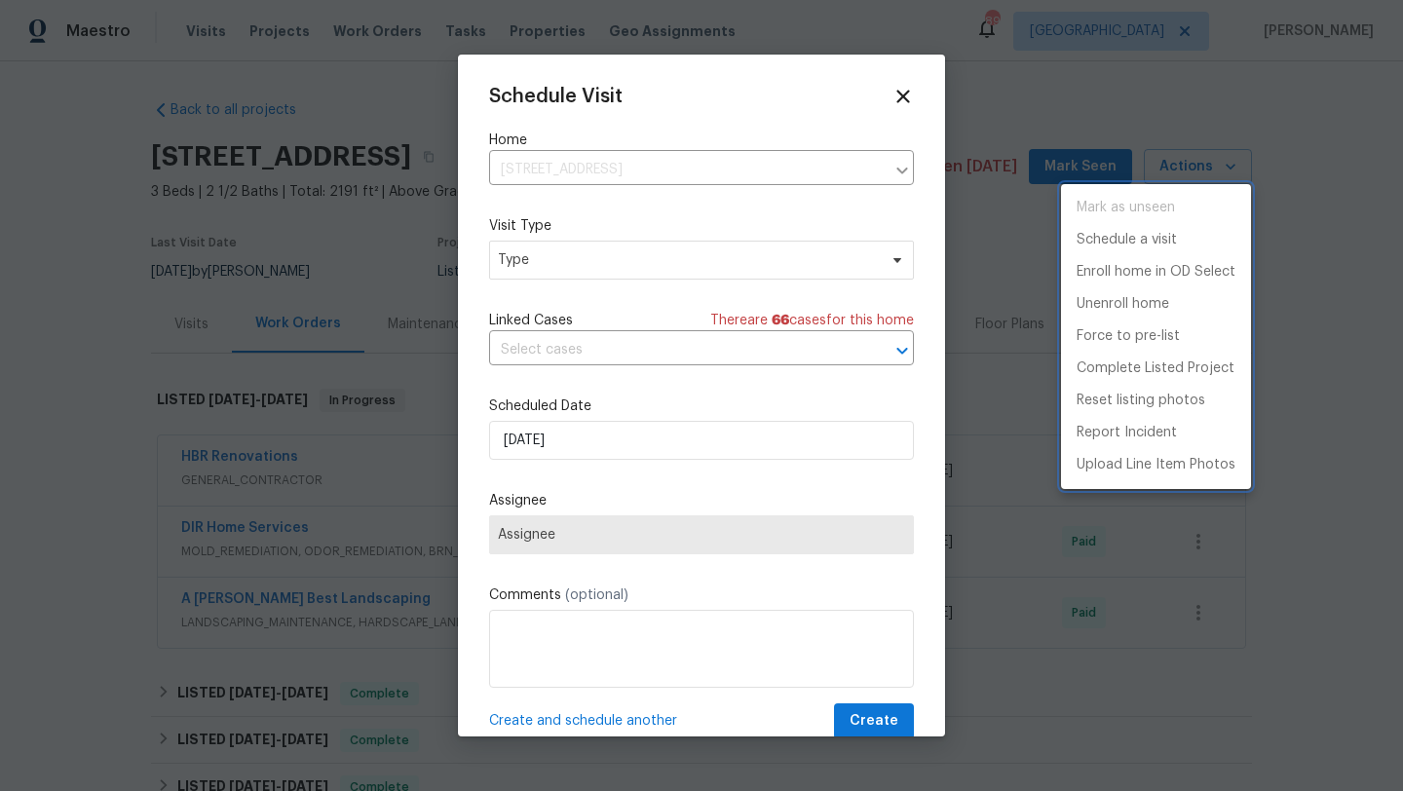
click at [571, 271] on div at bounding box center [701, 395] width 1403 height 791
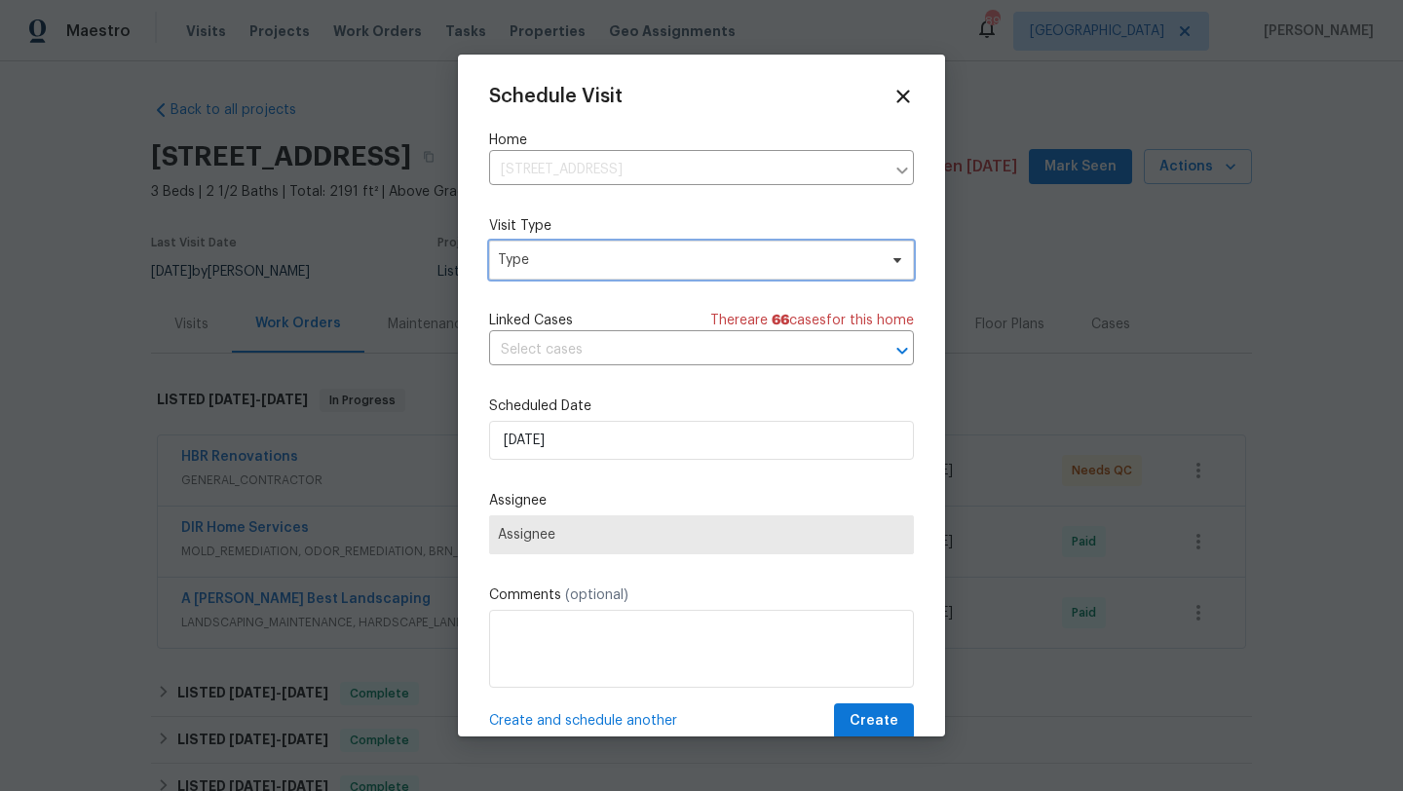
click at [571, 267] on span "Type" at bounding box center [687, 259] width 379 height 19
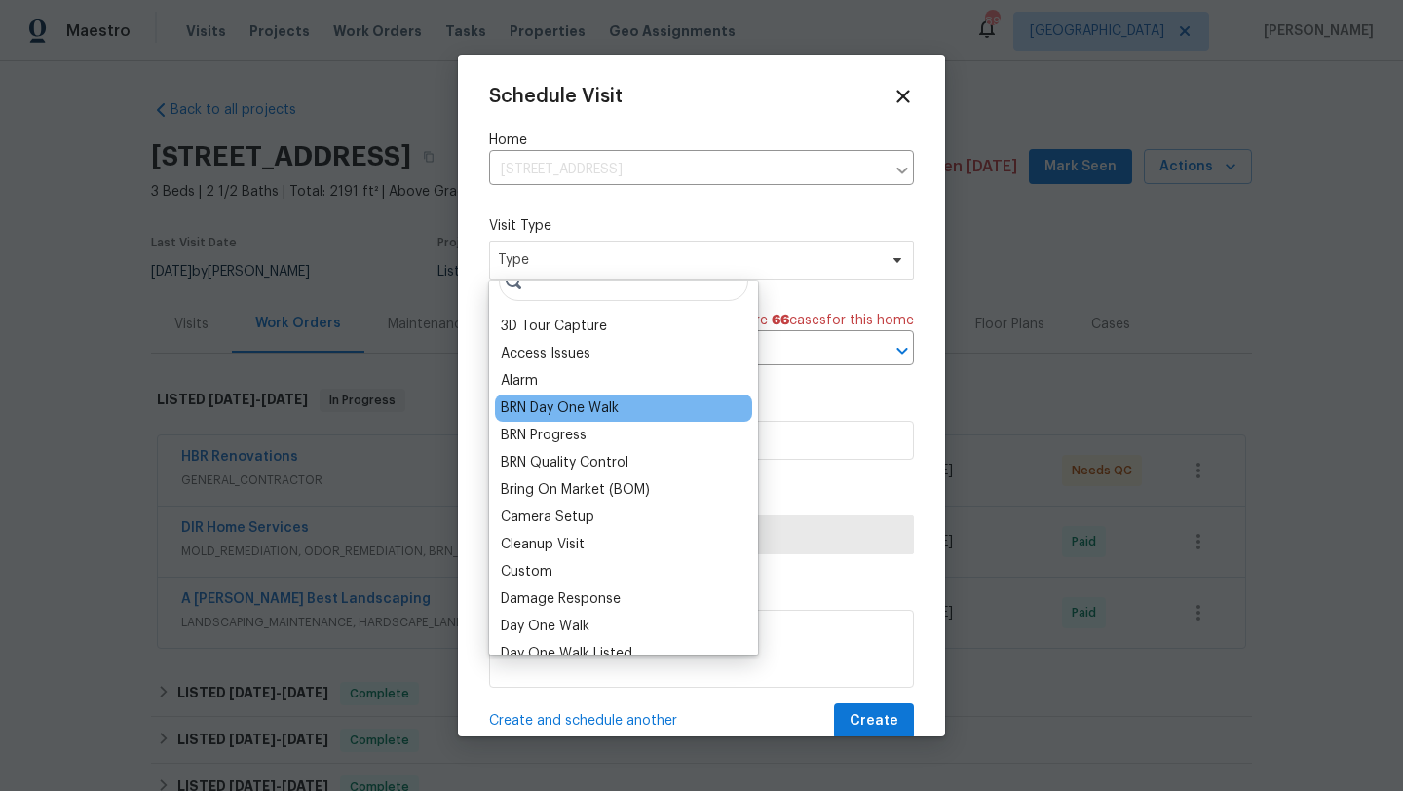
scroll to position [34, 0]
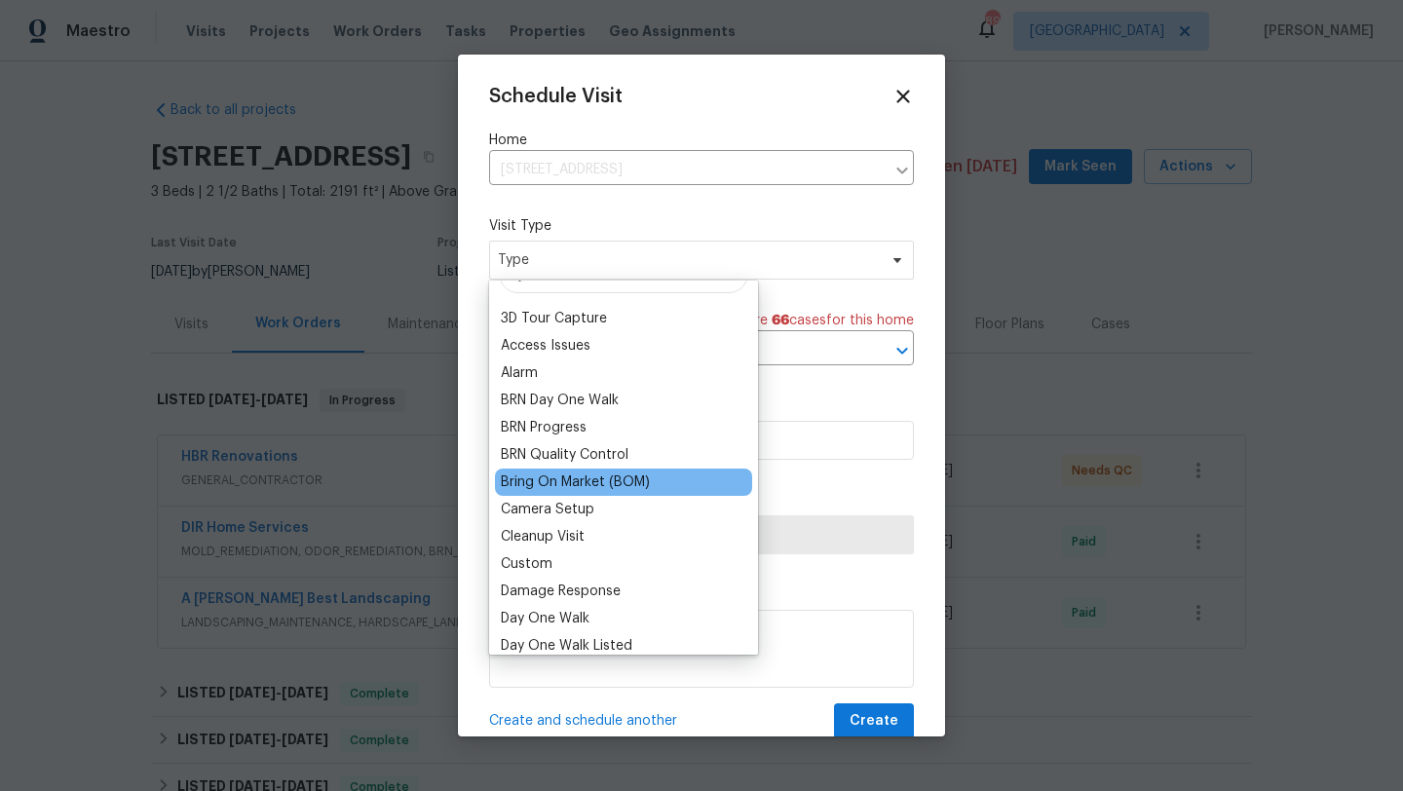
click at [570, 488] on div "Bring On Market (BOM)" at bounding box center [575, 481] width 149 height 19
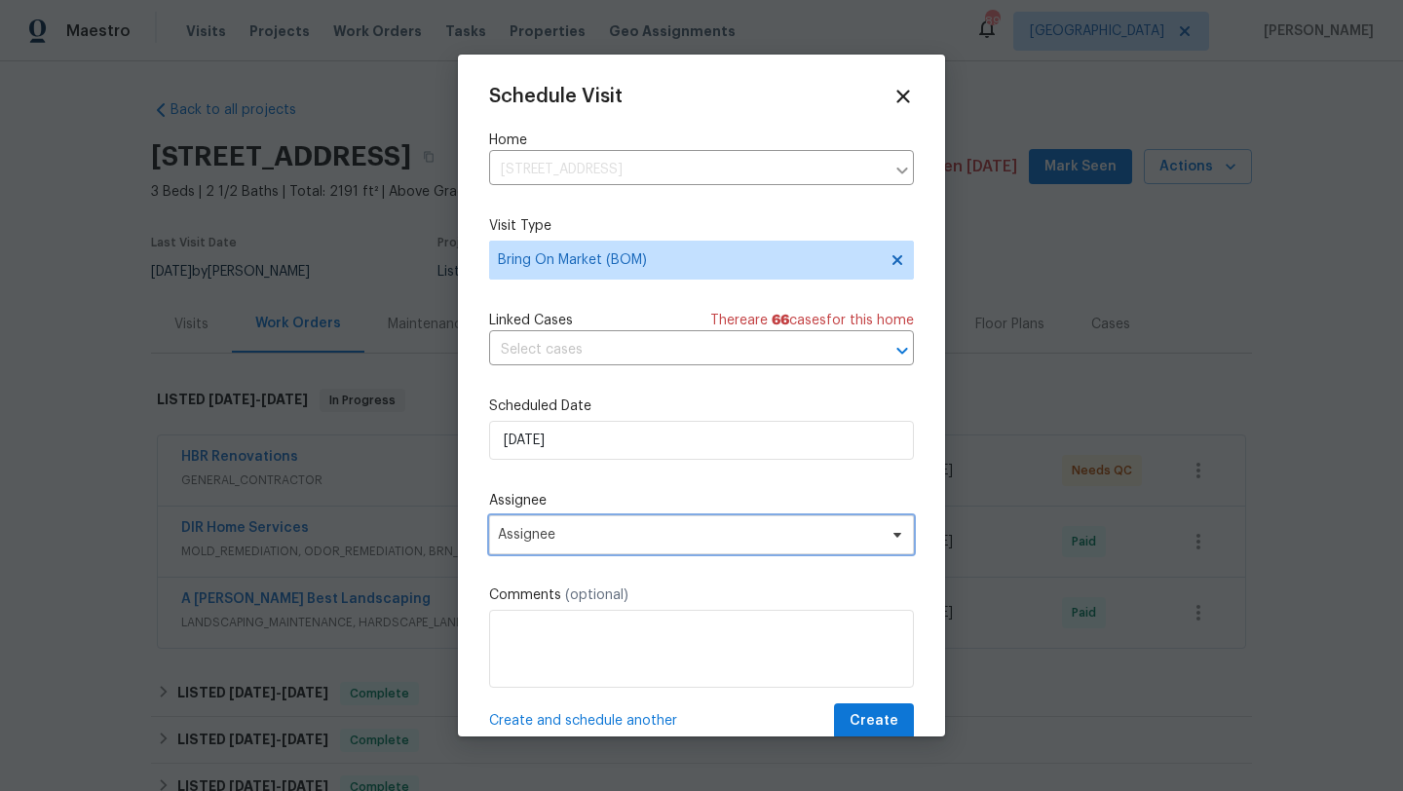
click at [711, 543] on span "Assignee" at bounding box center [701, 534] width 425 height 39
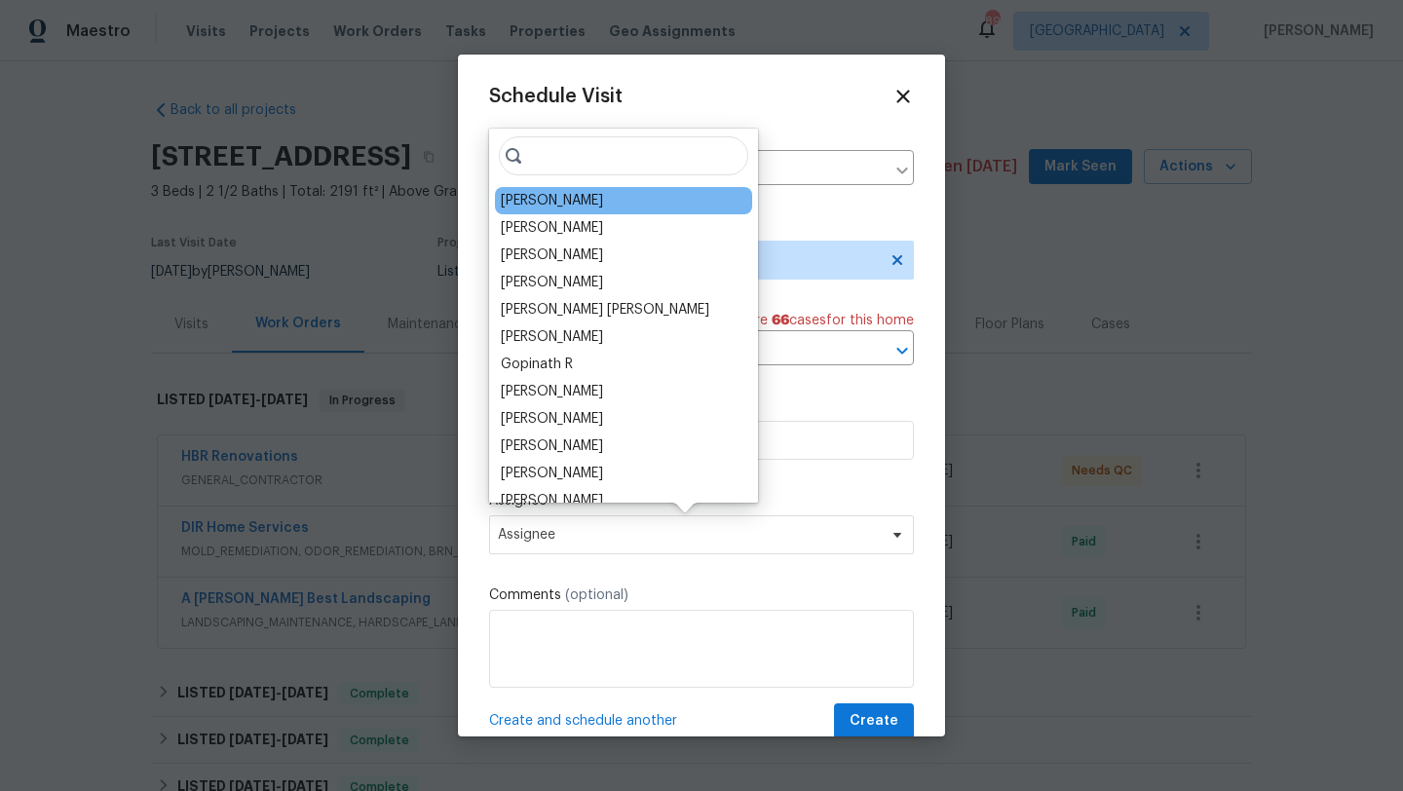
click at [601, 208] on div "[PERSON_NAME]" at bounding box center [623, 200] width 257 height 27
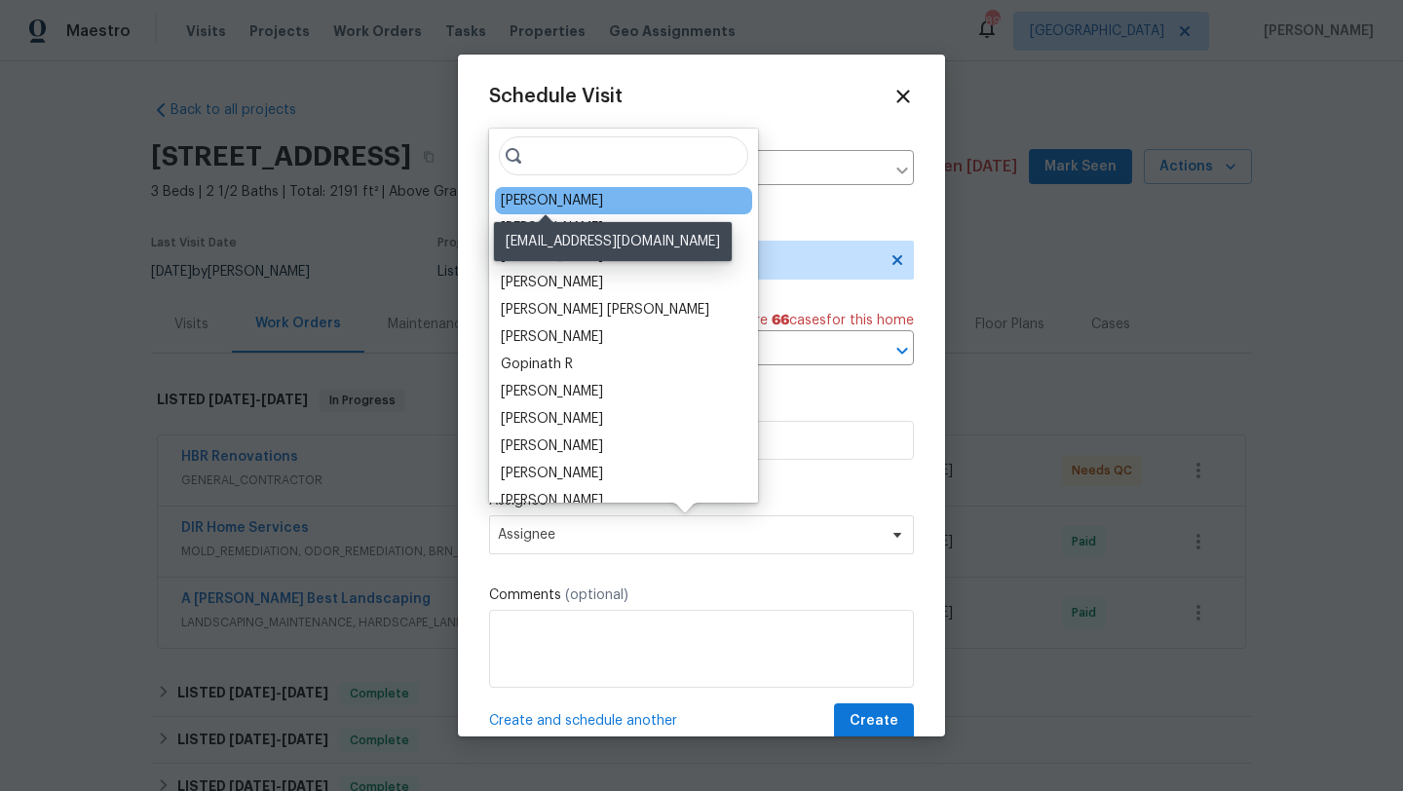
click at [571, 207] on div "[PERSON_NAME]" at bounding box center [552, 200] width 102 height 19
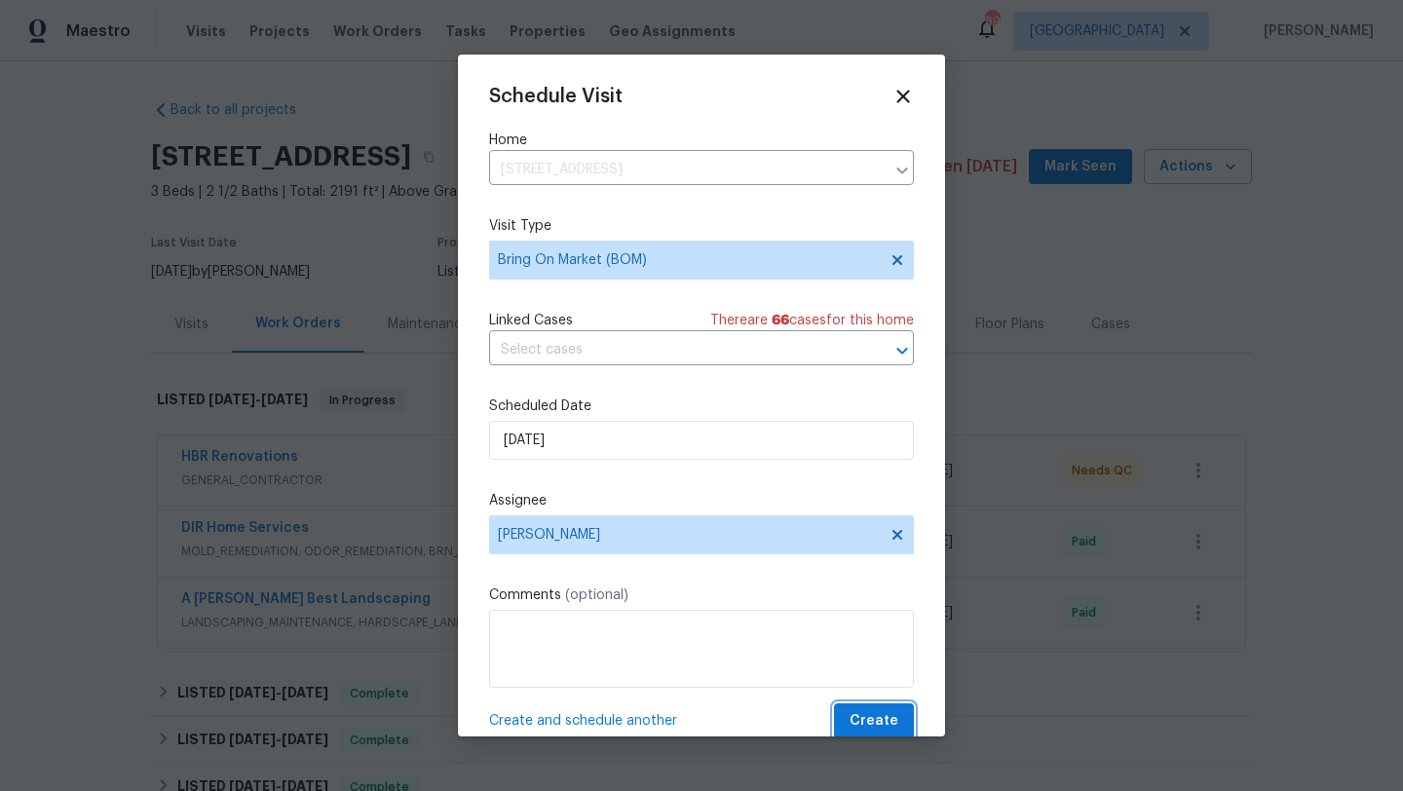
click at [876, 728] on span "Create" at bounding box center [873, 721] width 49 height 24
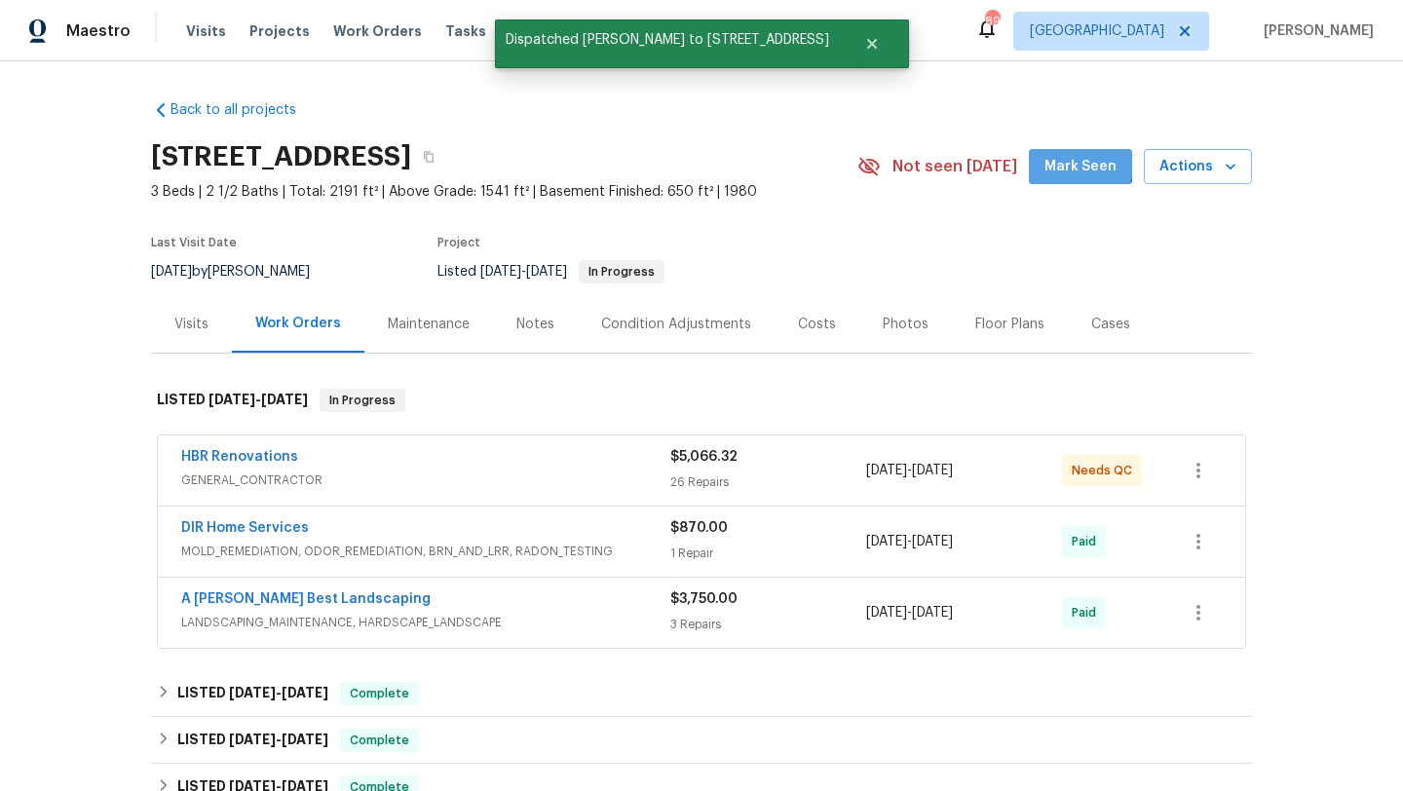
click at [1067, 160] on span "Mark Seen" at bounding box center [1080, 167] width 72 height 24
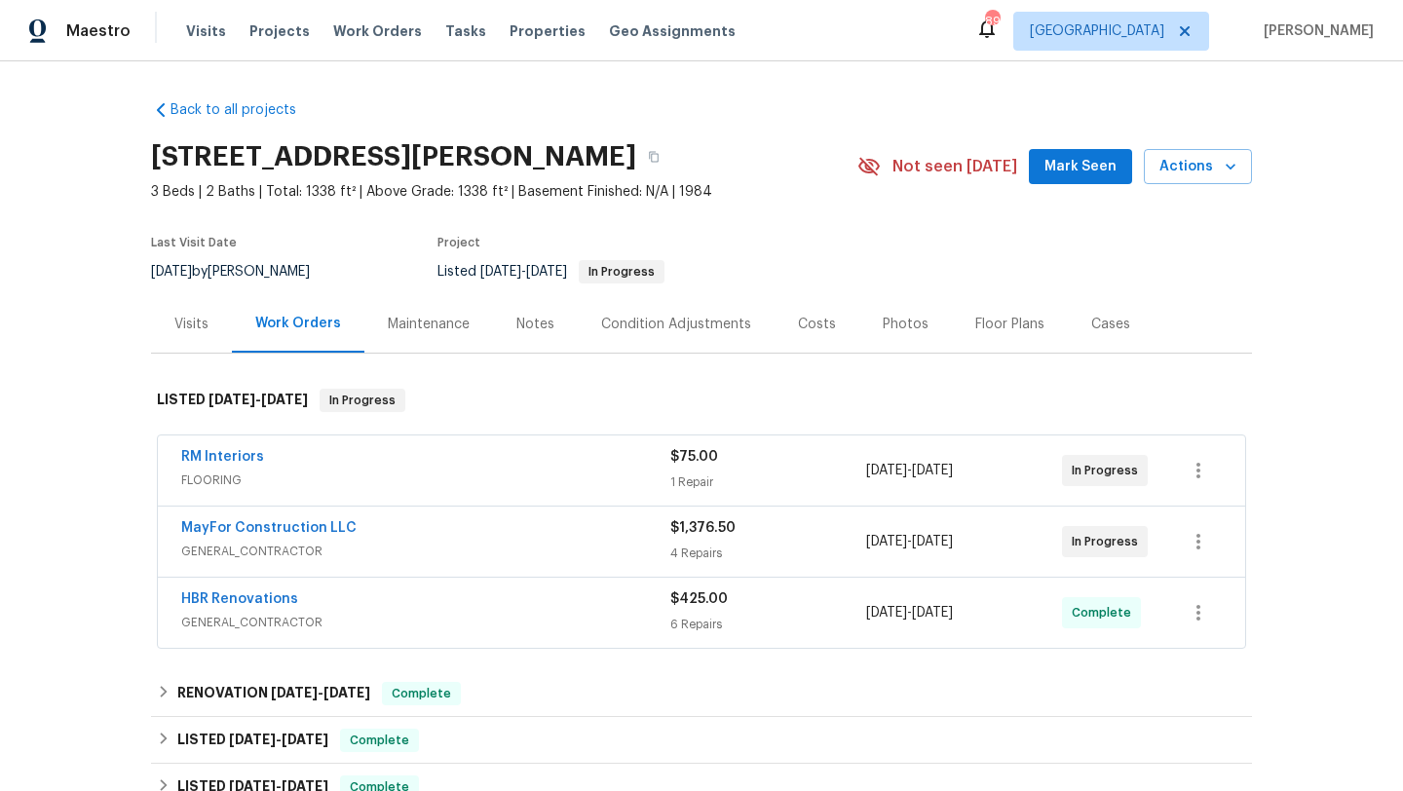
click at [1090, 171] on span "Mark Seen" at bounding box center [1080, 167] width 72 height 24
click at [317, 530] on link "MayFor Construction LLC" at bounding box center [268, 528] width 175 height 14
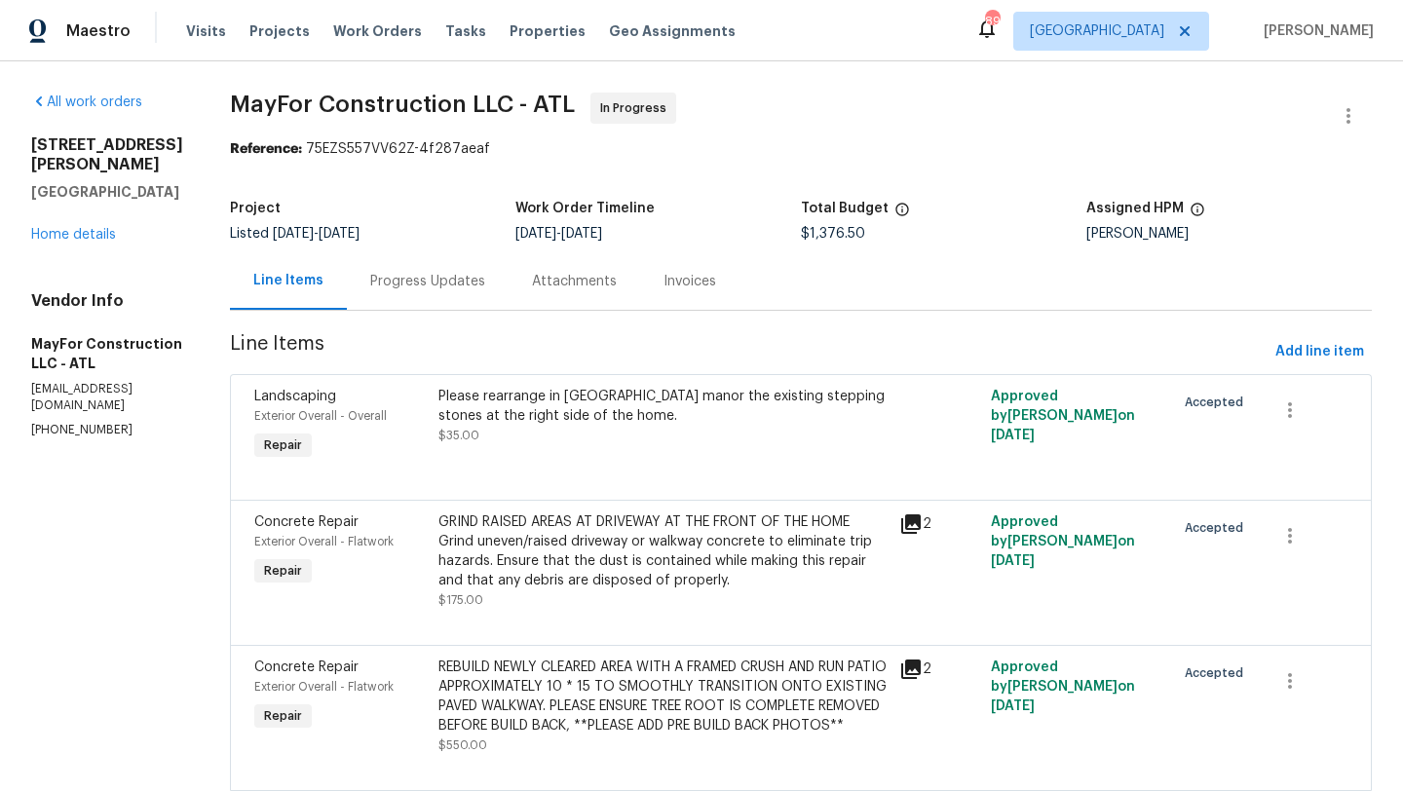
click at [461, 290] on div "Progress Updates" at bounding box center [427, 281] width 115 height 19
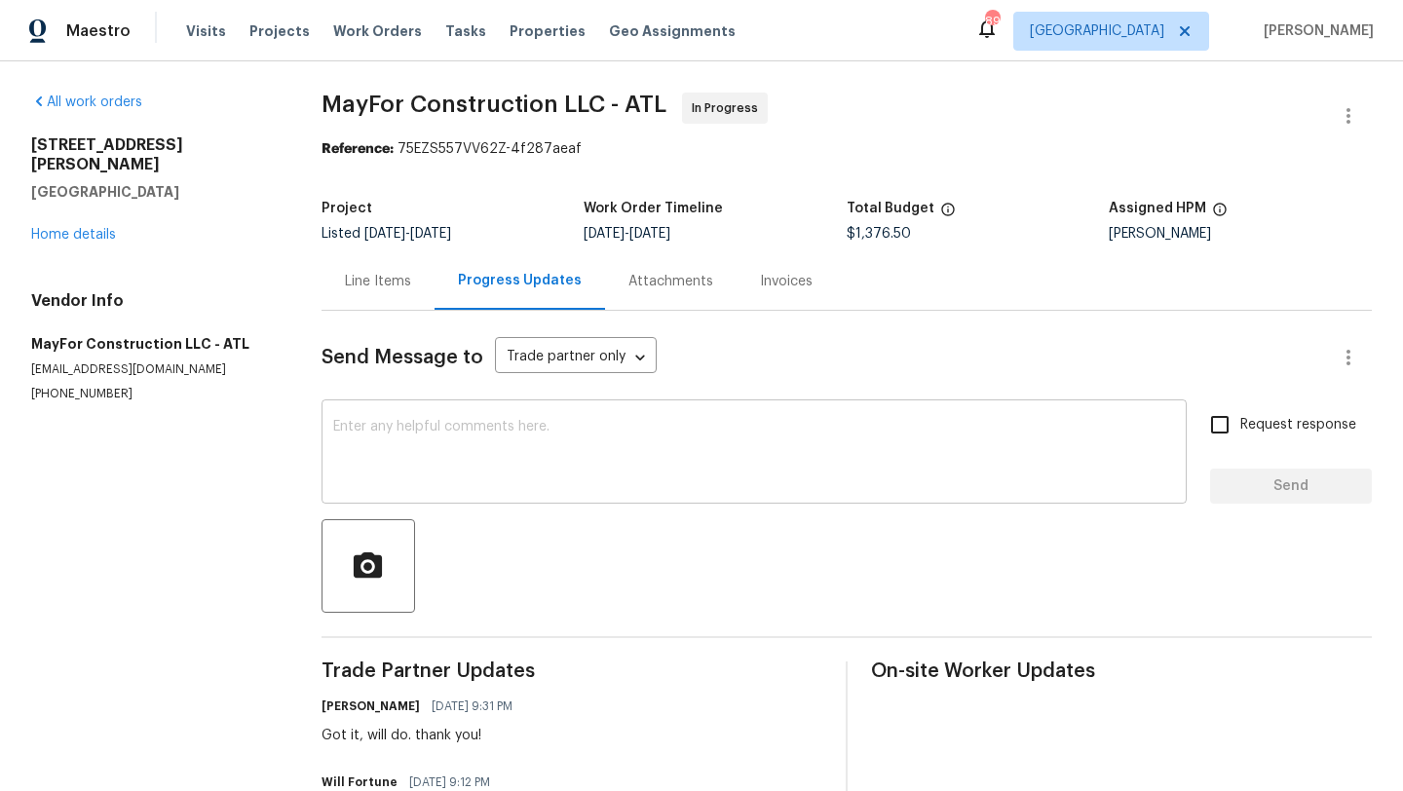
click at [434, 441] on textarea at bounding box center [754, 454] width 842 height 68
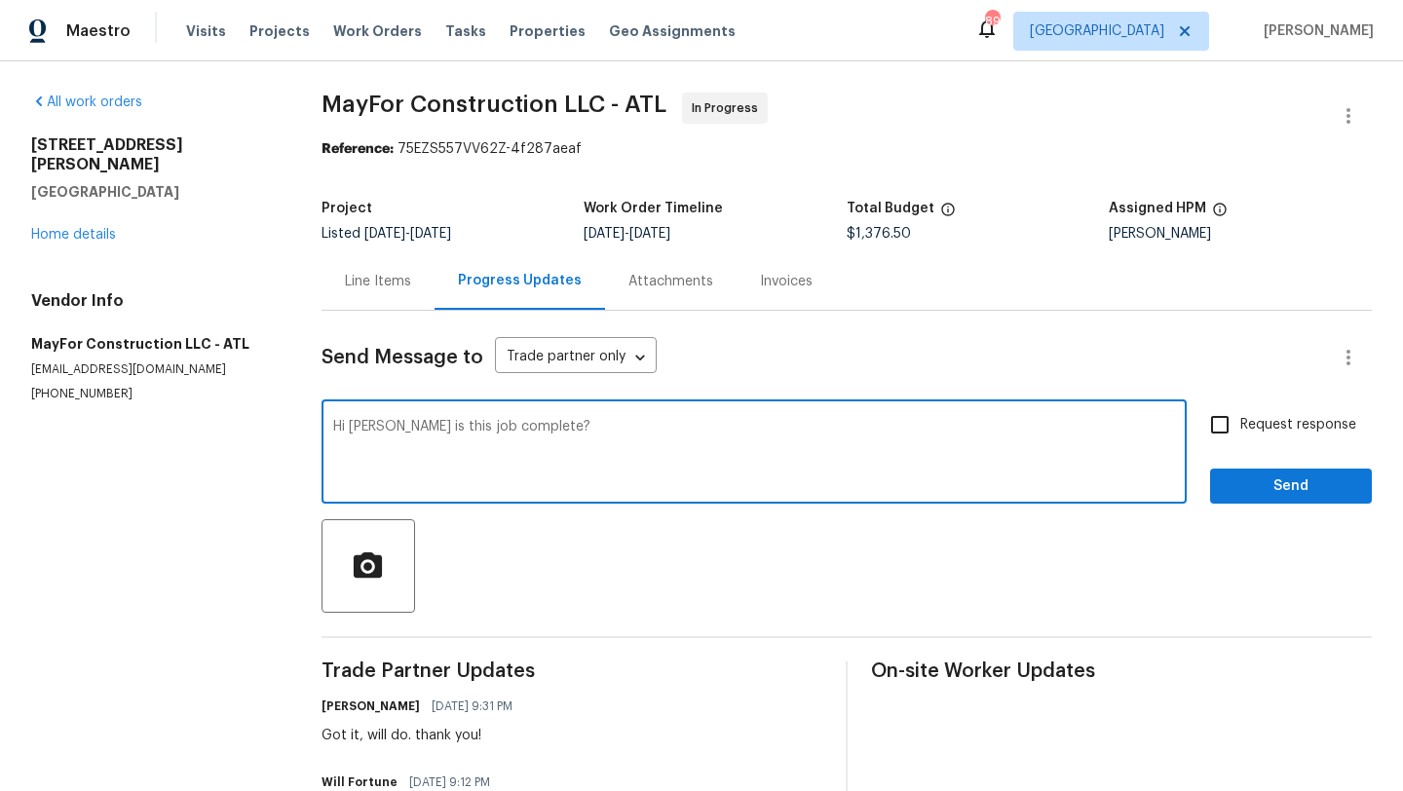
type textarea "Hi Will is this job complete?"
click at [1220, 426] on input "Request response" at bounding box center [1219, 424] width 41 height 41
checkbox input "true"
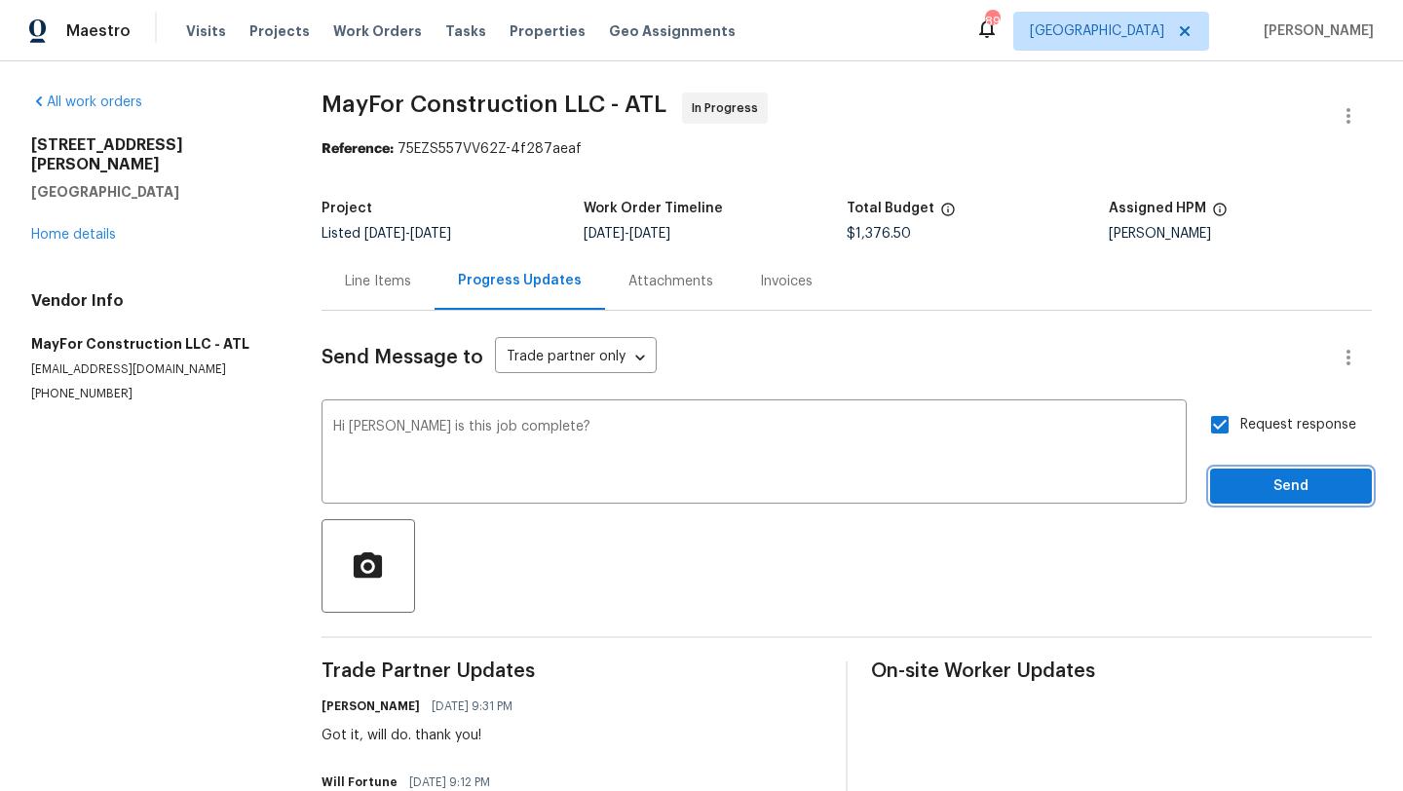
click at [1248, 470] on button "Send" at bounding box center [1291, 486] width 162 height 36
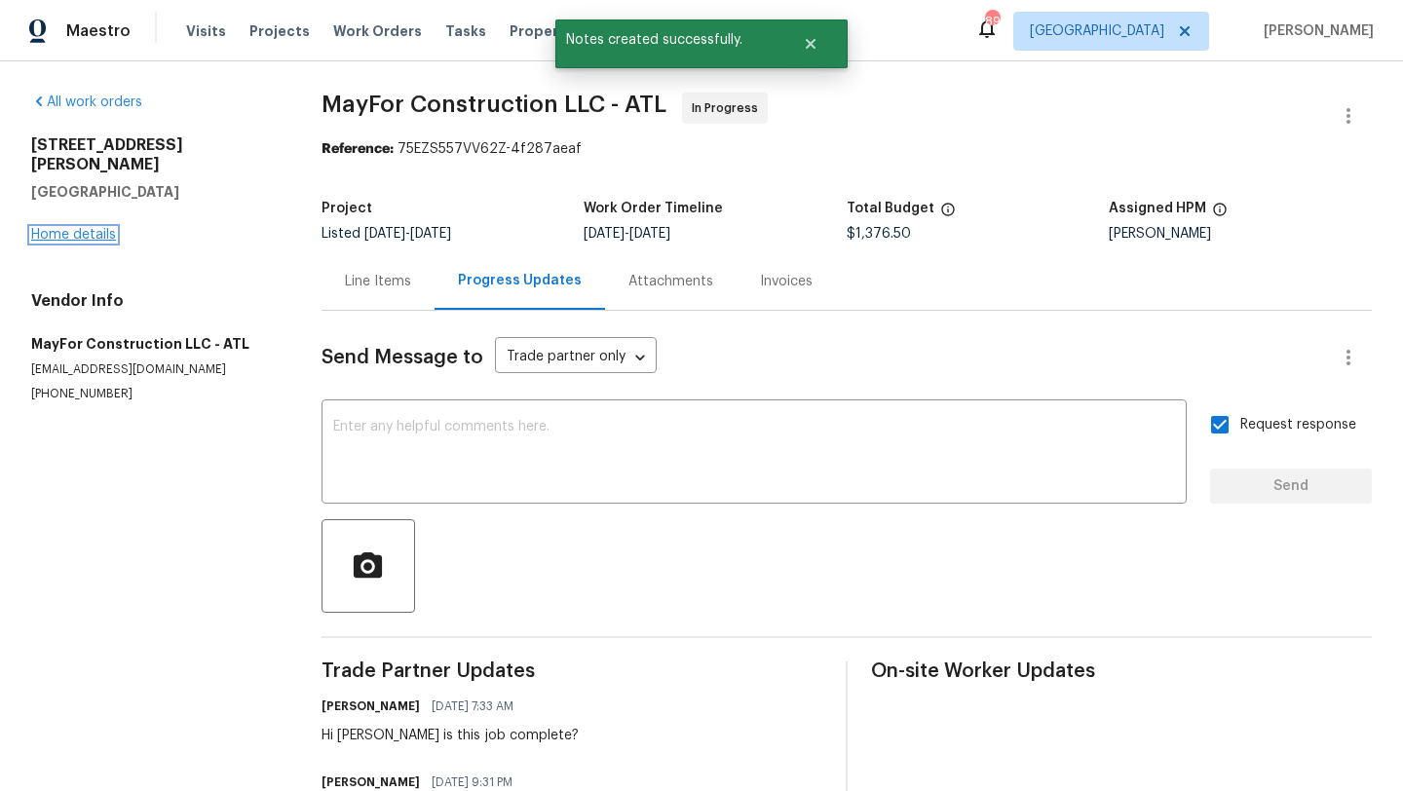
click at [74, 228] on link "Home details" at bounding box center [73, 235] width 85 height 14
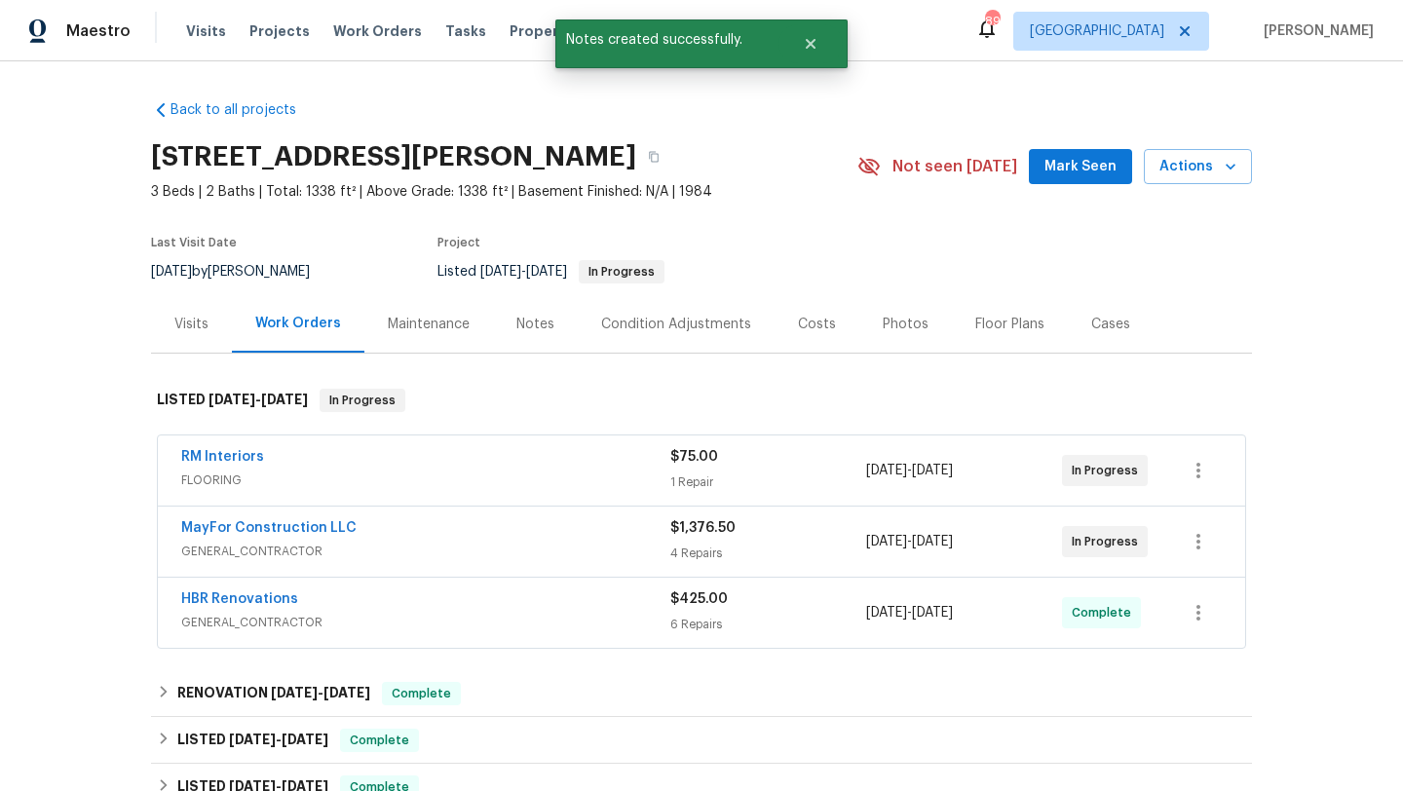
click at [1066, 157] on span "Mark Seen" at bounding box center [1080, 167] width 72 height 24
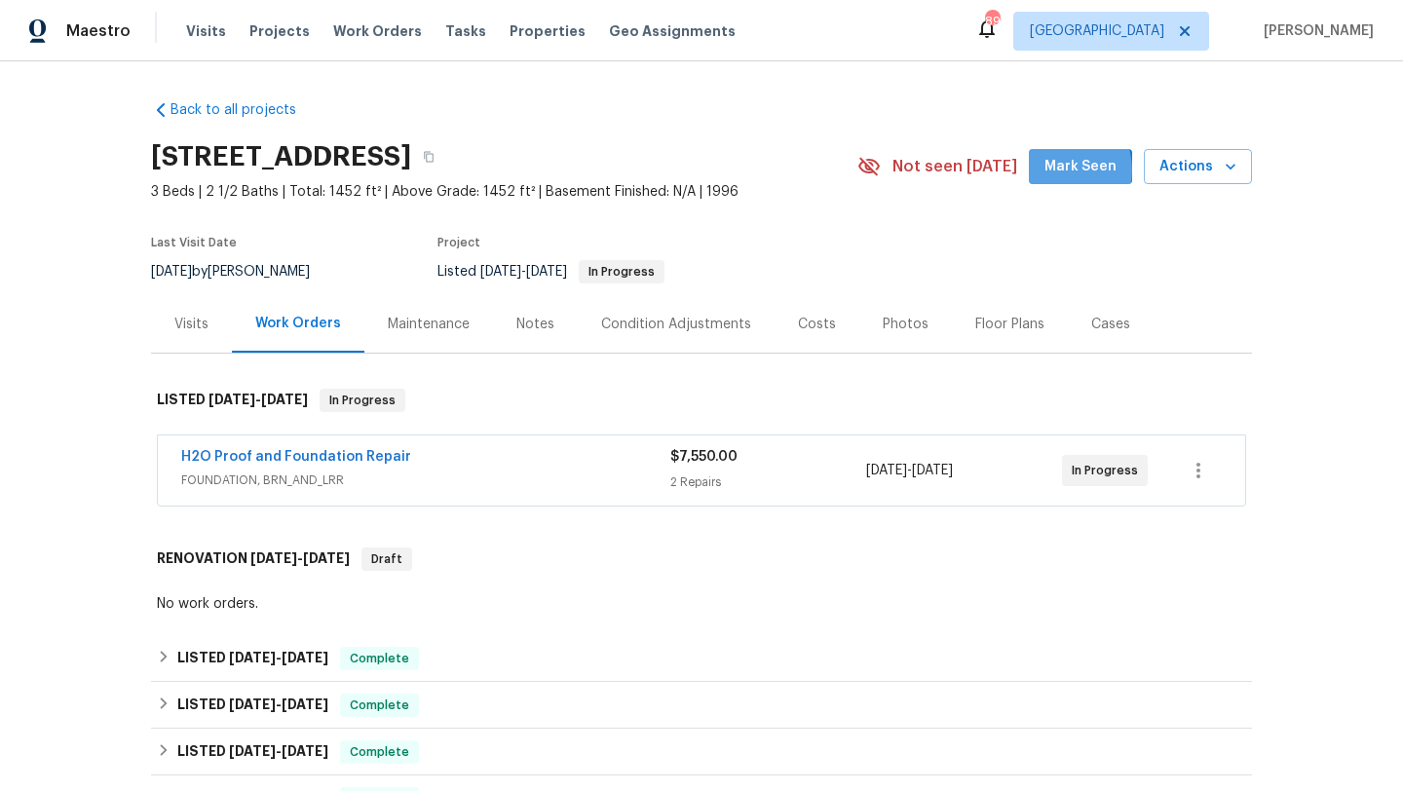
click at [1058, 170] on span "Mark Seen" at bounding box center [1080, 167] width 72 height 24
click at [184, 315] on div "Visits" at bounding box center [191, 324] width 34 height 19
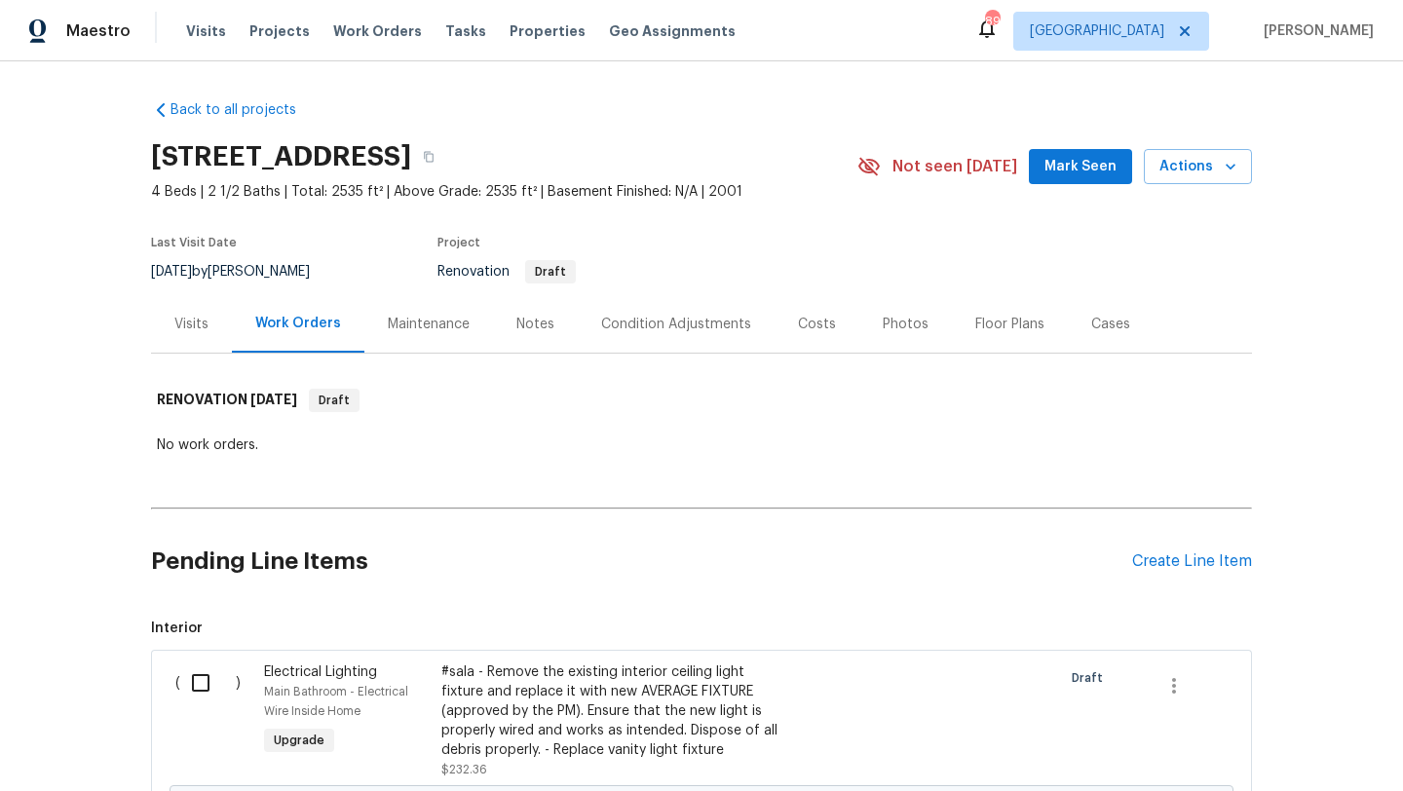
click at [197, 318] on div "Visits" at bounding box center [191, 324] width 34 height 19
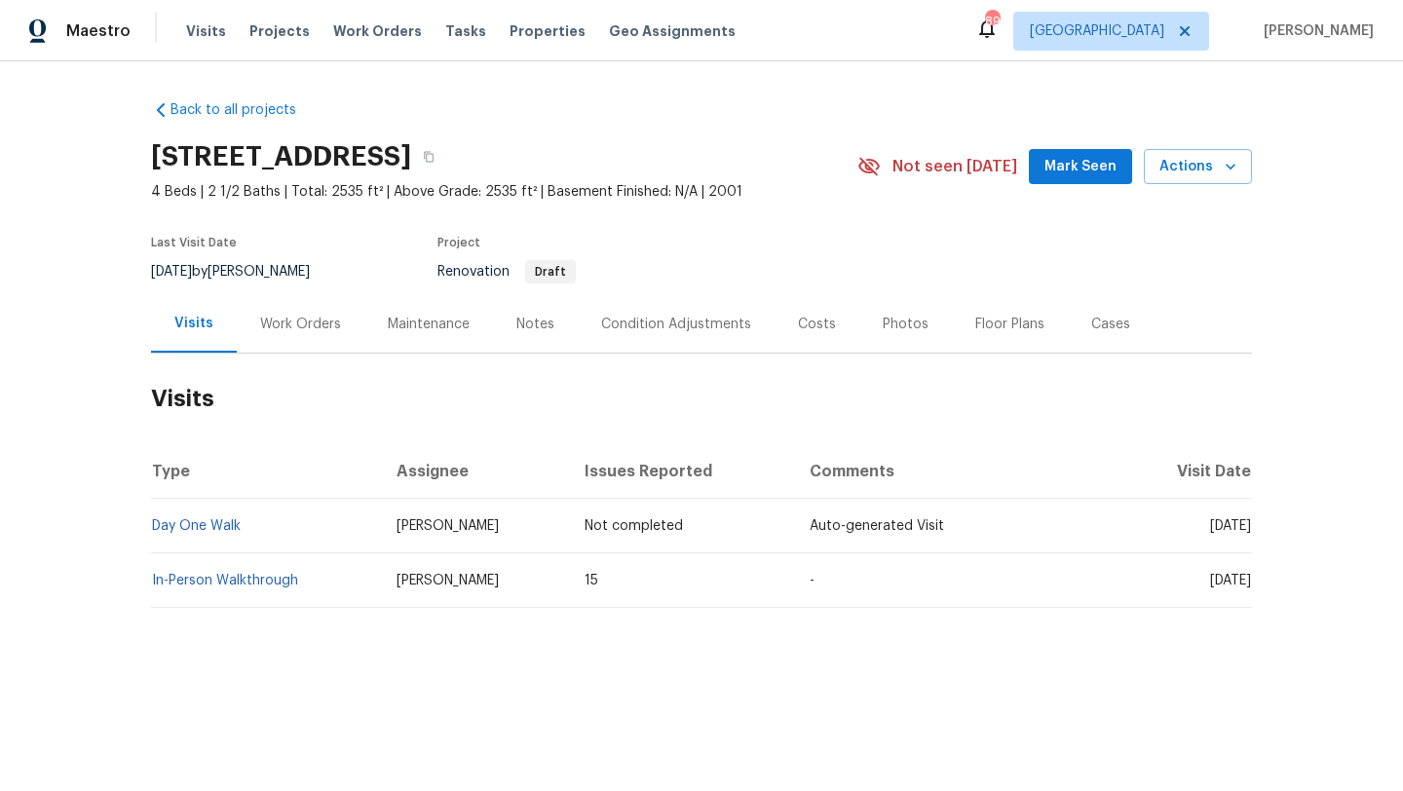
click at [798, 318] on div "Costs" at bounding box center [817, 324] width 38 height 19
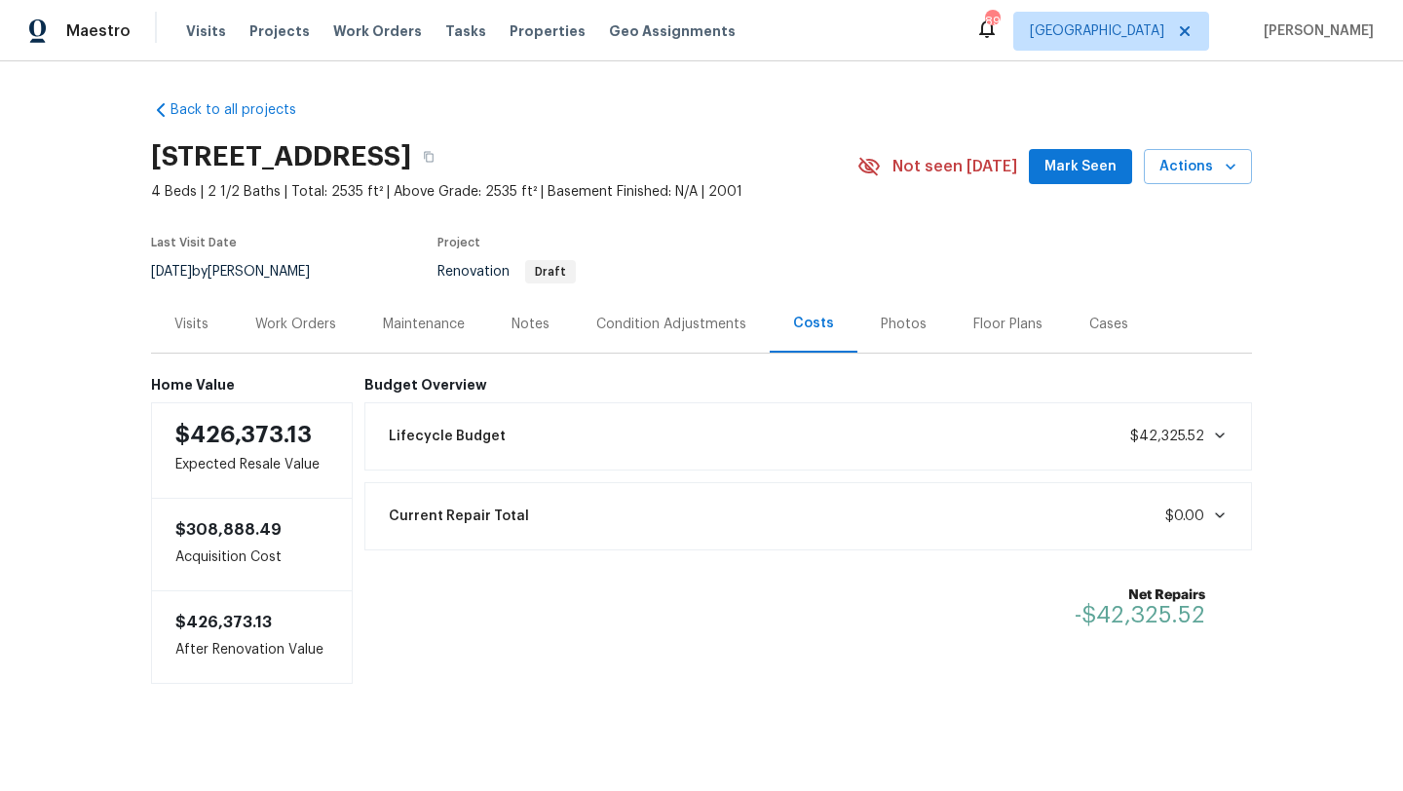
click at [280, 321] on div "Work Orders" at bounding box center [295, 324] width 81 height 19
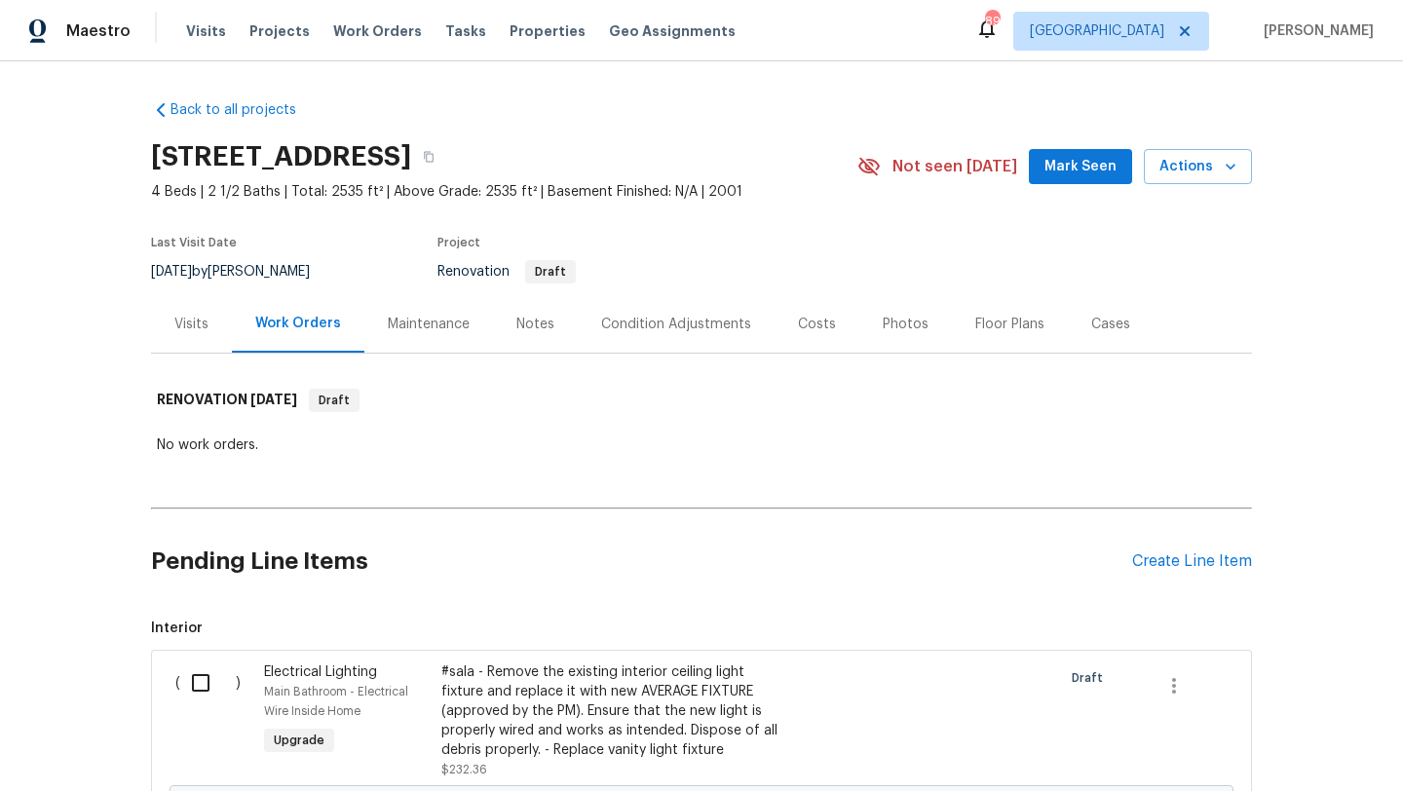
click at [183, 324] on div "Visits" at bounding box center [191, 324] width 34 height 19
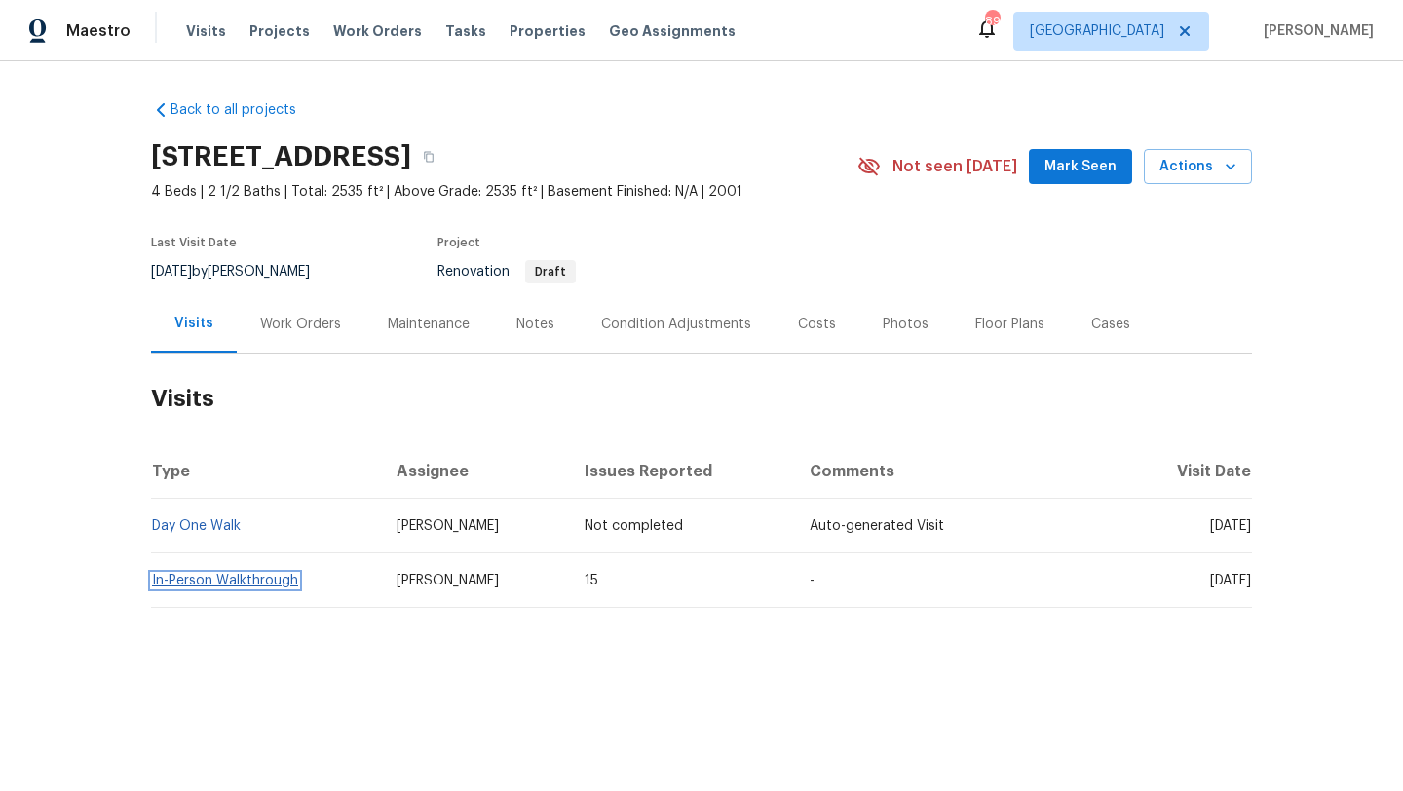
click at [213, 582] on link "In-Person Walkthrough" at bounding box center [225, 581] width 146 height 14
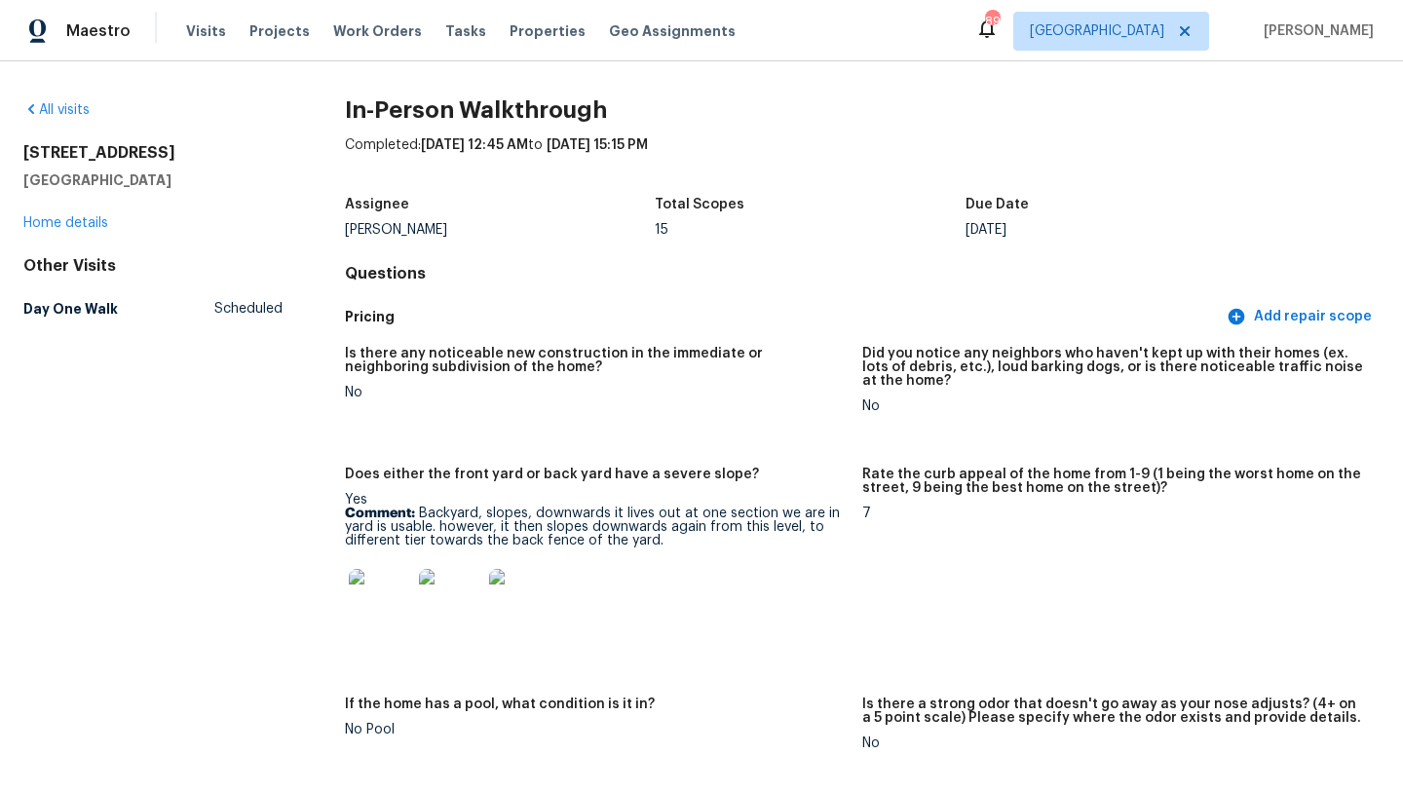
click at [375, 597] on img at bounding box center [380, 600] width 62 height 62
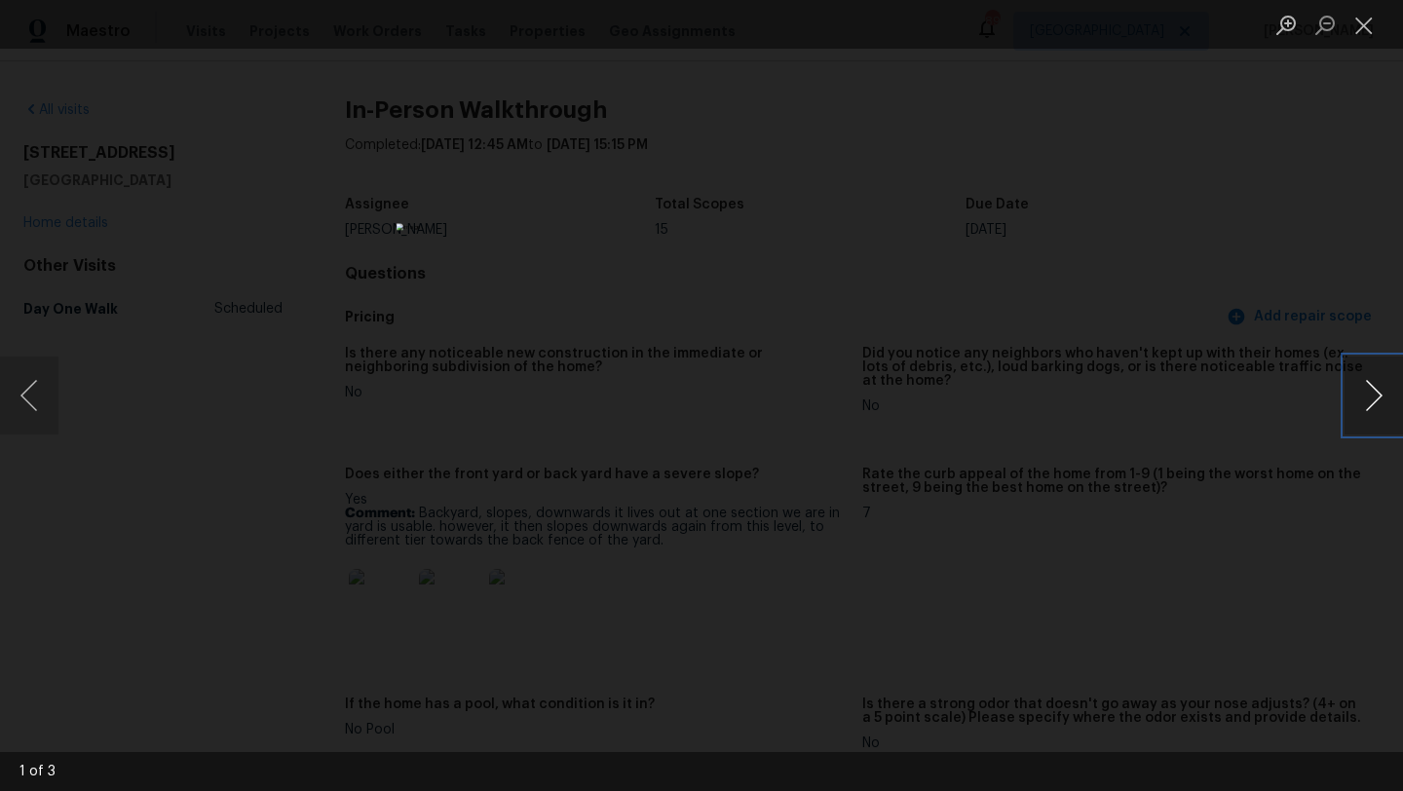
click at [1377, 388] on button "Next image" at bounding box center [1373, 395] width 58 height 78
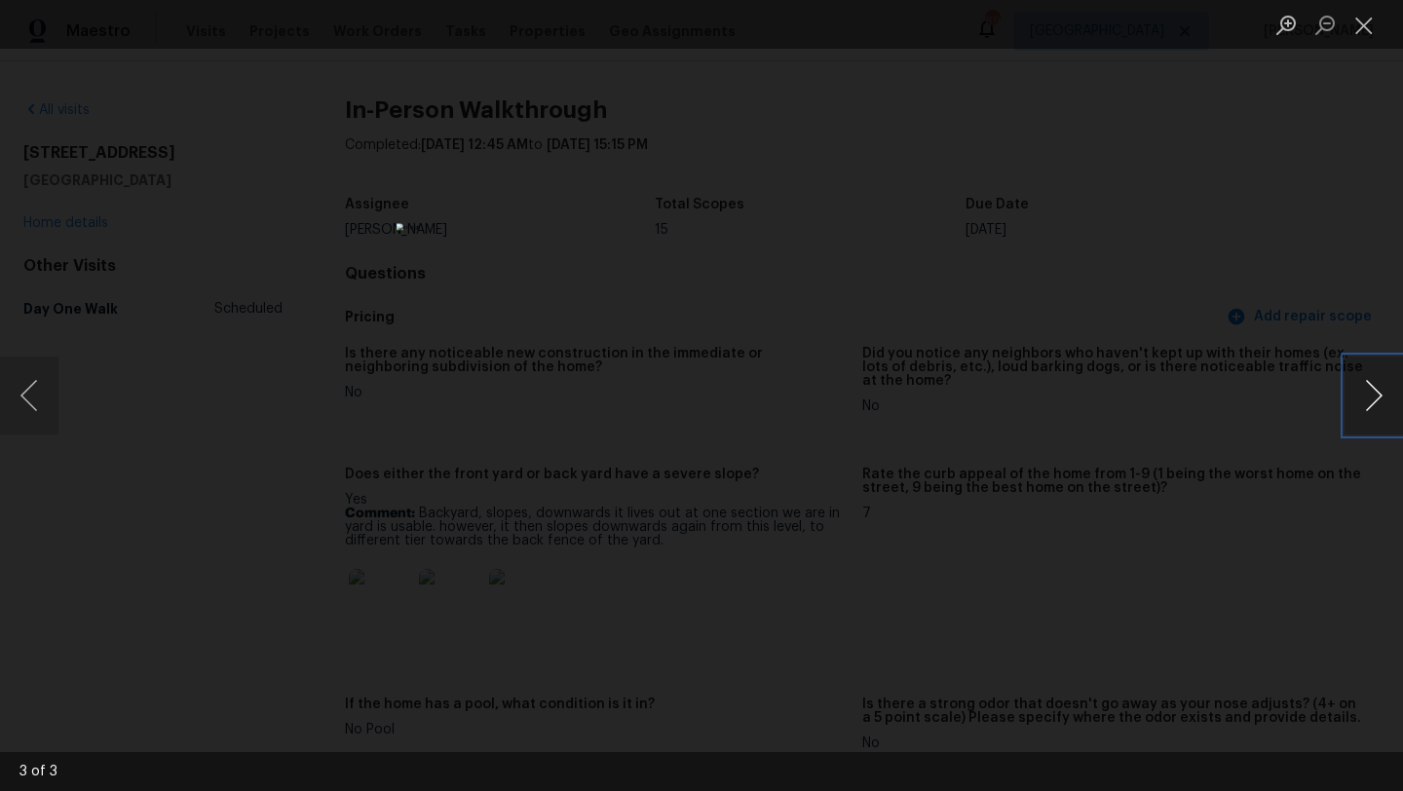
click at [1377, 388] on button "Next image" at bounding box center [1373, 395] width 58 height 78
click at [1261, 259] on div "Lightbox" at bounding box center [701, 395] width 1403 height 791
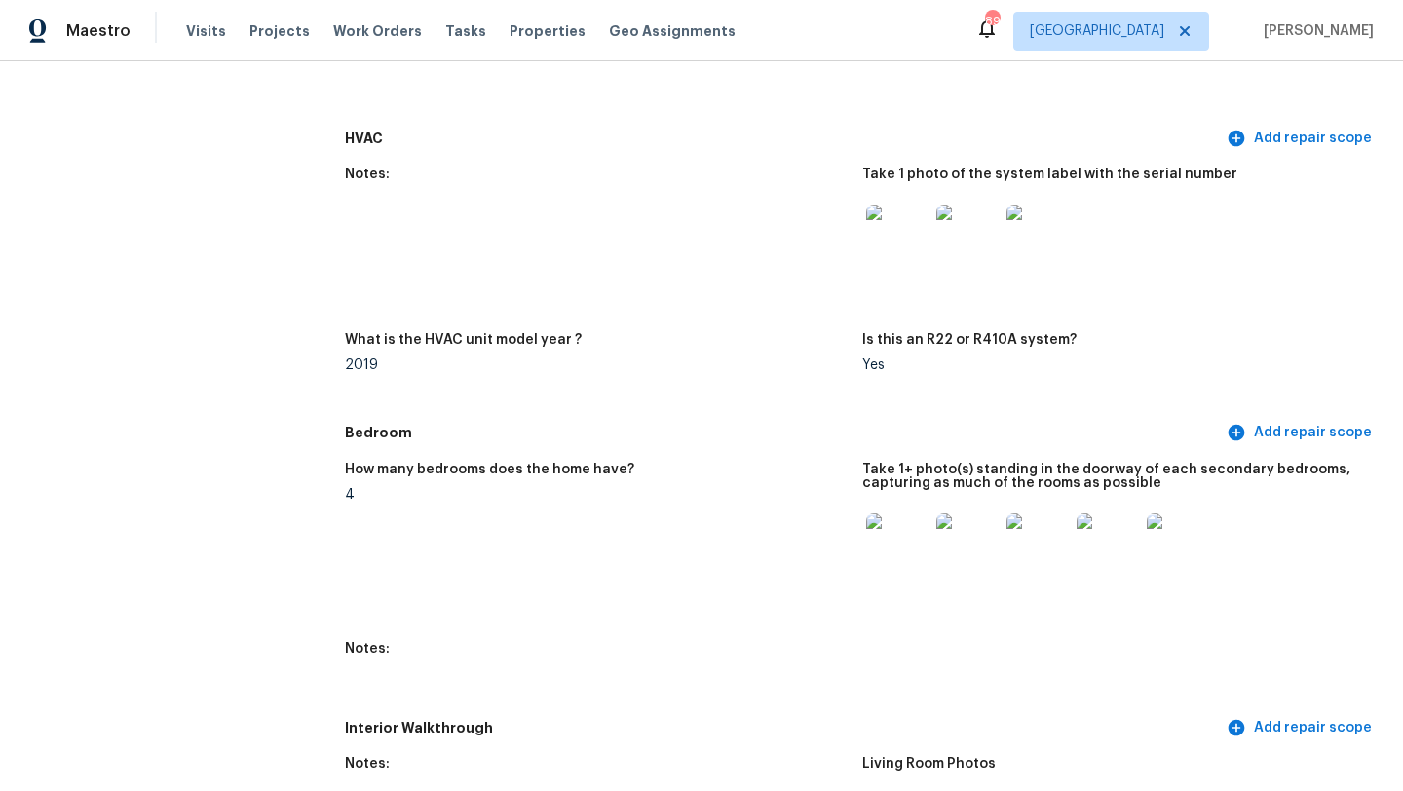
scroll to position [2564, 0]
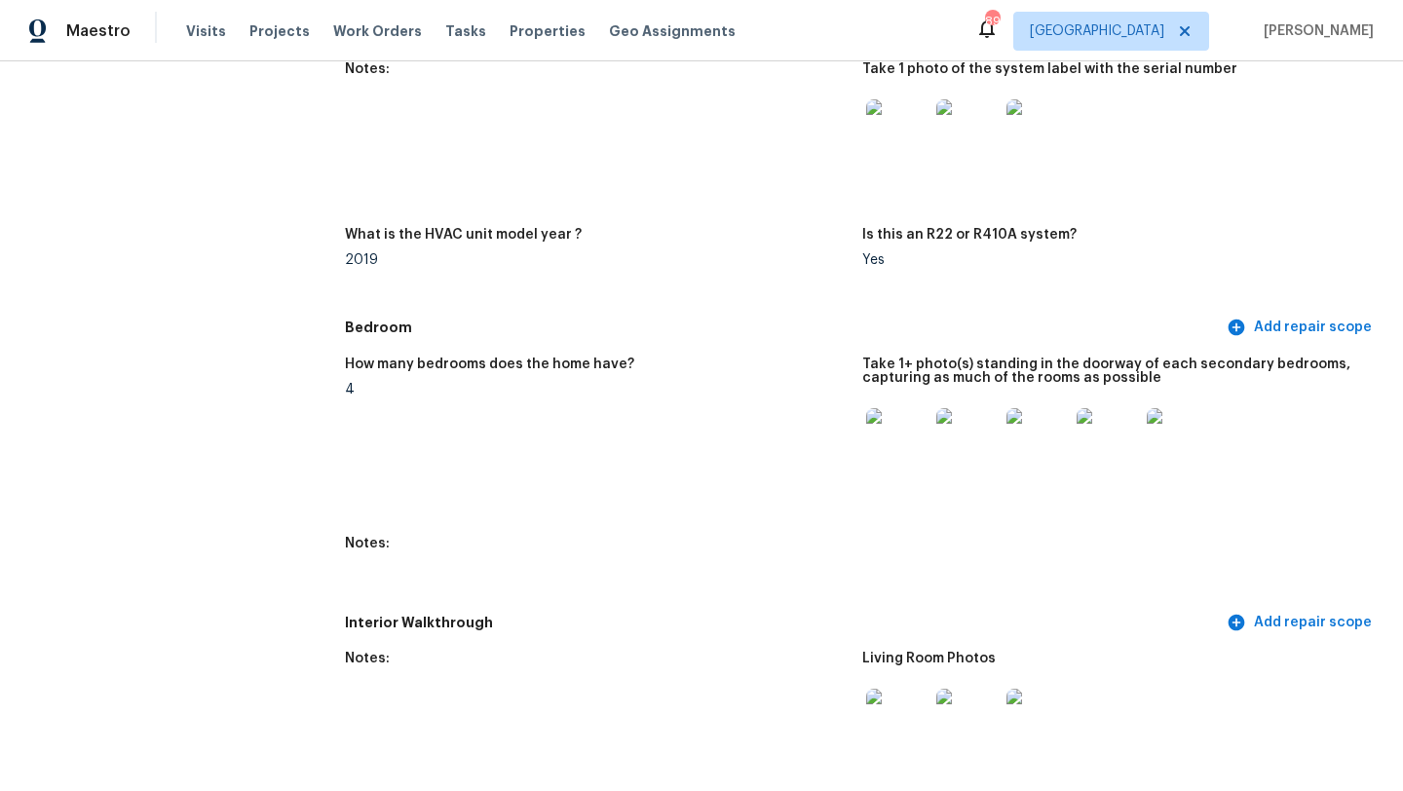
click at [897, 433] on img at bounding box center [897, 439] width 62 height 62
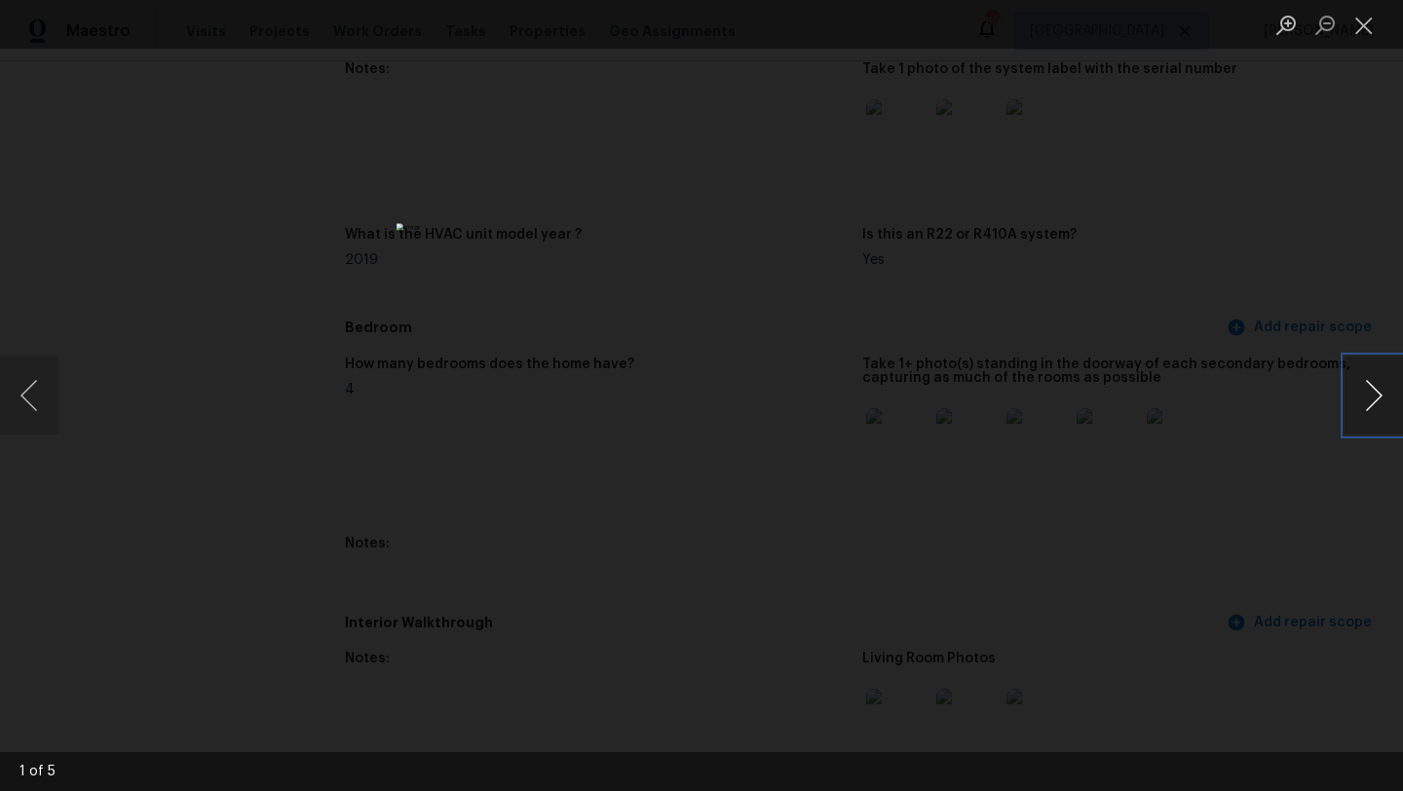
click at [1385, 408] on button "Next image" at bounding box center [1373, 395] width 58 height 78
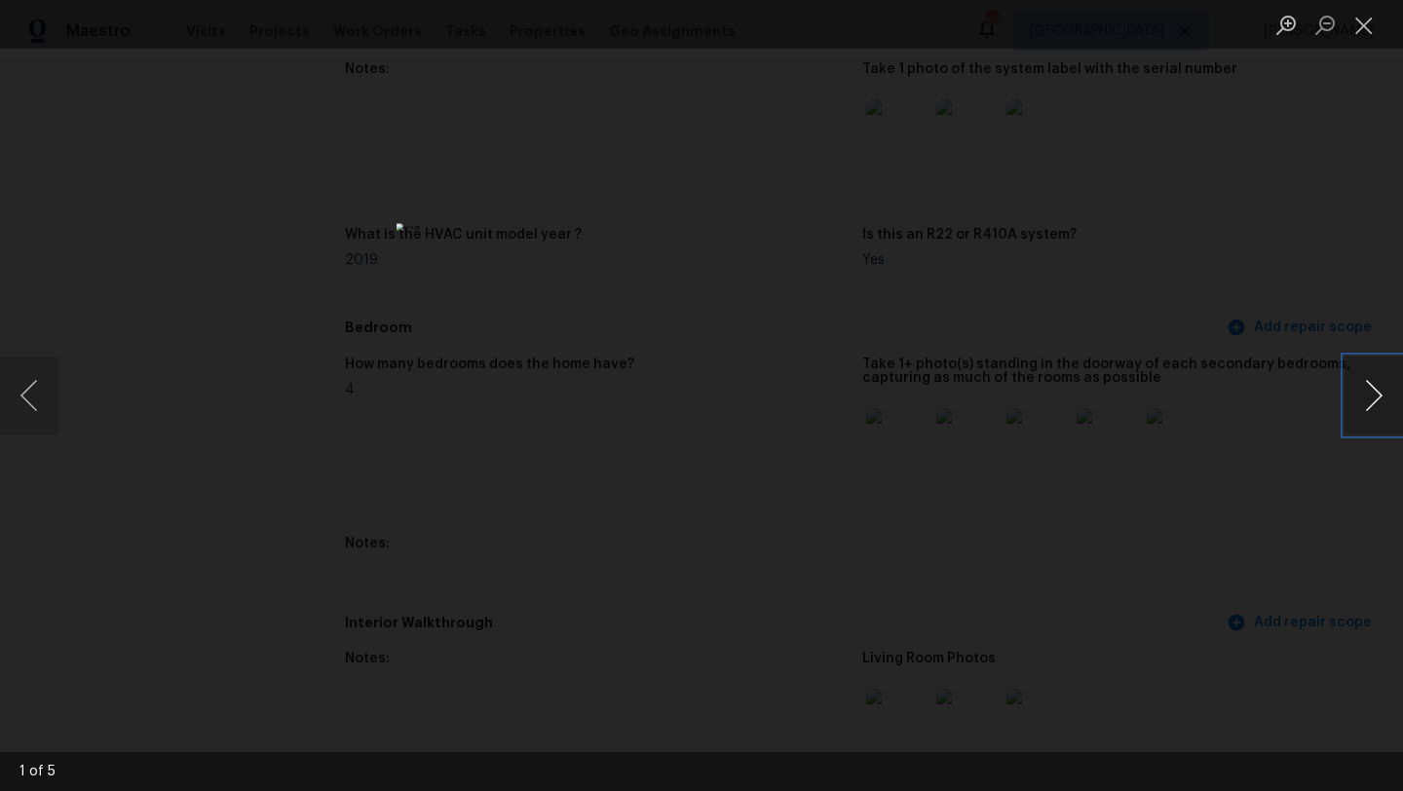
click at [1385, 408] on button "Next image" at bounding box center [1373, 395] width 58 height 78
click at [1345, 273] on div "Lightbox" at bounding box center [701, 395] width 1403 height 791
